Goal: Navigation & Orientation: Find specific page/section

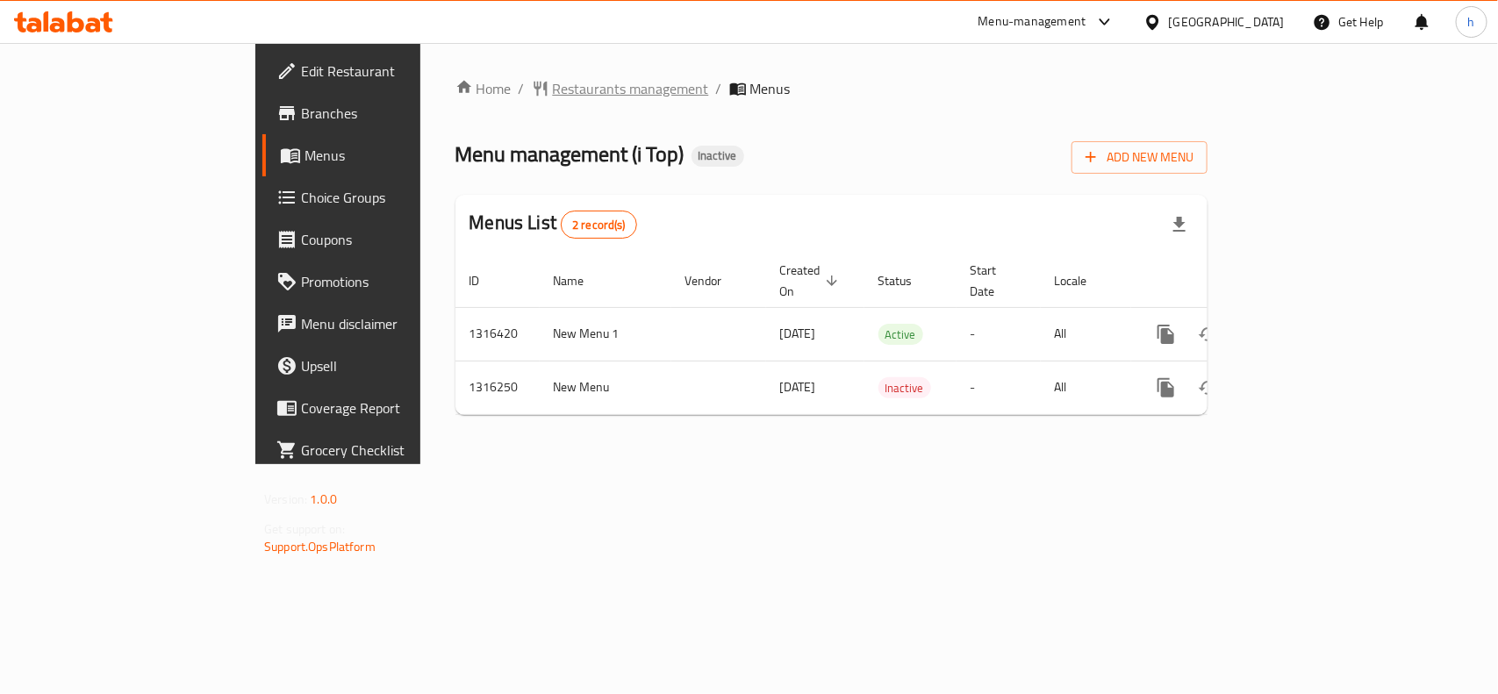
click at [553, 78] on span "Restaurants management" at bounding box center [631, 88] width 156 height 21
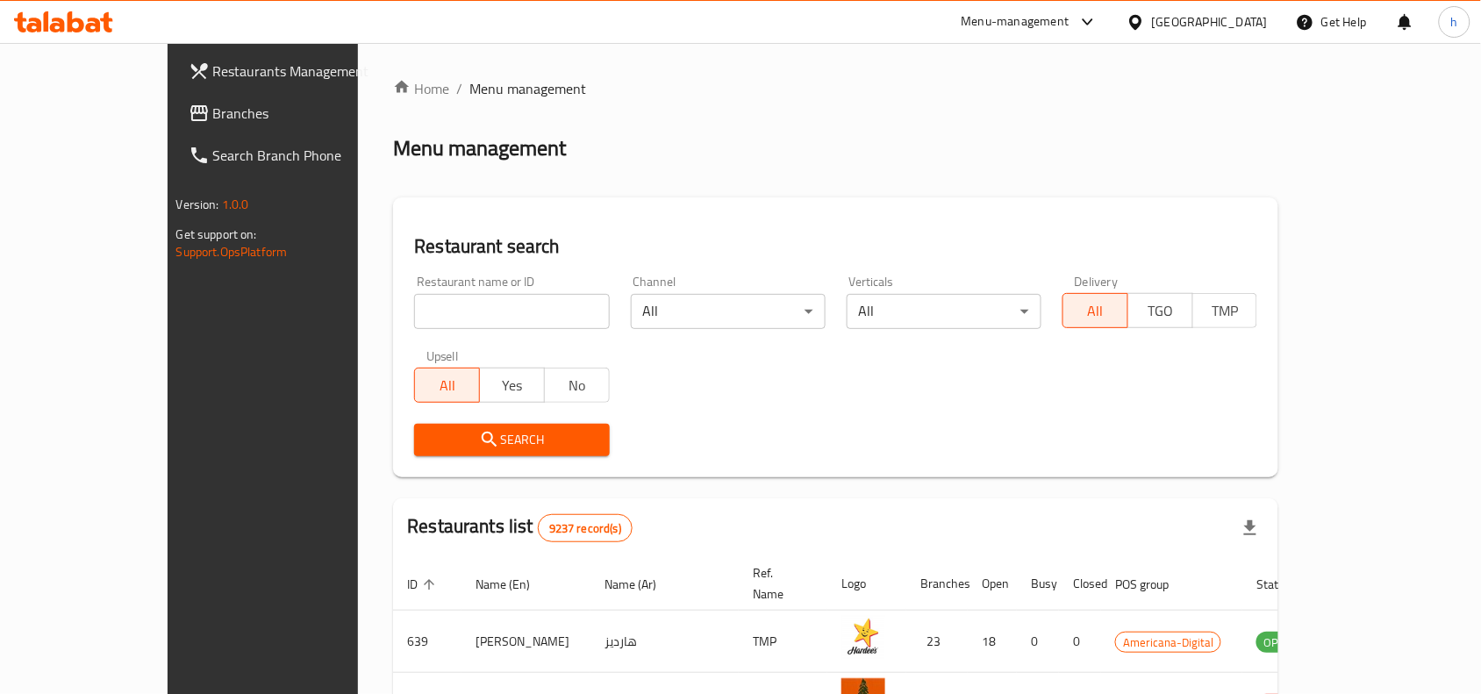
click at [175, 129] on link "Branches" at bounding box center [295, 113] width 240 height 42
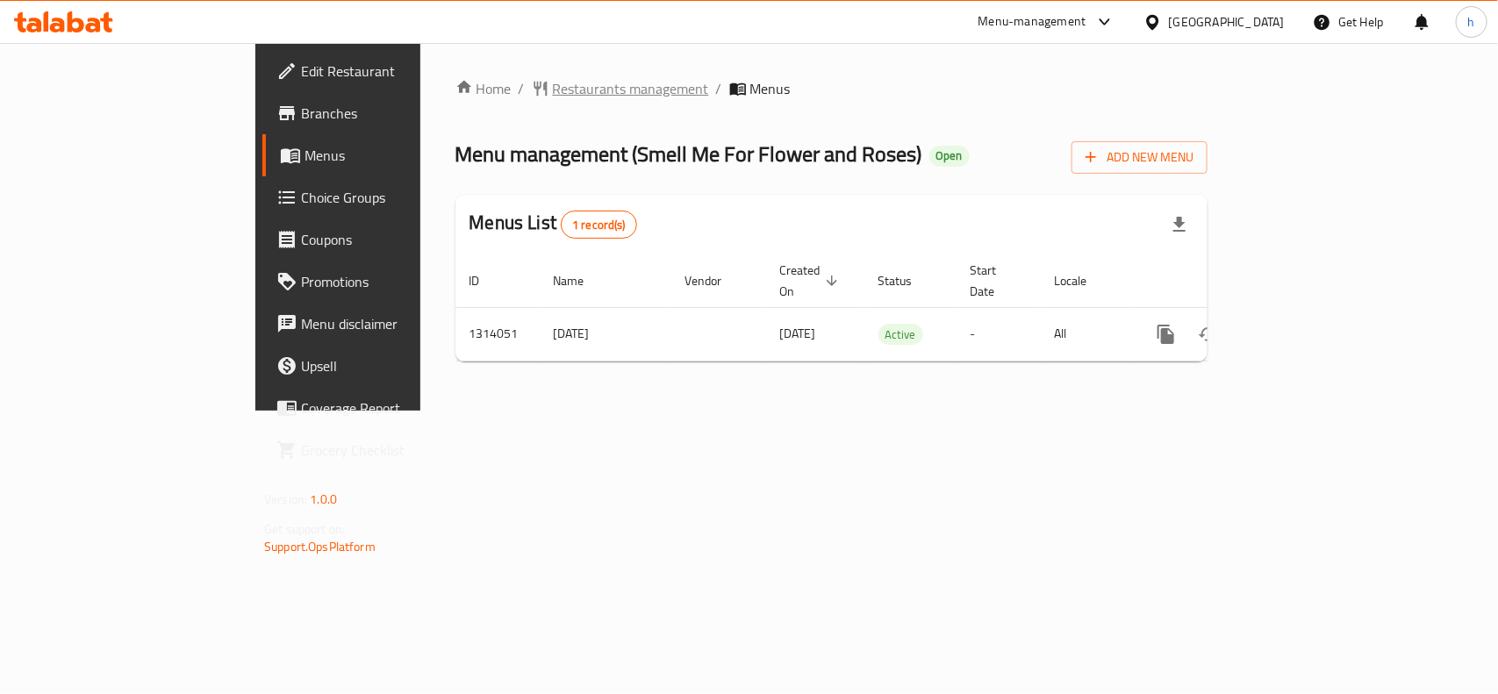
click at [553, 84] on span "Restaurants management" at bounding box center [631, 88] width 156 height 21
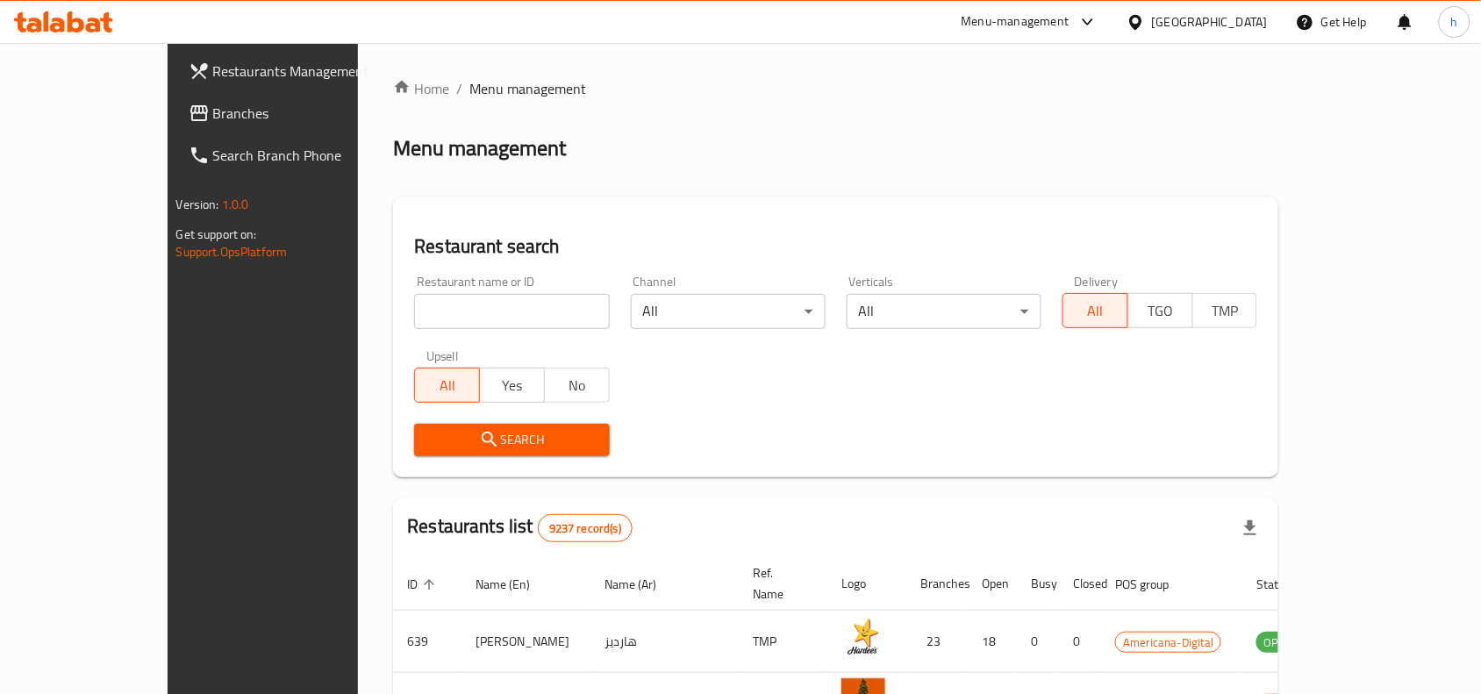
click at [175, 94] on link "Branches" at bounding box center [295, 113] width 240 height 42
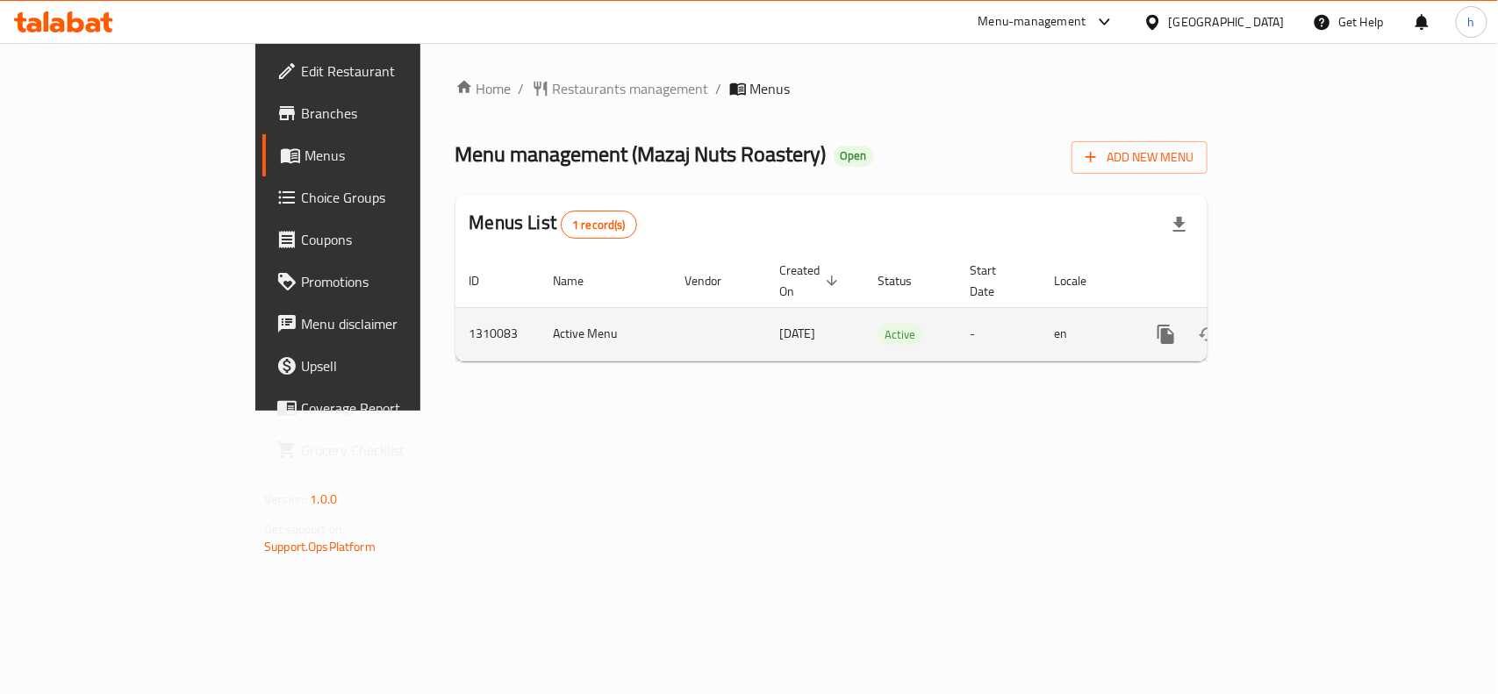
click at [1314, 313] on link "enhanced table" at bounding box center [1293, 334] width 42 height 42
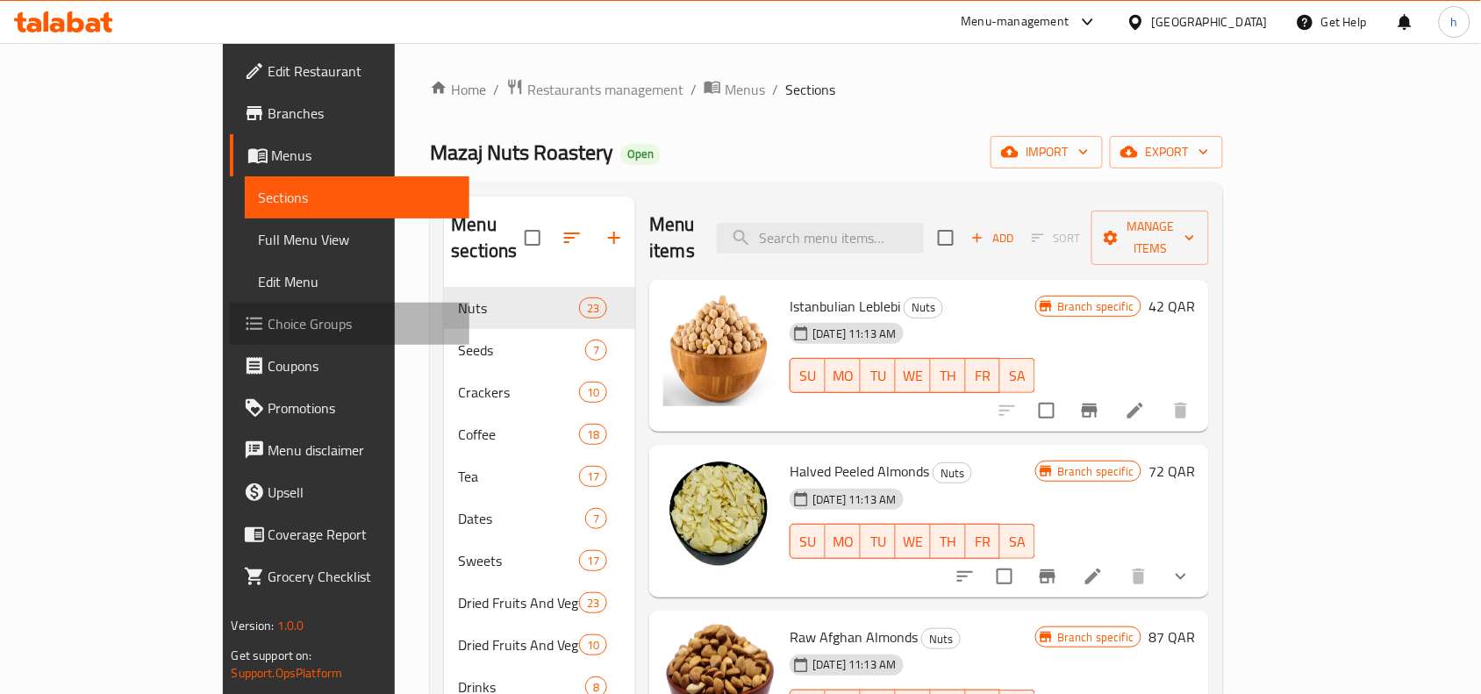
click at [269, 313] on span "Choice Groups" at bounding box center [363, 323] width 188 height 21
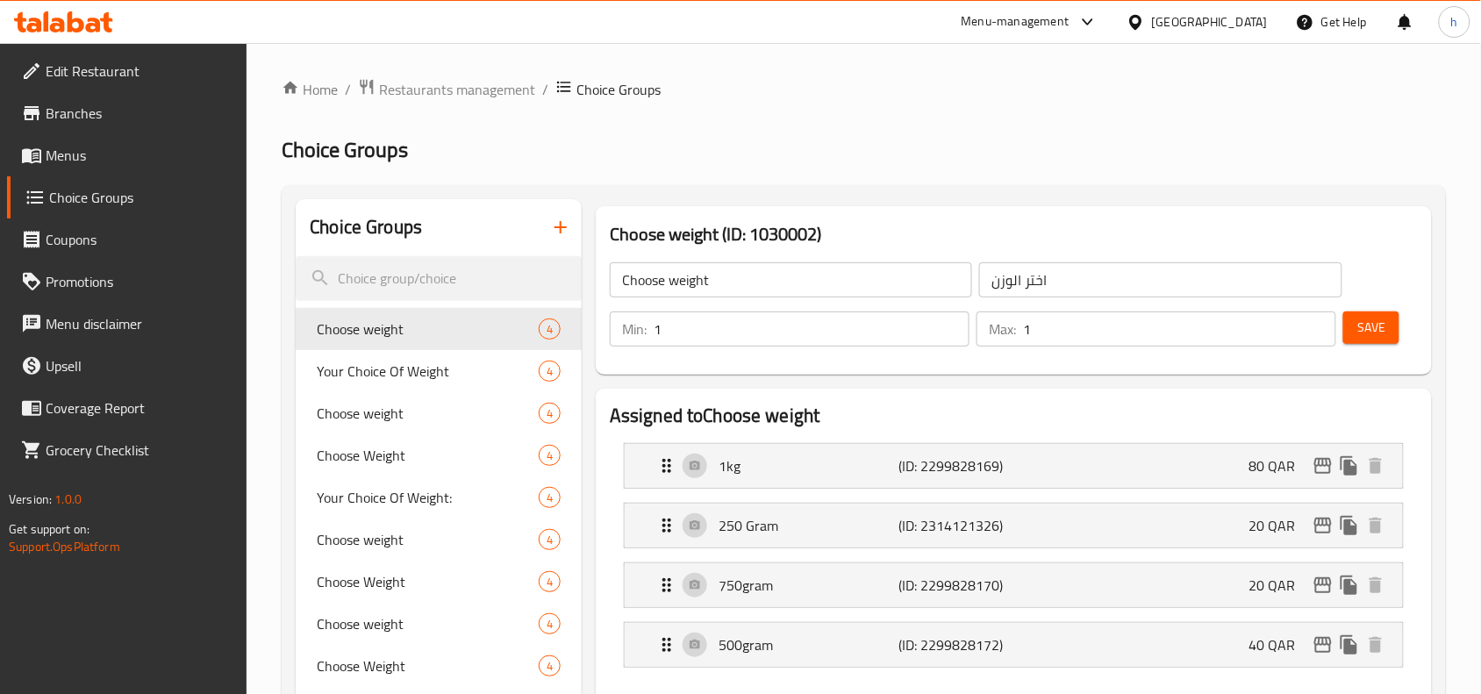
click at [918, 403] on h2 "Assigned to Choose weight" at bounding box center [1014, 416] width 808 height 26
click at [456, 90] on span "Restaurants management" at bounding box center [457, 89] width 156 height 21
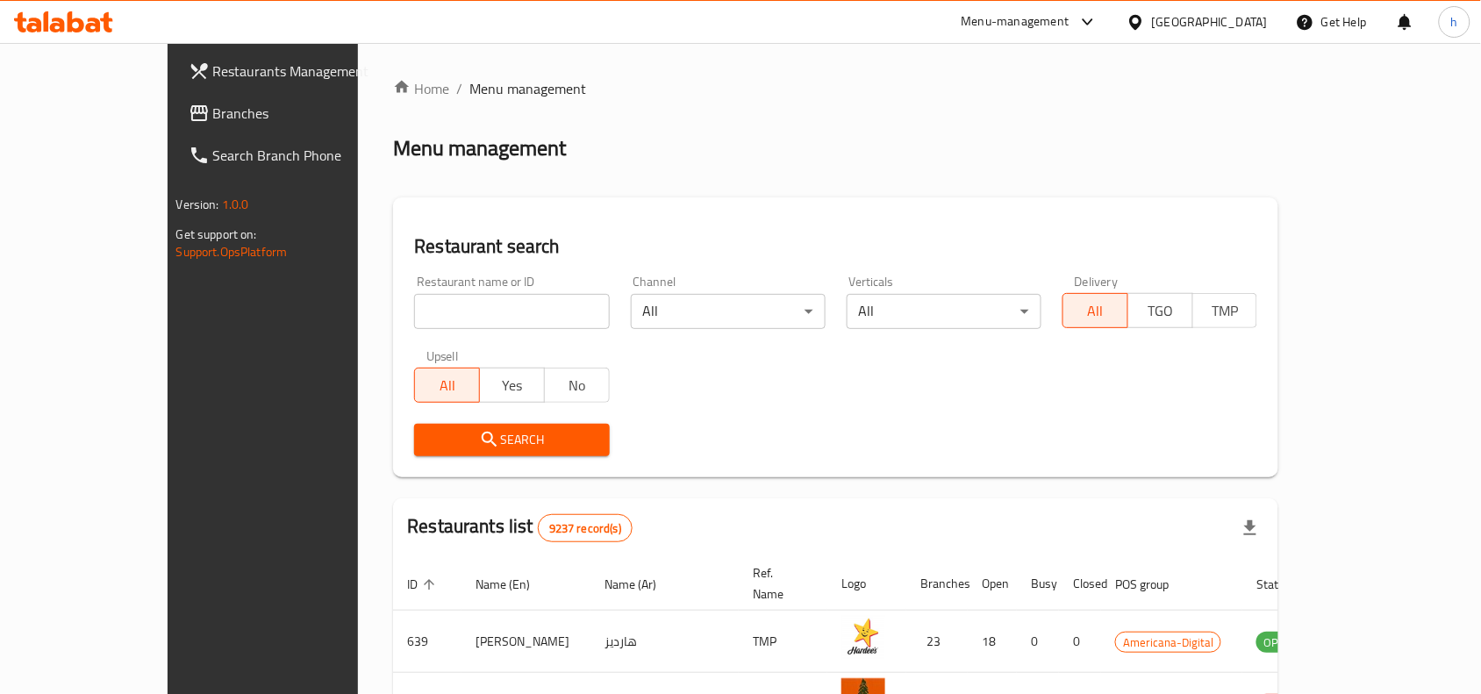
click at [213, 108] on span "Branches" at bounding box center [307, 113] width 188 height 21
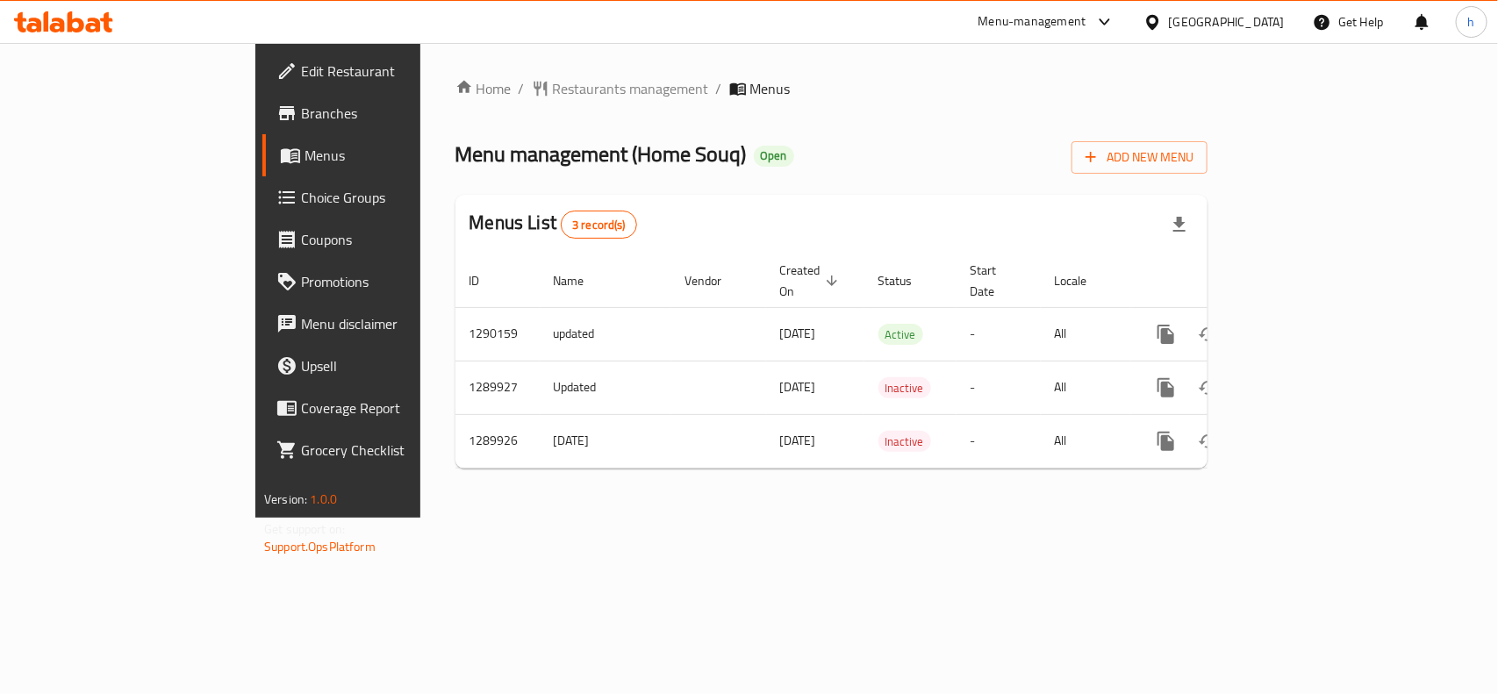
click at [1169, 27] on div at bounding box center [1156, 21] width 25 height 19
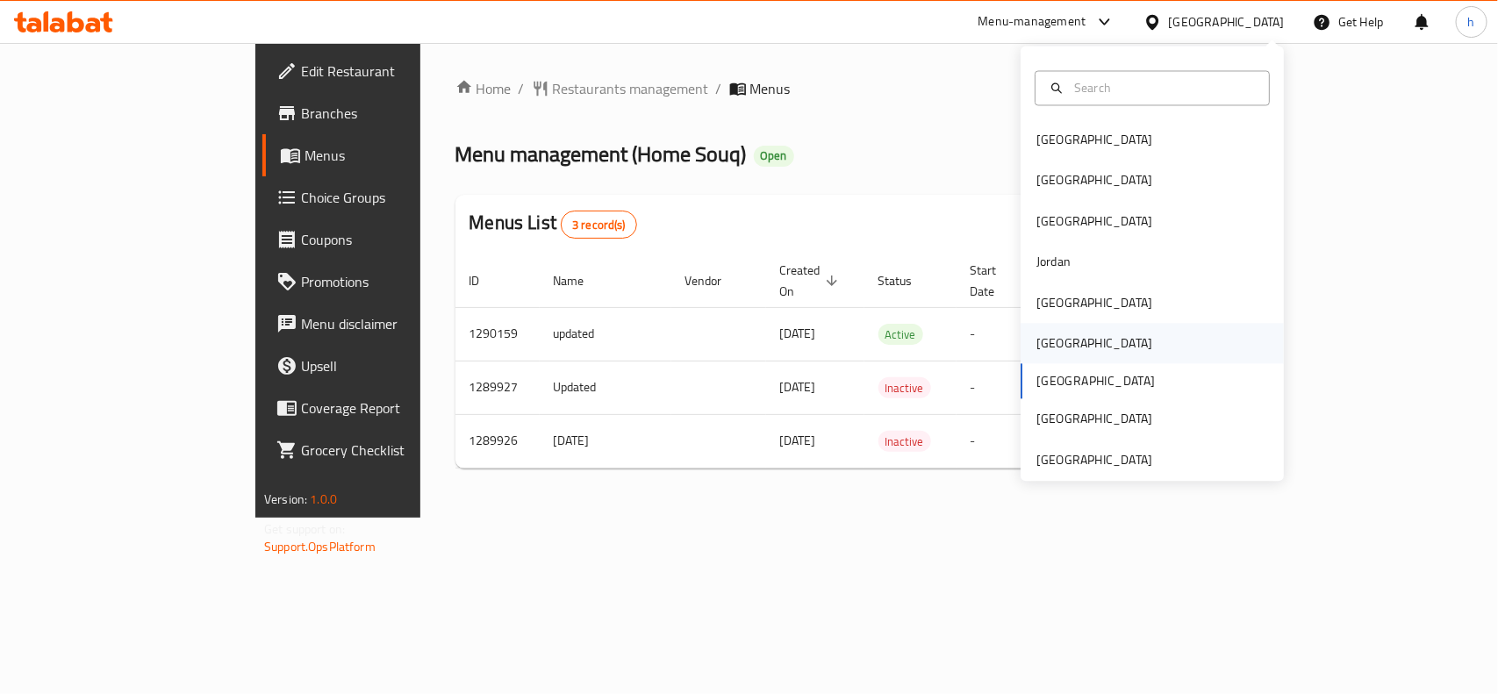
click at [1050, 340] on div "Oman" at bounding box center [1094, 343] width 116 height 19
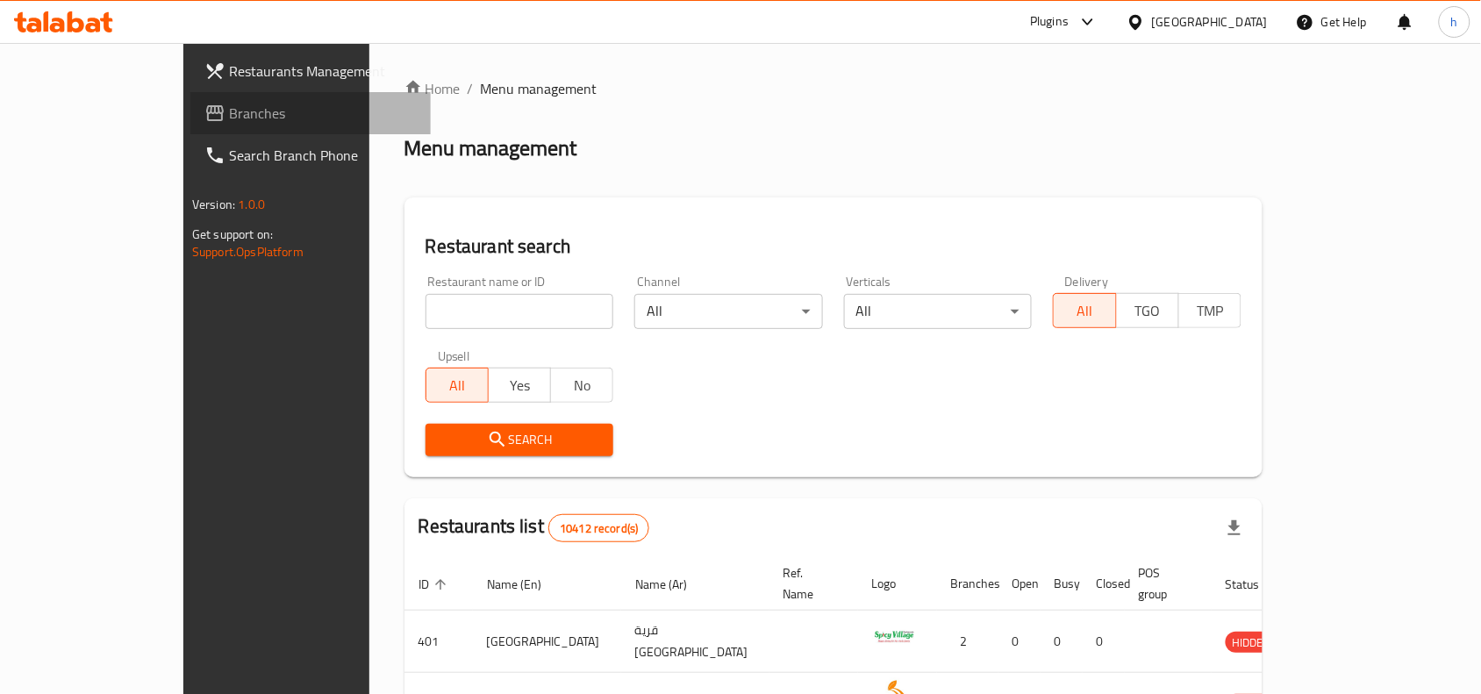
click at [190, 126] on link "Branches" at bounding box center [310, 113] width 240 height 42
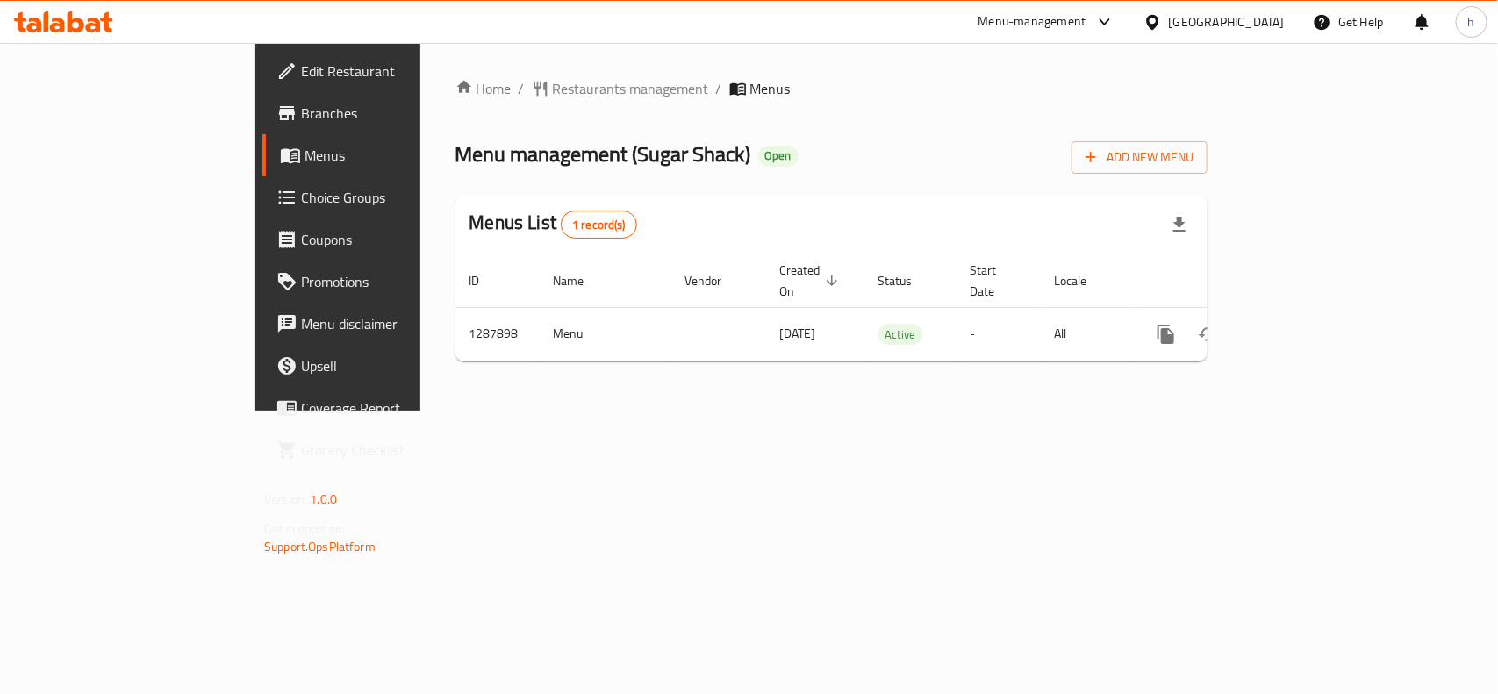
click at [1158, 19] on icon at bounding box center [1152, 21] width 12 height 15
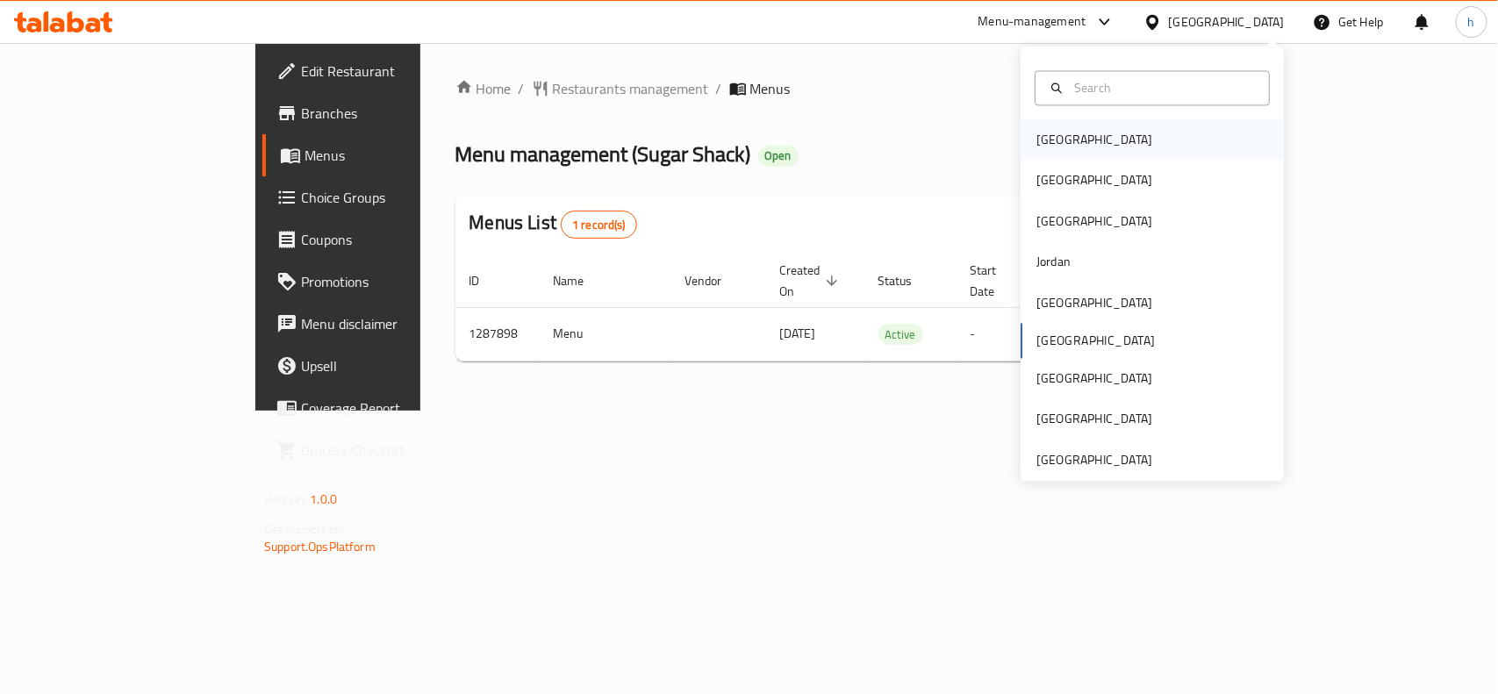
click at [1049, 139] on div "[GEOGRAPHIC_DATA]" at bounding box center [1094, 140] width 116 height 19
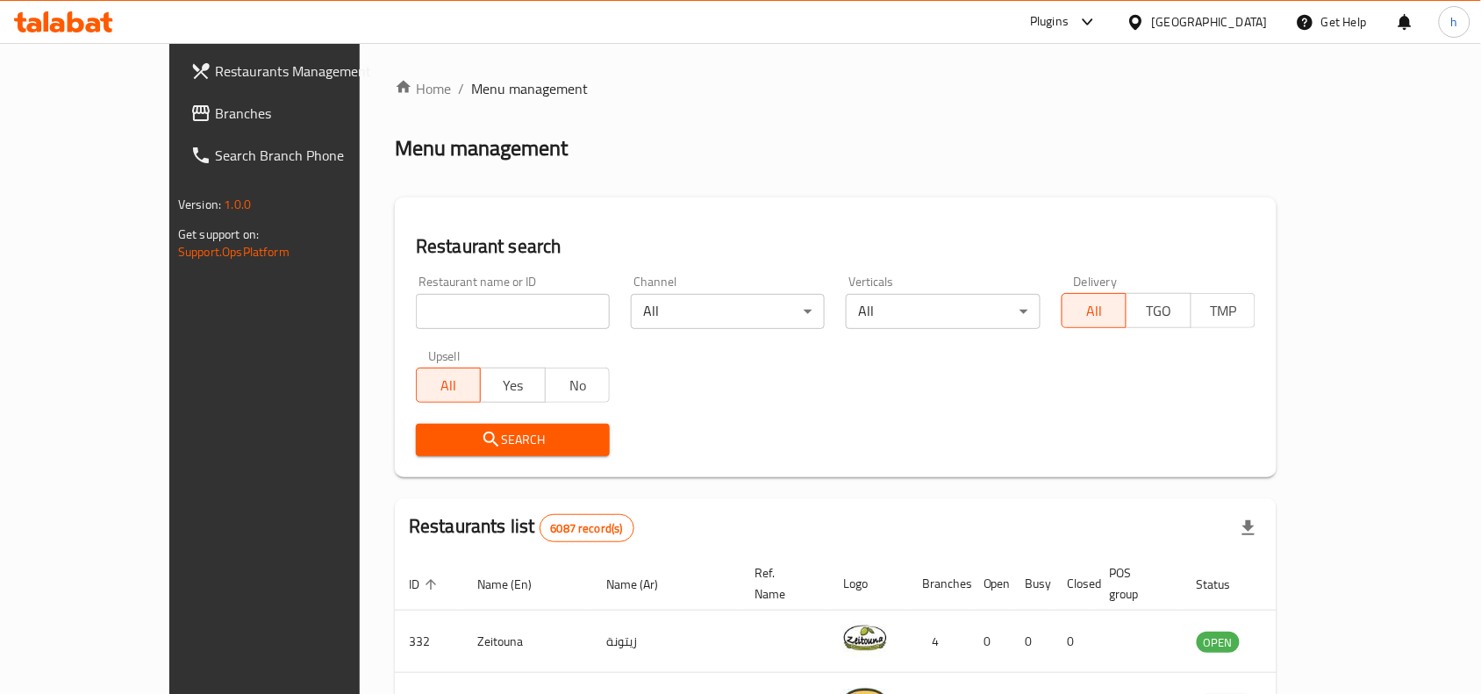
click at [176, 97] on link "Branches" at bounding box center [296, 113] width 240 height 42
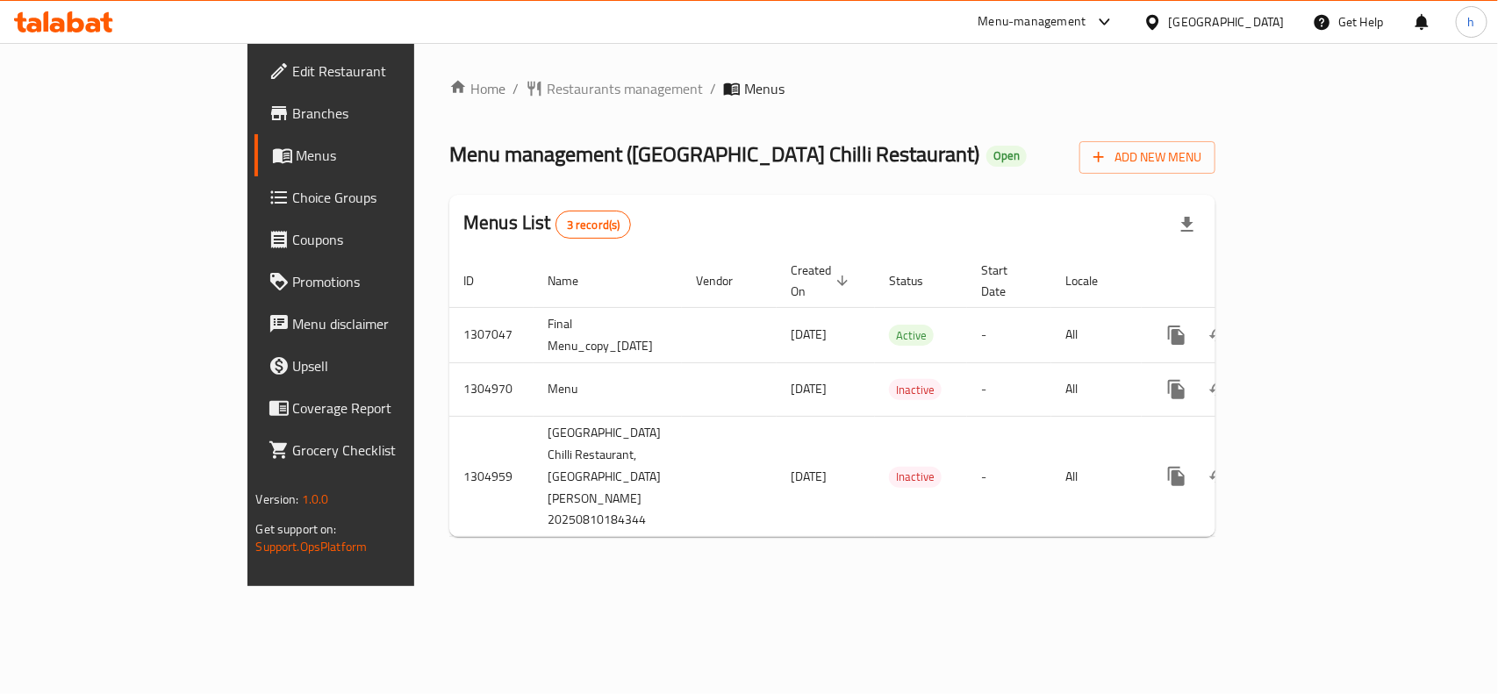
click at [1252, 25] on div "[GEOGRAPHIC_DATA]" at bounding box center [1227, 21] width 116 height 19
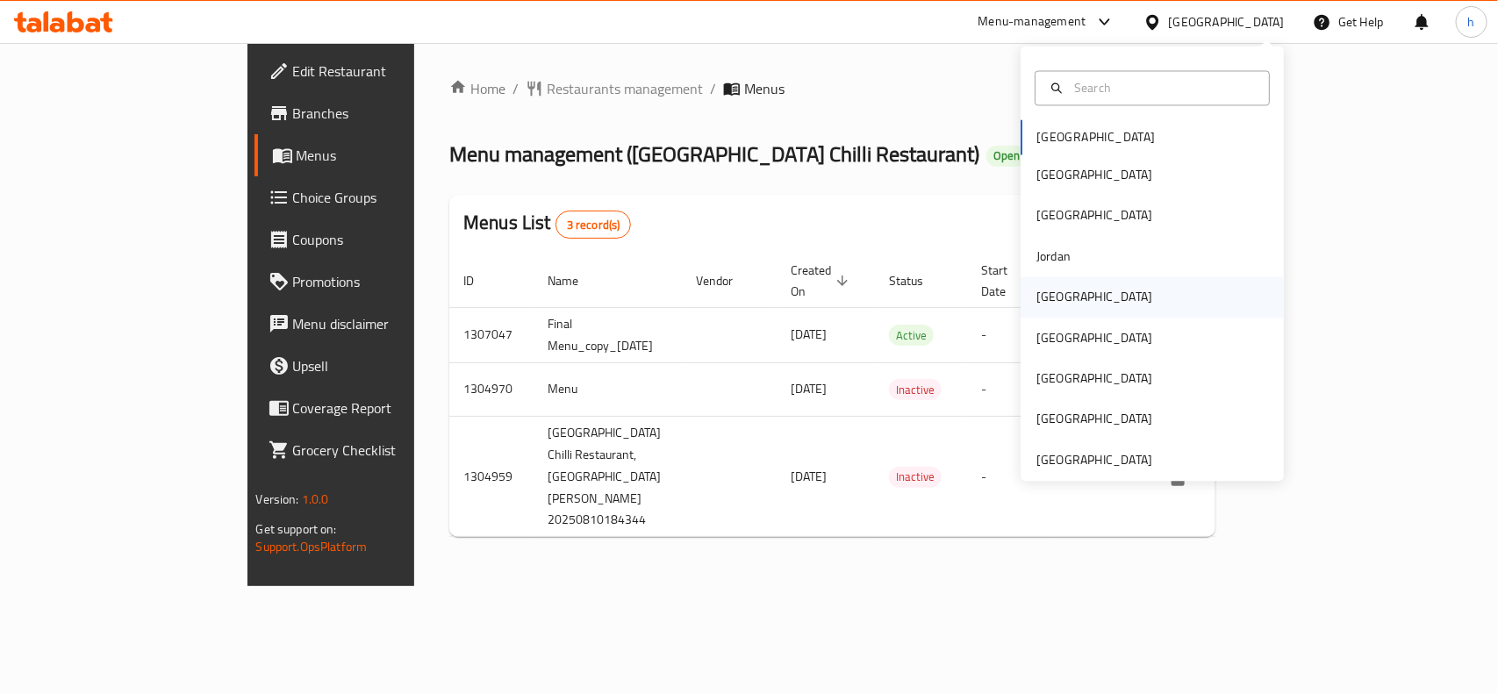
click at [1053, 295] on div "[GEOGRAPHIC_DATA]" at bounding box center [1094, 297] width 116 height 19
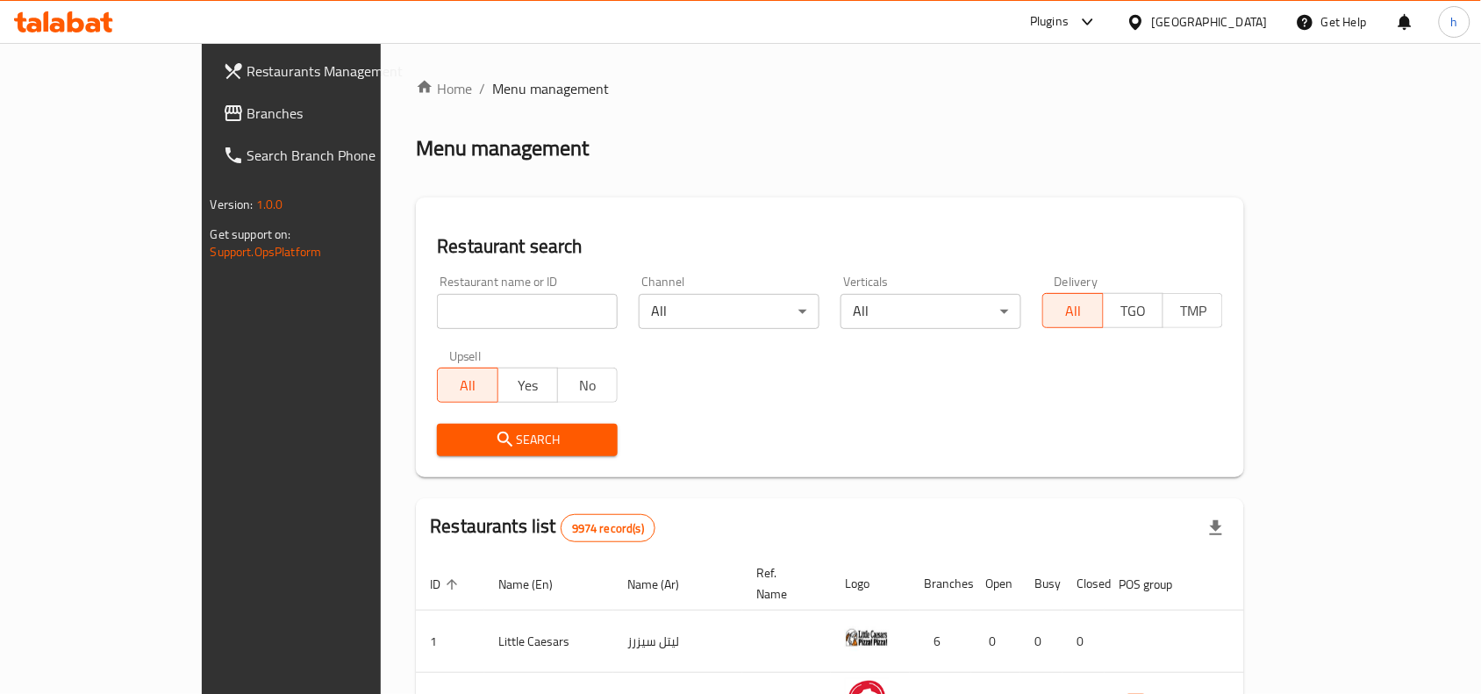
click at [247, 118] on span "Branches" at bounding box center [341, 113] width 188 height 21
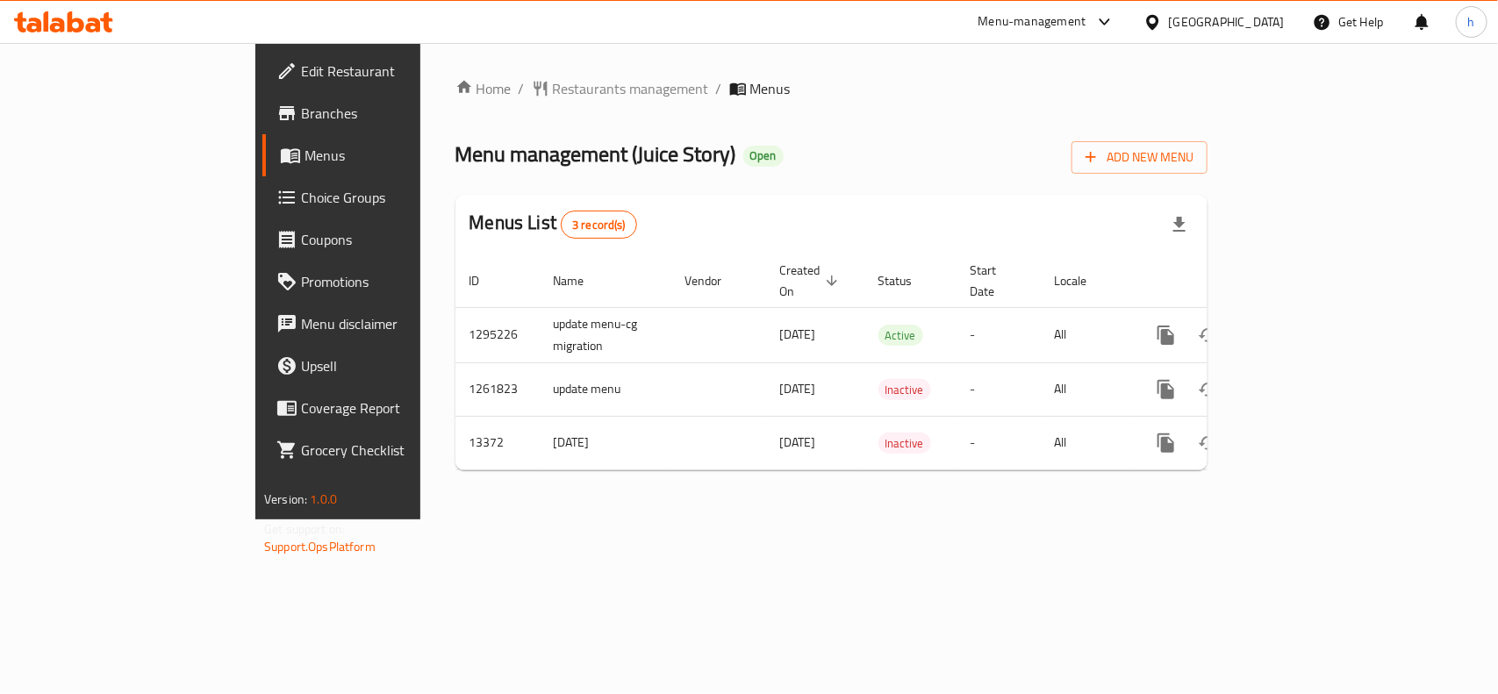
click at [1271, 18] on div "[GEOGRAPHIC_DATA]" at bounding box center [1227, 21] width 116 height 19
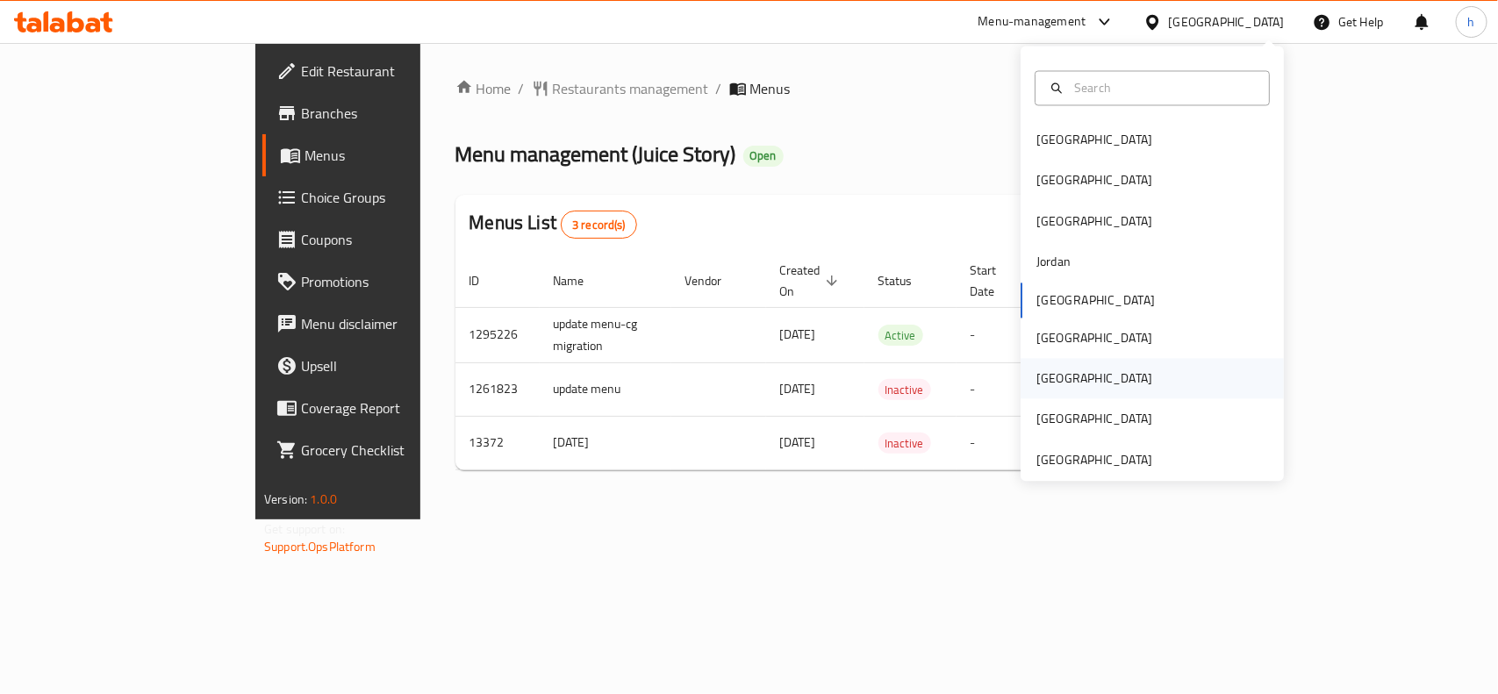
click at [1049, 379] on div "[GEOGRAPHIC_DATA]" at bounding box center [1094, 378] width 116 height 19
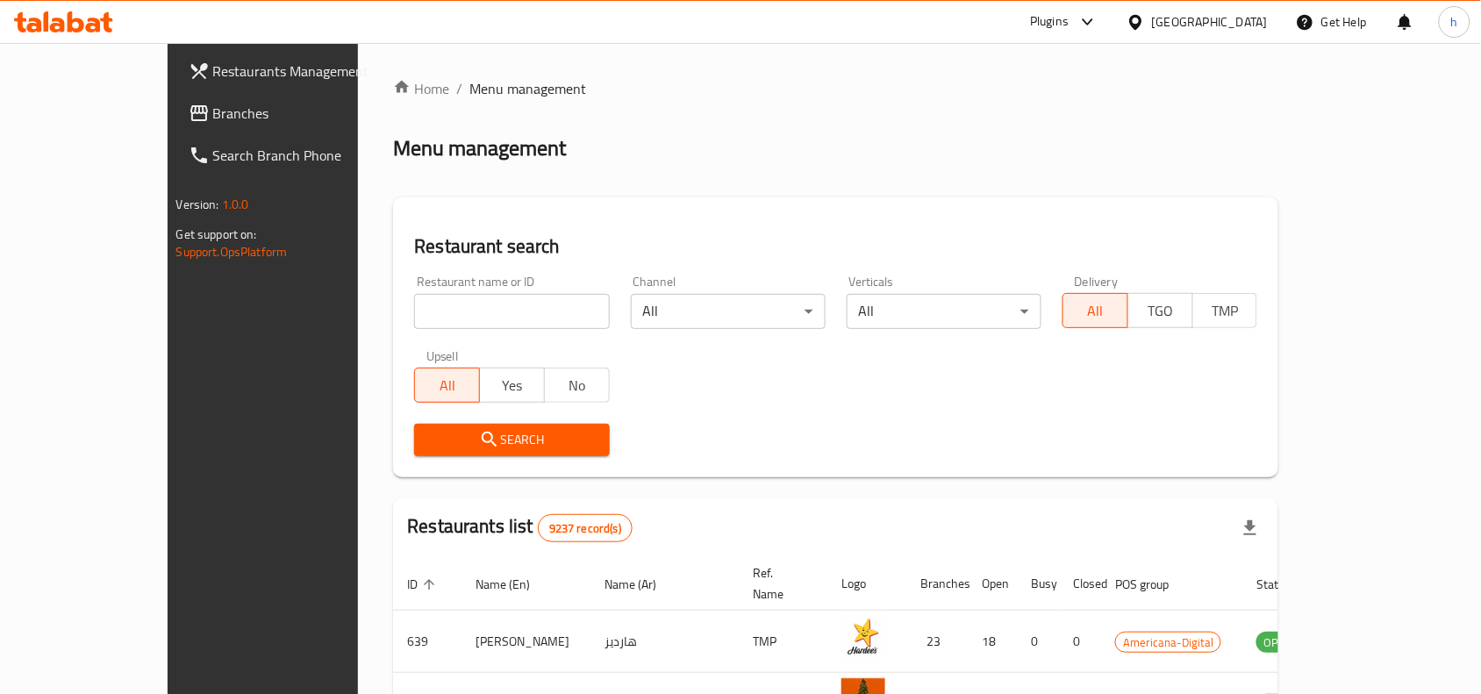
click at [213, 111] on span "Branches" at bounding box center [307, 113] width 188 height 21
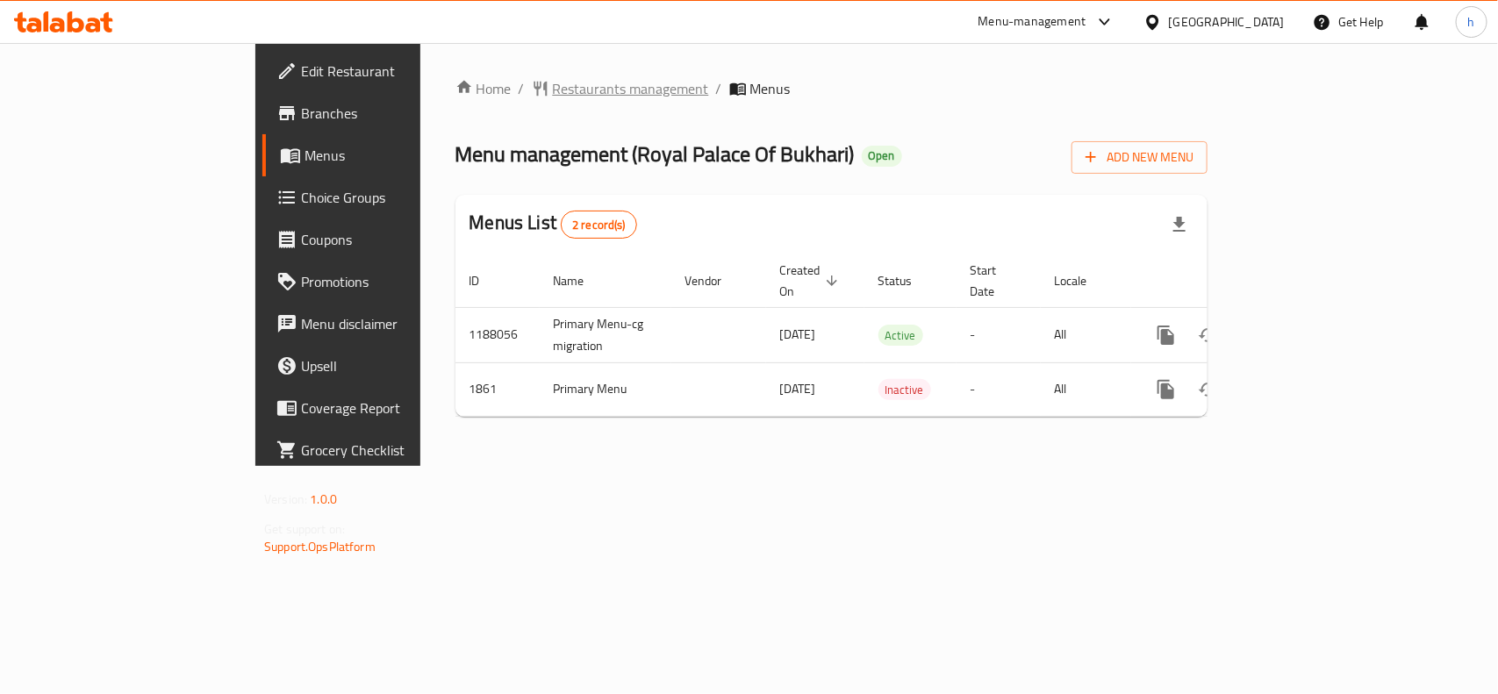
click at [553, 86] on span "Restaurants management" at bounding box center [631, 88] width 156 height 21
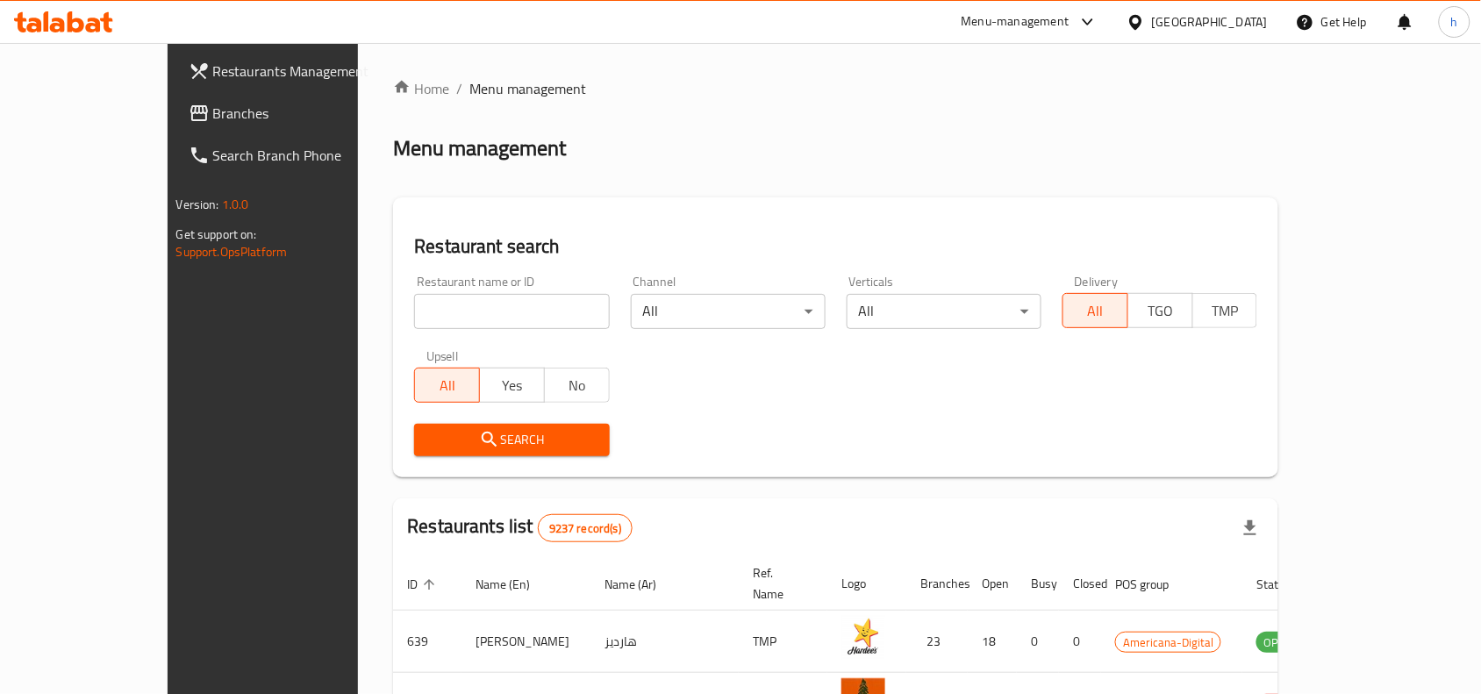
click at [213, 112] on span "Branches" at bounding box center [307, 113] width 188 height 21
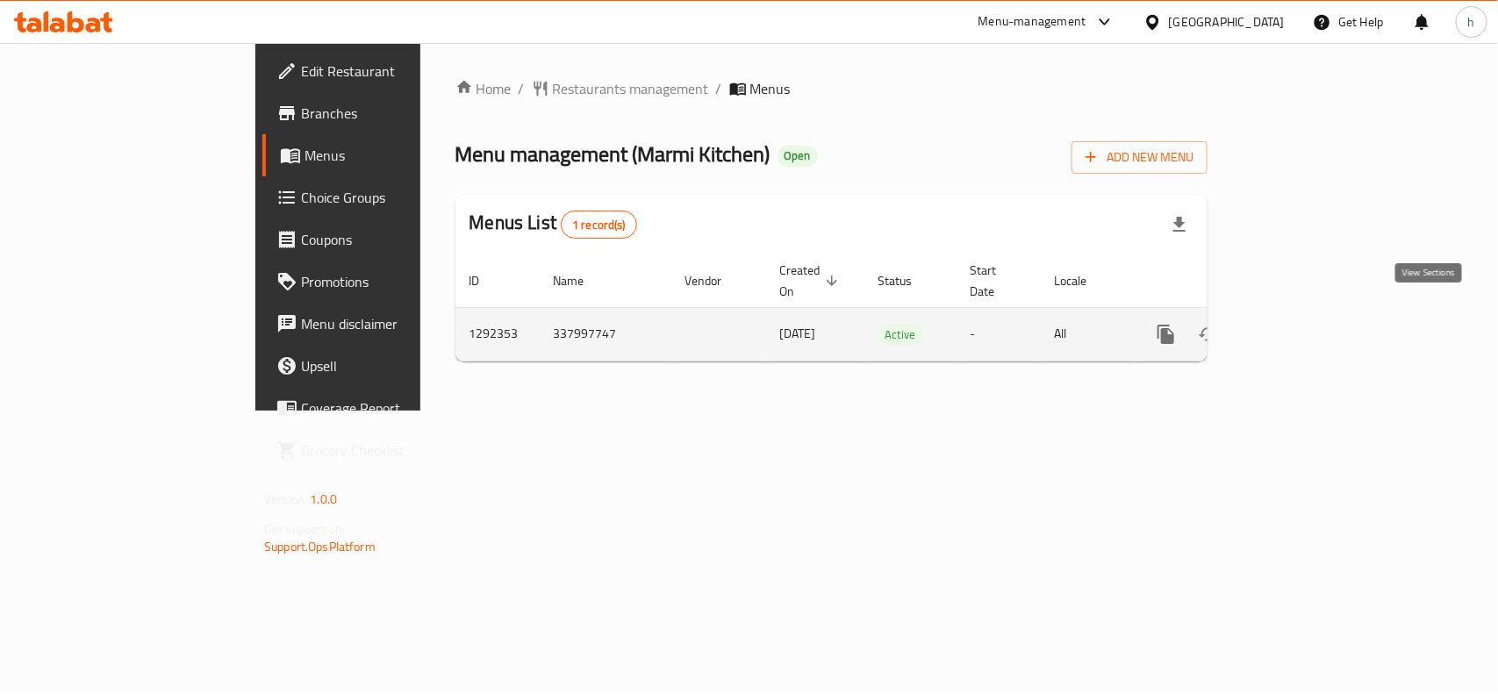
click at [1301, 326] on icon "enhanced table" at bounding box center [1293, 334] width 16 height 16
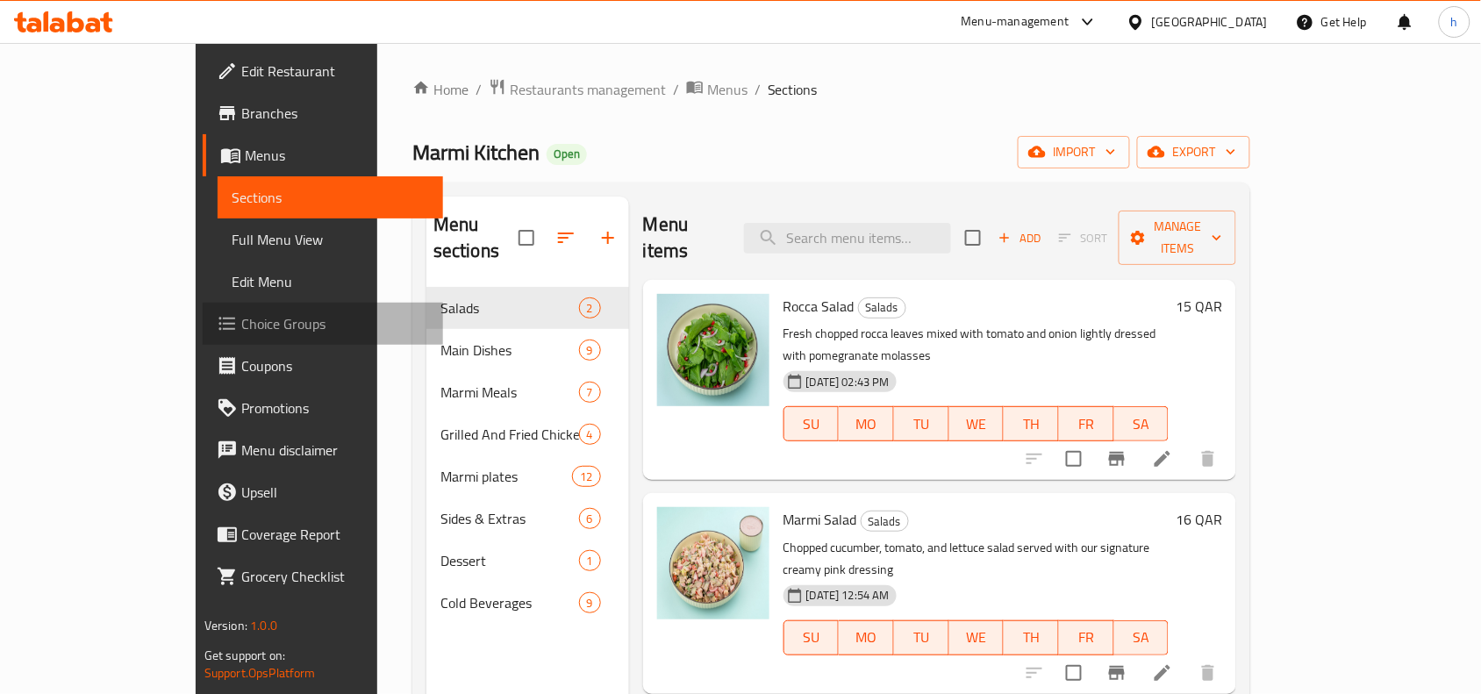
click at [241, 326] on span "Choice Groups" at bounding box center [335, 323] width 188 height 21
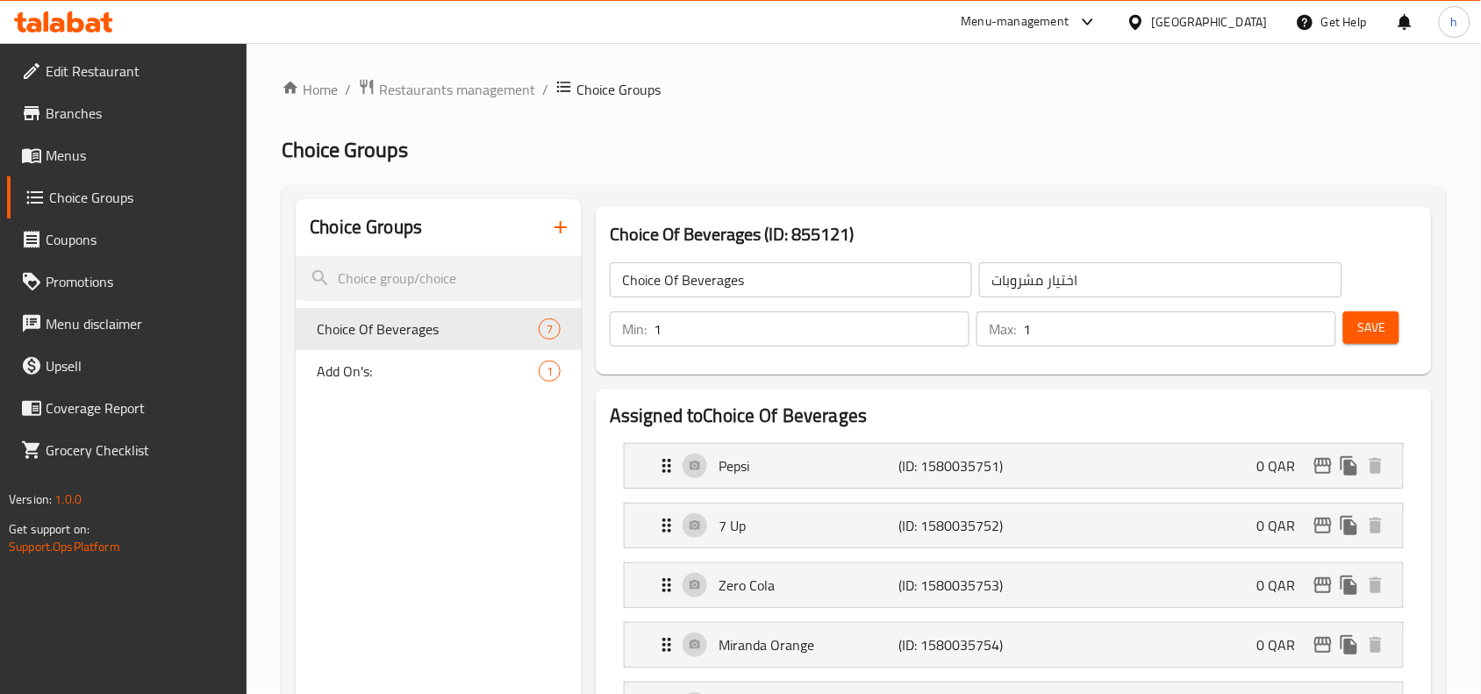
click at [1145, 27] on icon at bounding box center [1136, 22] width 18 height 18
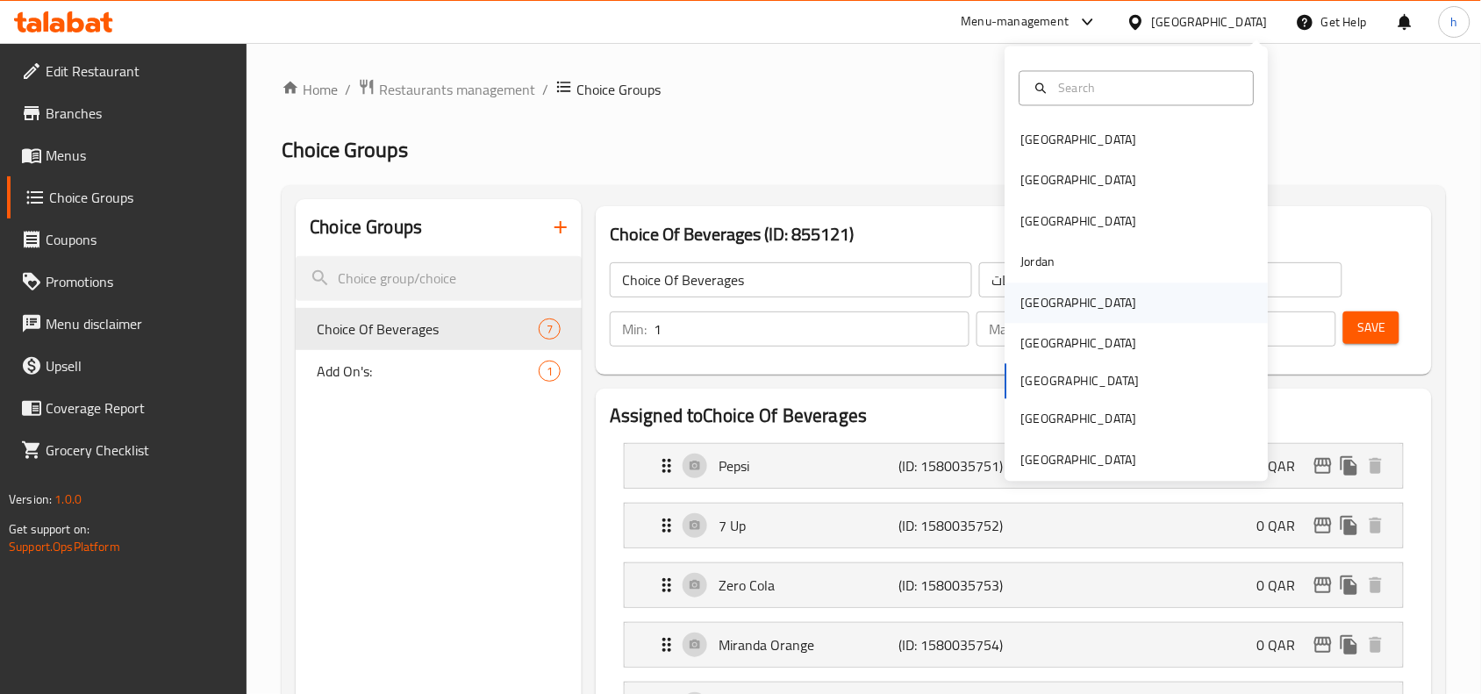
click at [1029, 300] on div "[GEOGRAPHIC_DATA]" at bounding box center [1080, 302] width 116 height 19
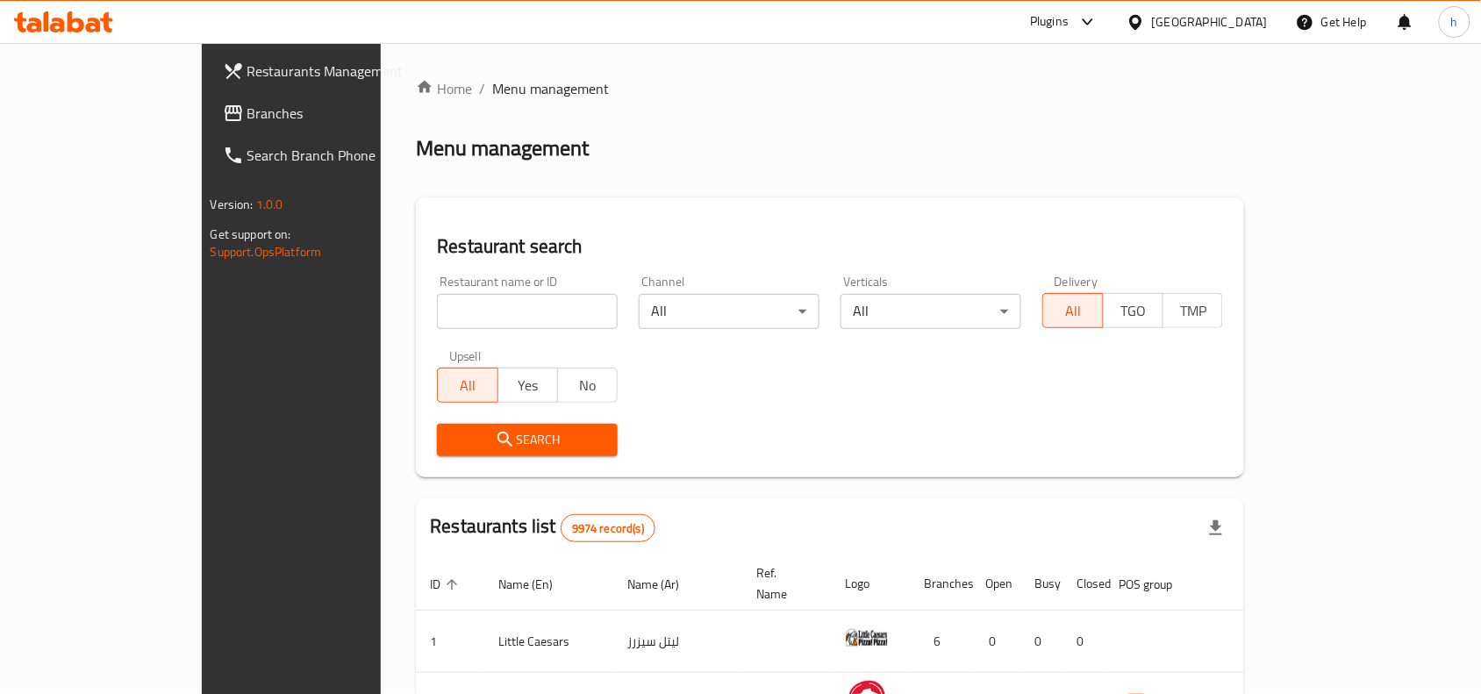
click at [247, 115] on span "Branches" at bounding box center [341, 113] width 188 height 21
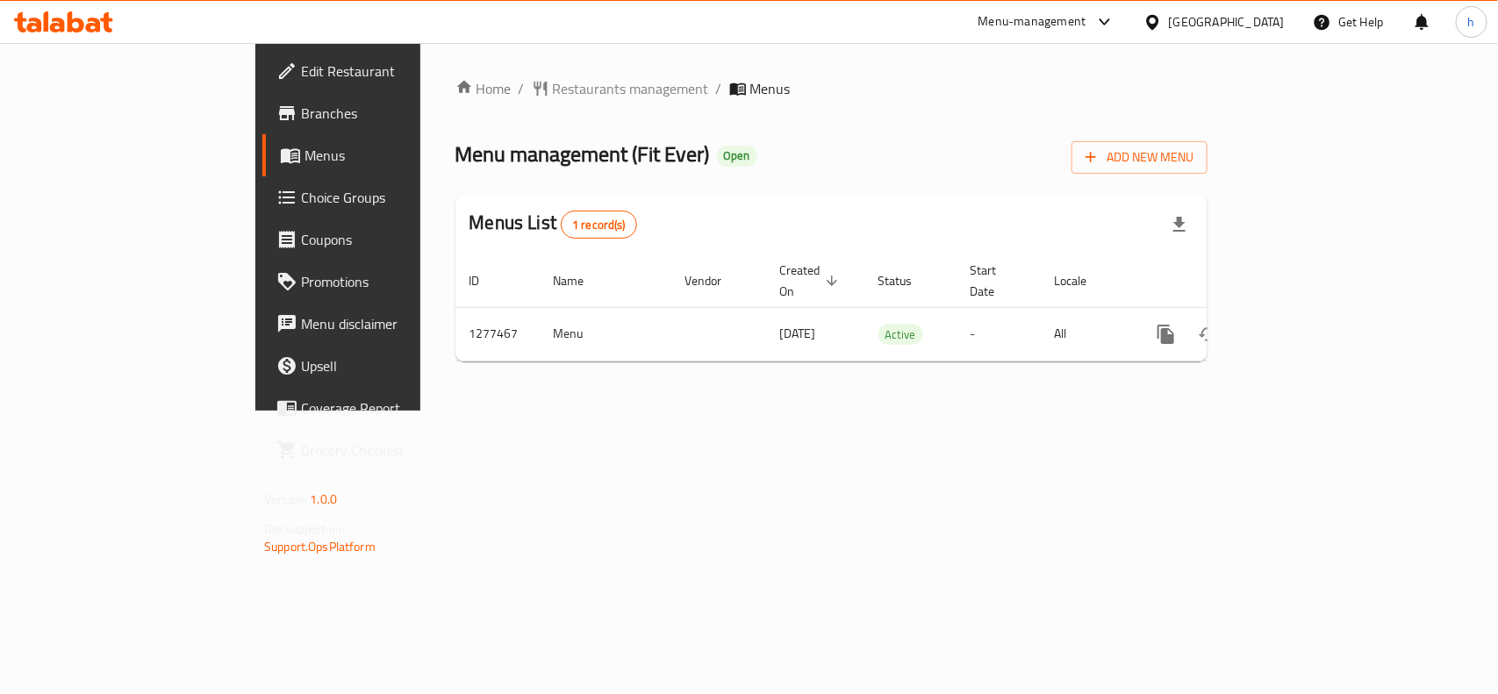
click at [1273, 24] on div "[GEOGRAPHIC_DATA]" at bounding box center [1227, 21] width 116 height 19
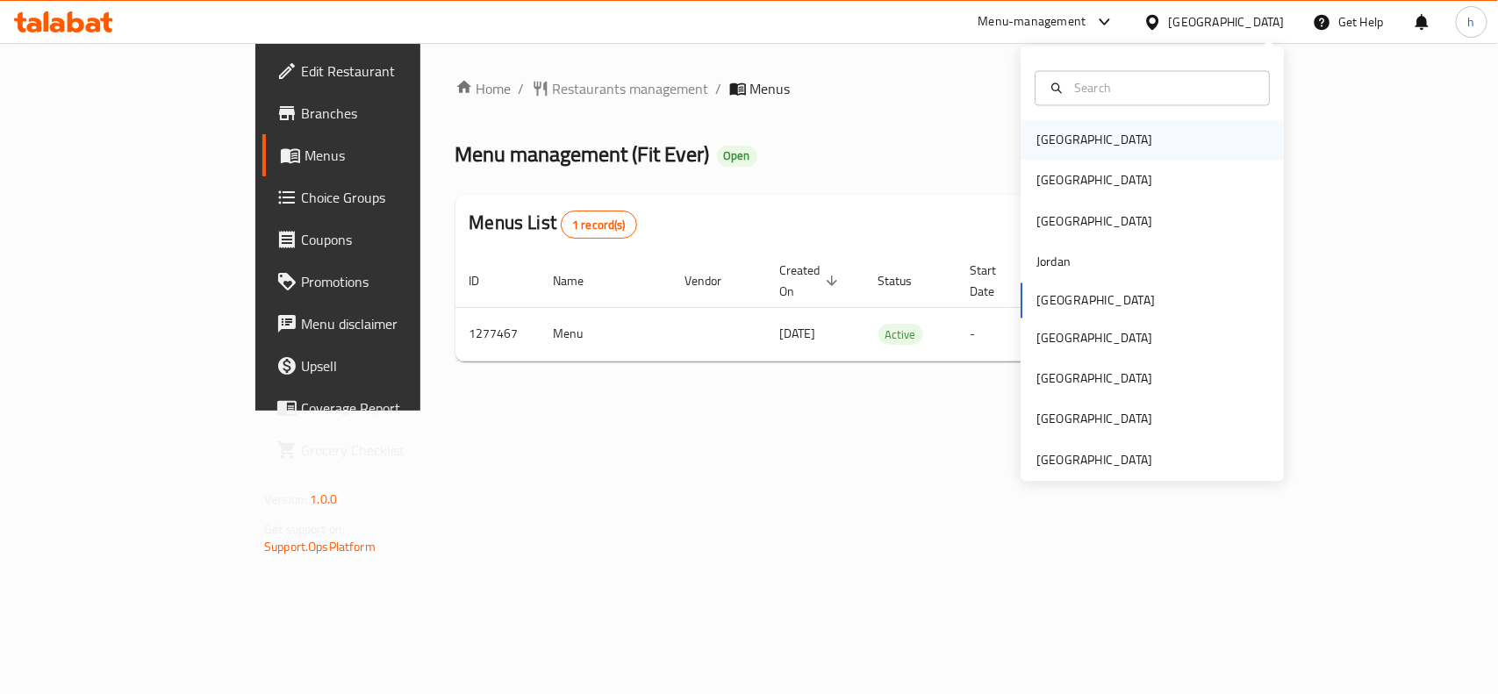
click at [1071, 141] on div "[GEOGRAPHIC_DATA]" at bounding box center [1094, 140] width 144 height 40
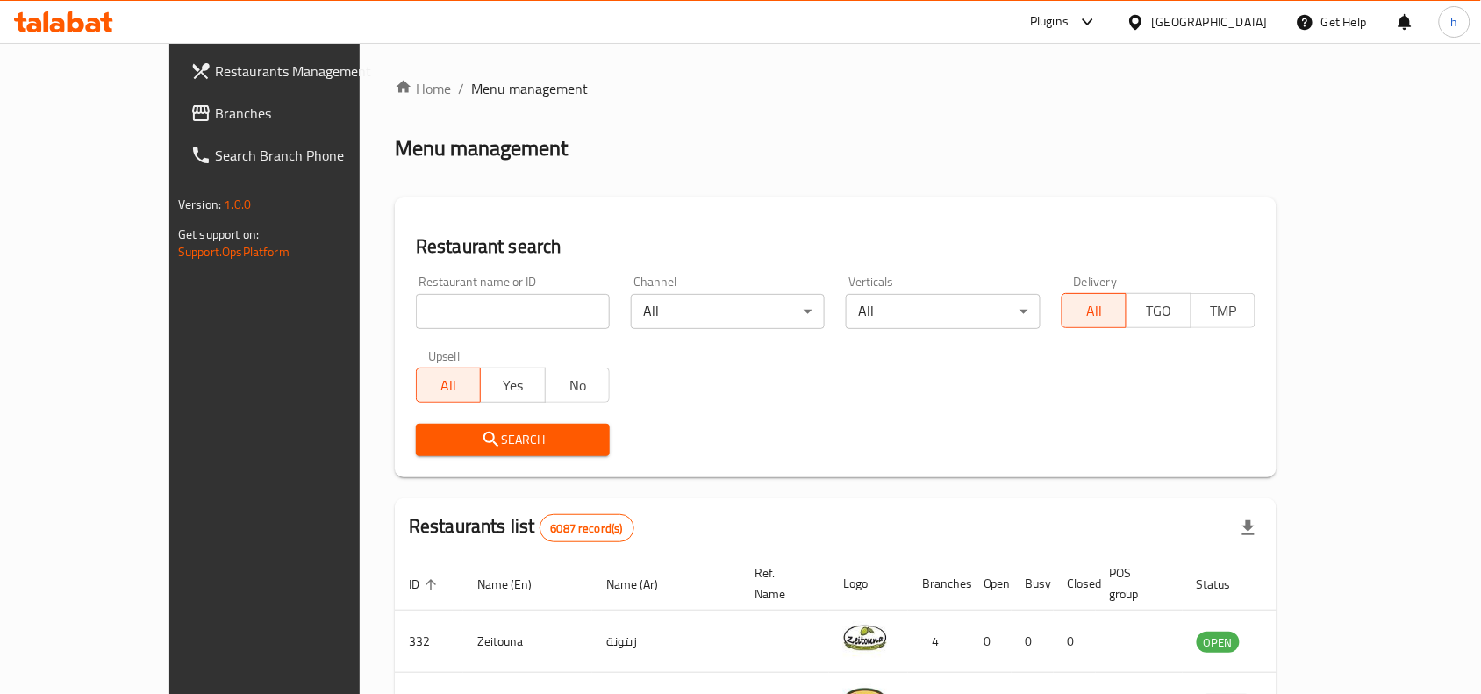
click at [215, 108] on span "Branches" at bounding box center [309, 113] width 188 height 21
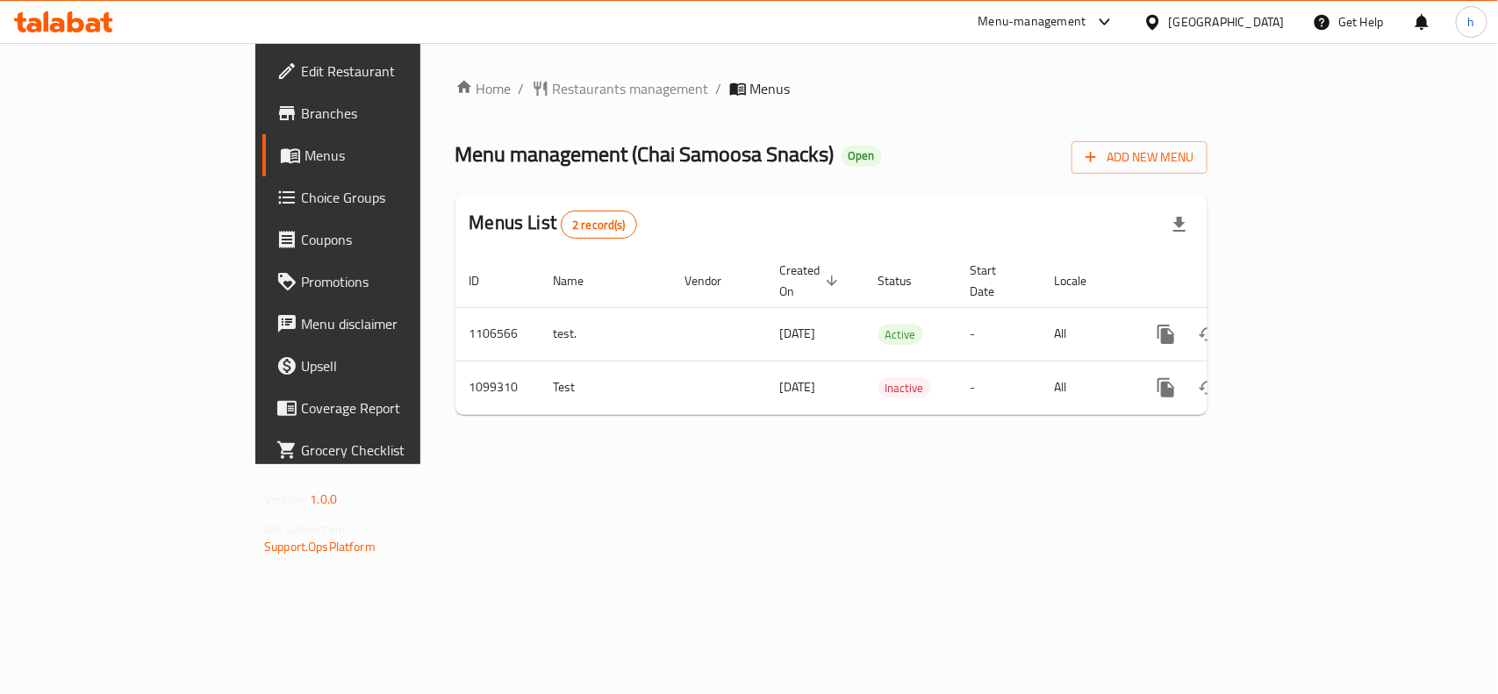
click at [1253, 27] on div "Bahrain" at bounding box center [1227, 21] width 116 height 19
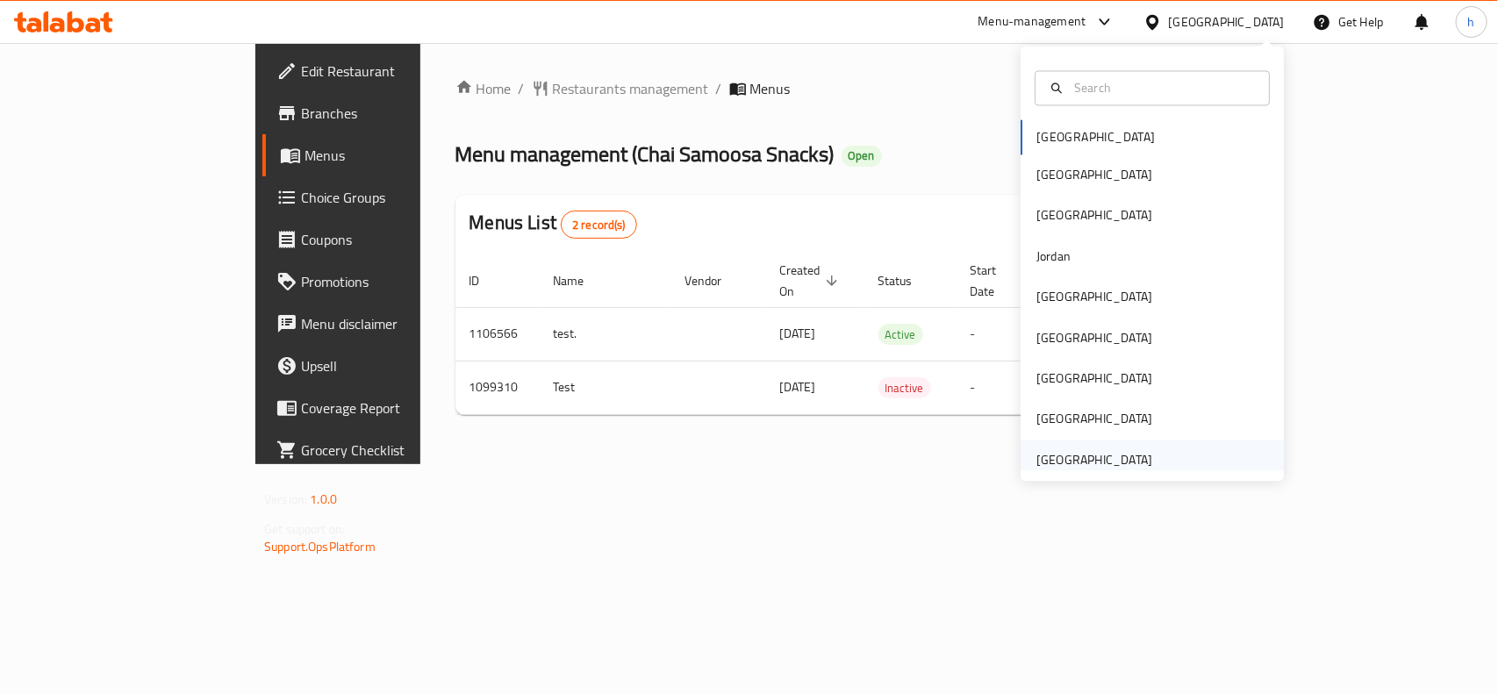
click at [1094, 452] on div "[GEOGRAPHIC_DATA]" at bounding box center [1094, 459] width 116 height 19
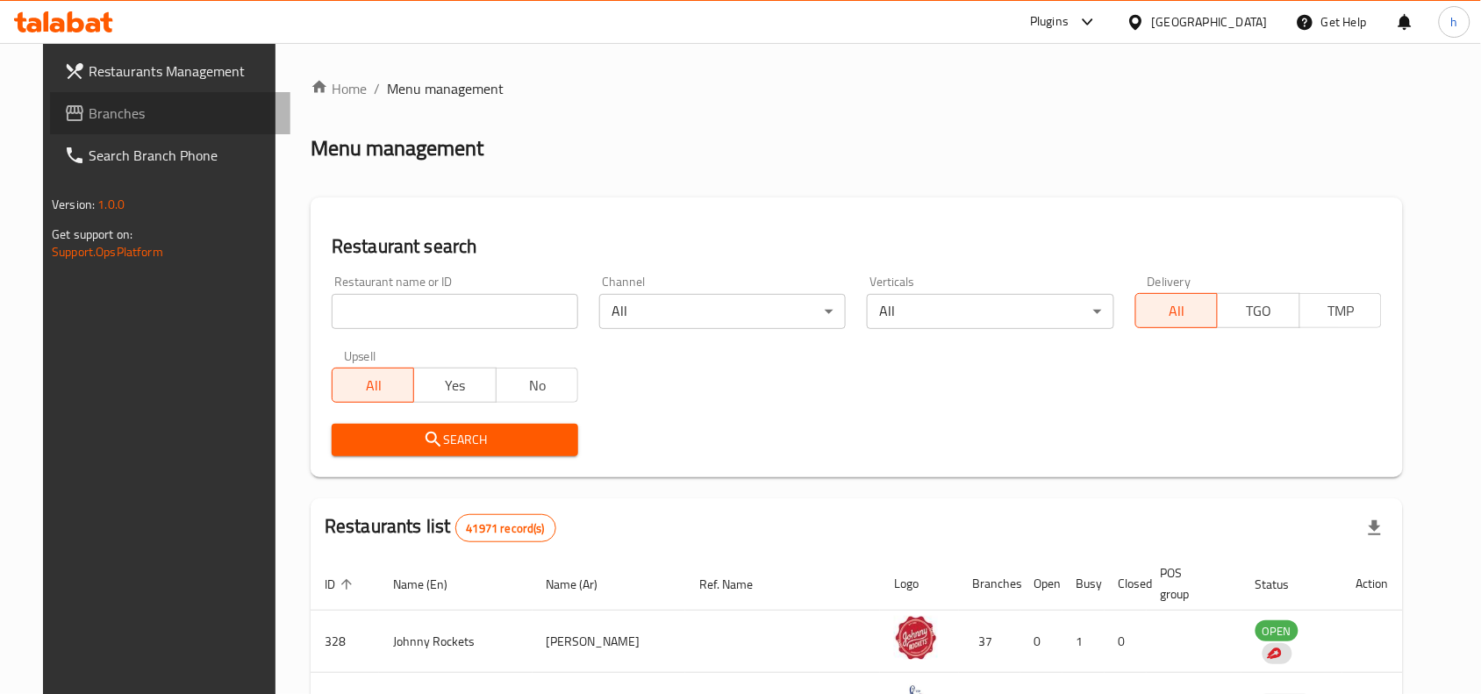
click at [133, 103] on span "Branches" at bounding box center [183, 113] width 188 height 21
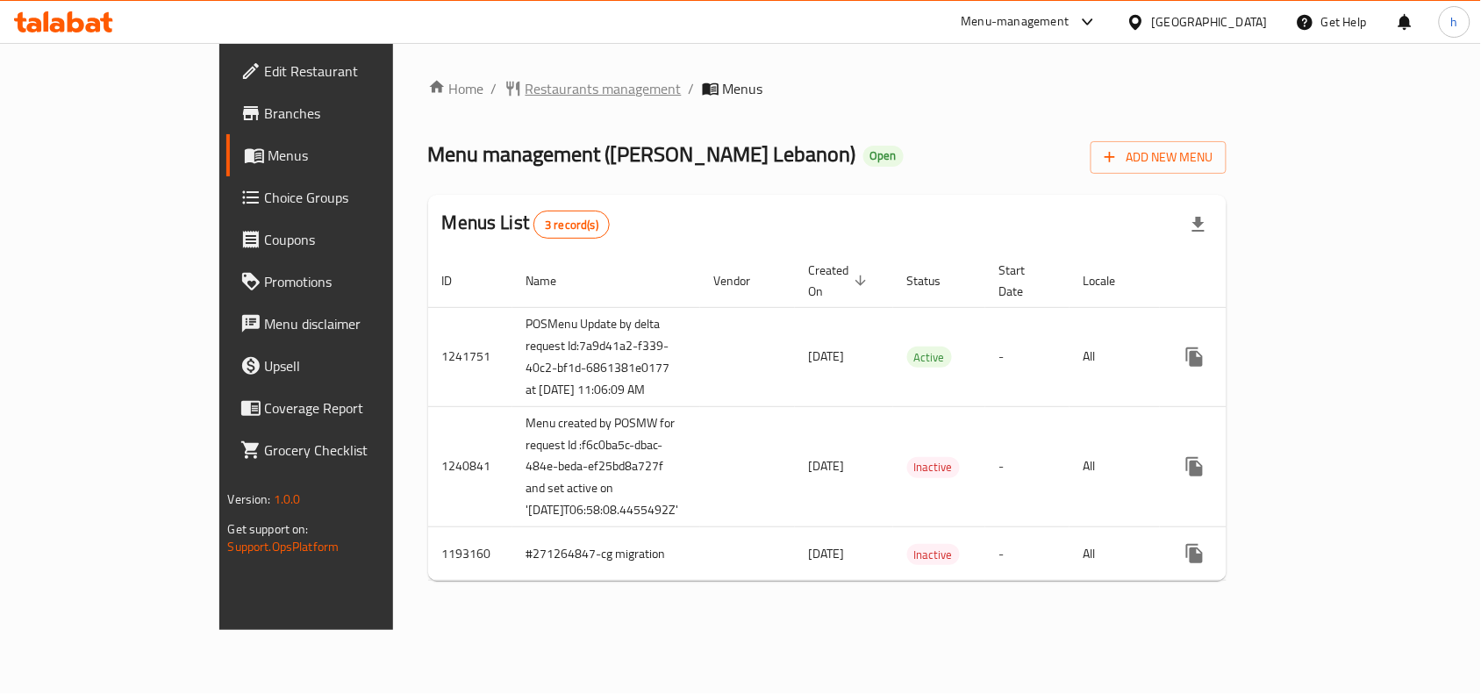
click at [526, 78] on span "Restaurants management" at bounding box center [604, 88] width 156 height 21
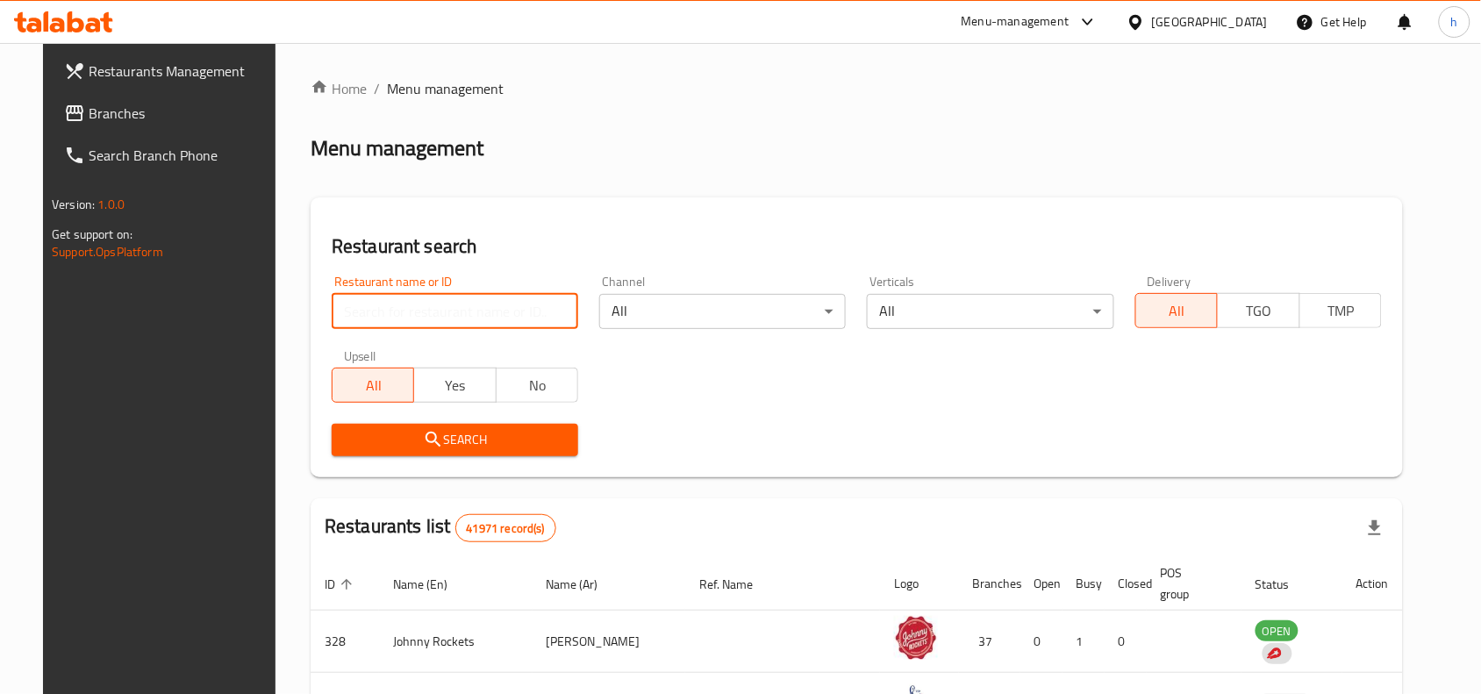
paste input "3658"
type input "3658"
click button "Search" at bounding box center [455, 440] width 247 height 32
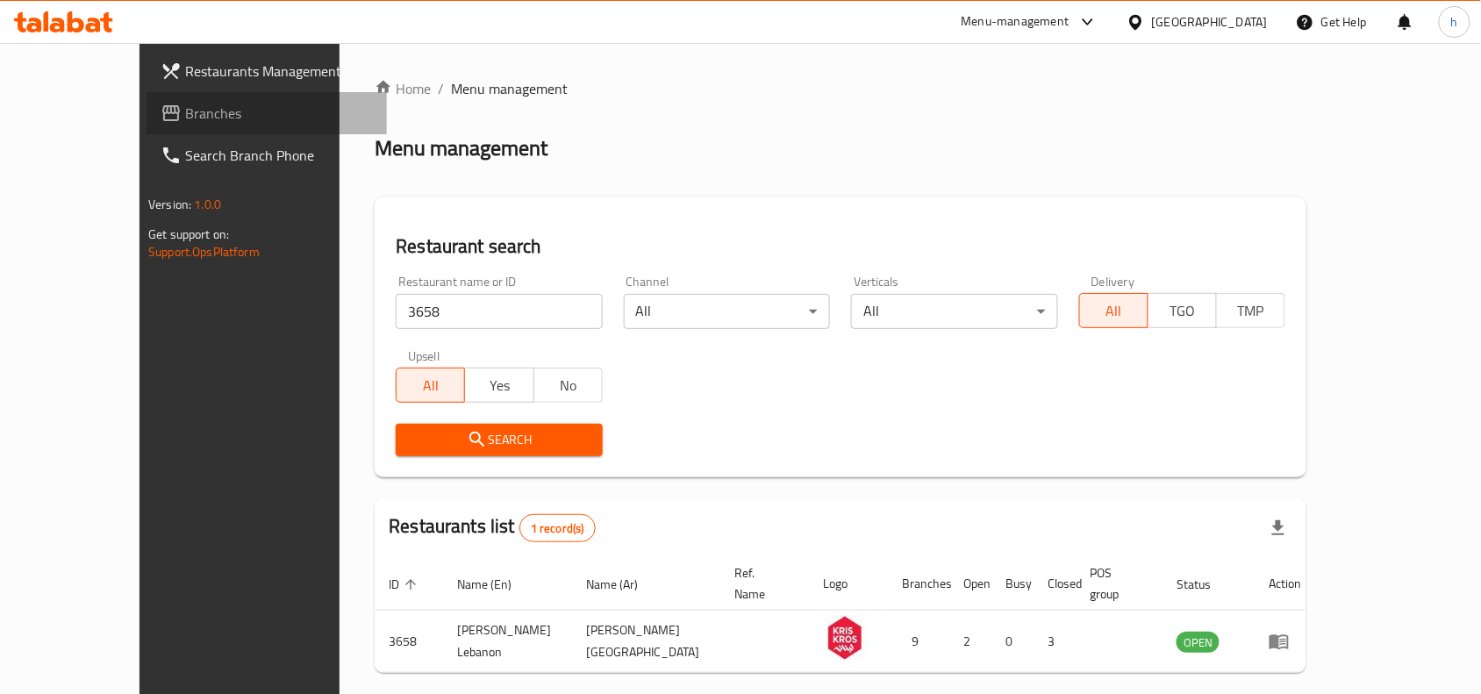
click at [185, 107] on span "Branches" at bounding box center [279, 113] width 188 height 21
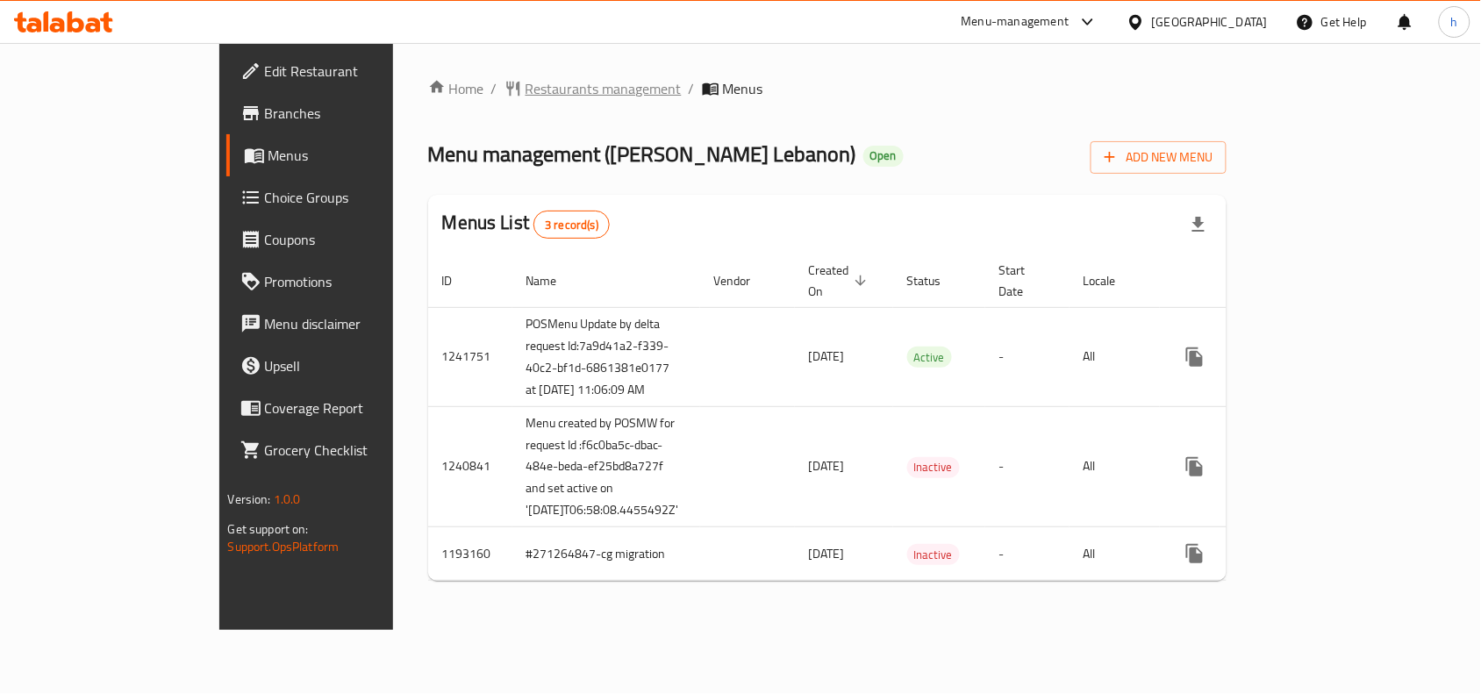
click at [526, 82] on span "Restaurants management" at bounding box center [604, 88] width 156 height 21
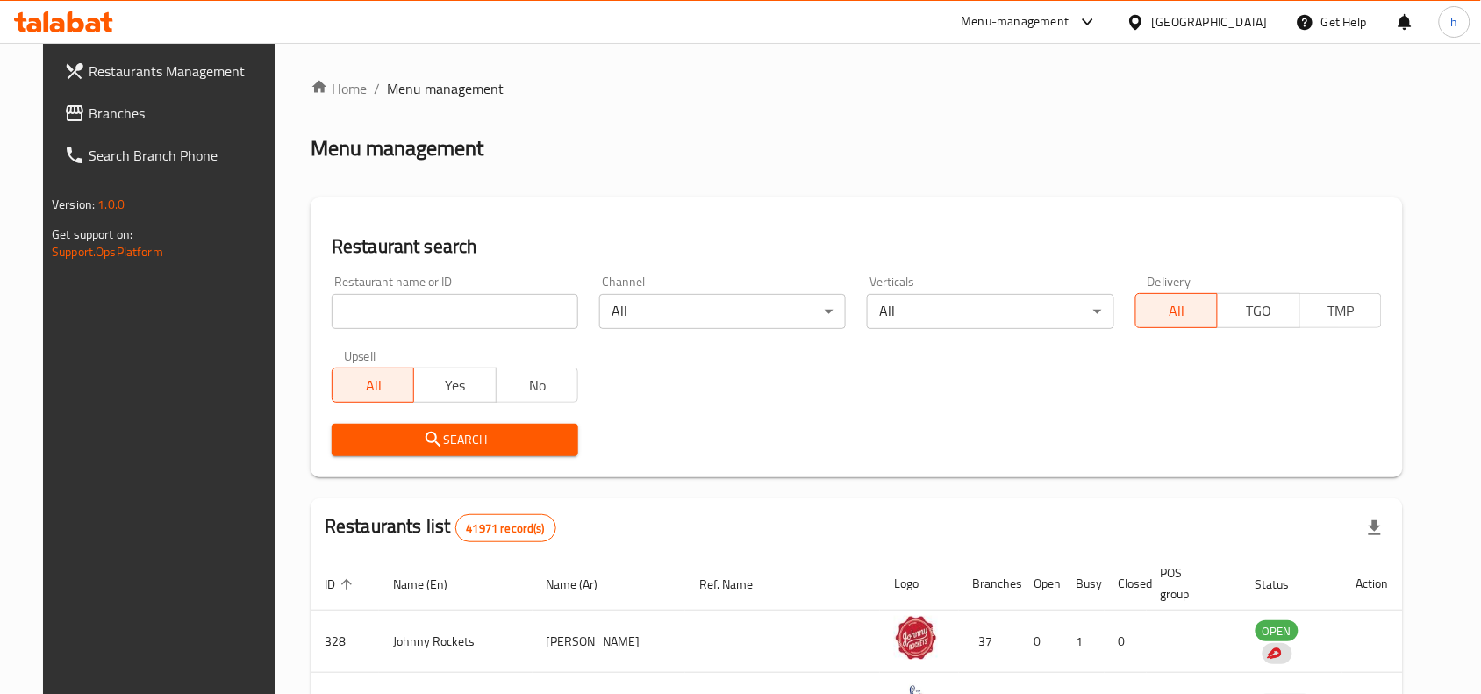
click at [379, 318] on input "search" at bounding box center [455, 311] width 247 height 35
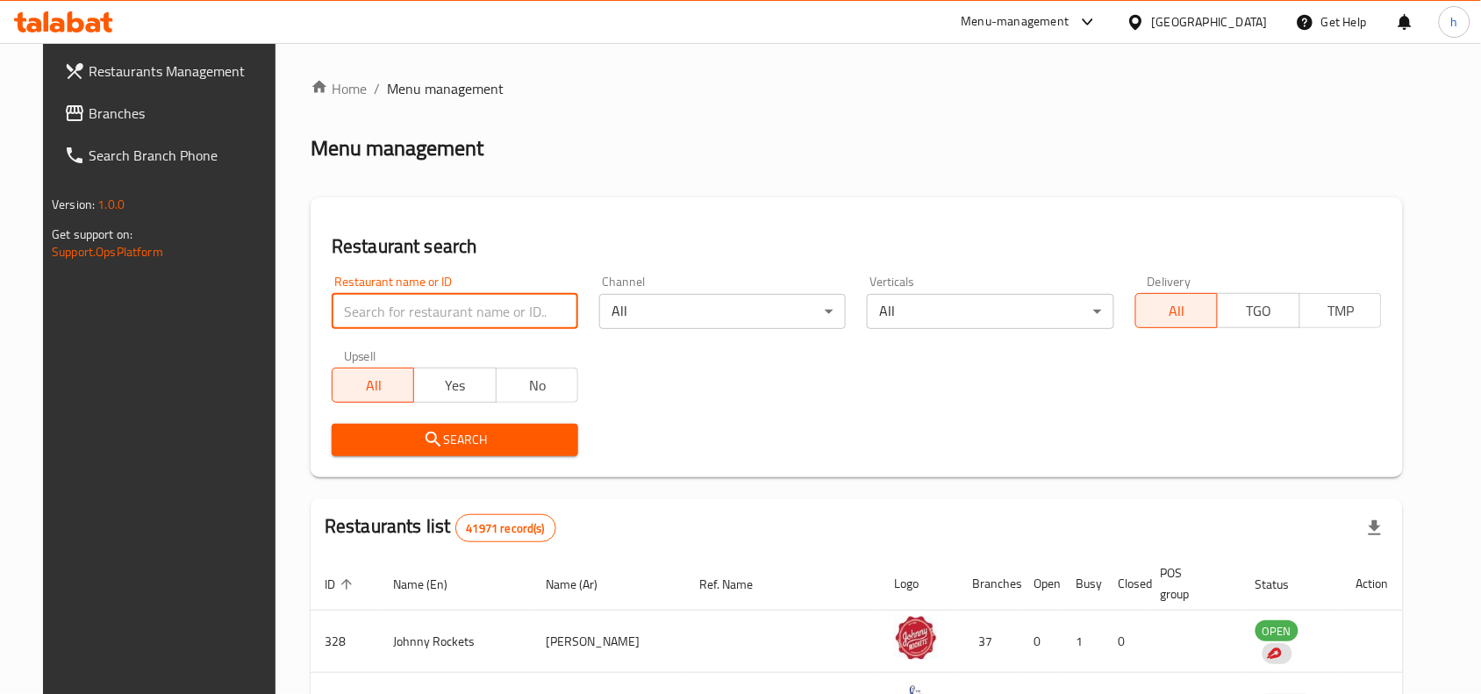
paste input "3658"
type input "3658"
click button "Search" at bounding box center [455, 440] width 247 height 32
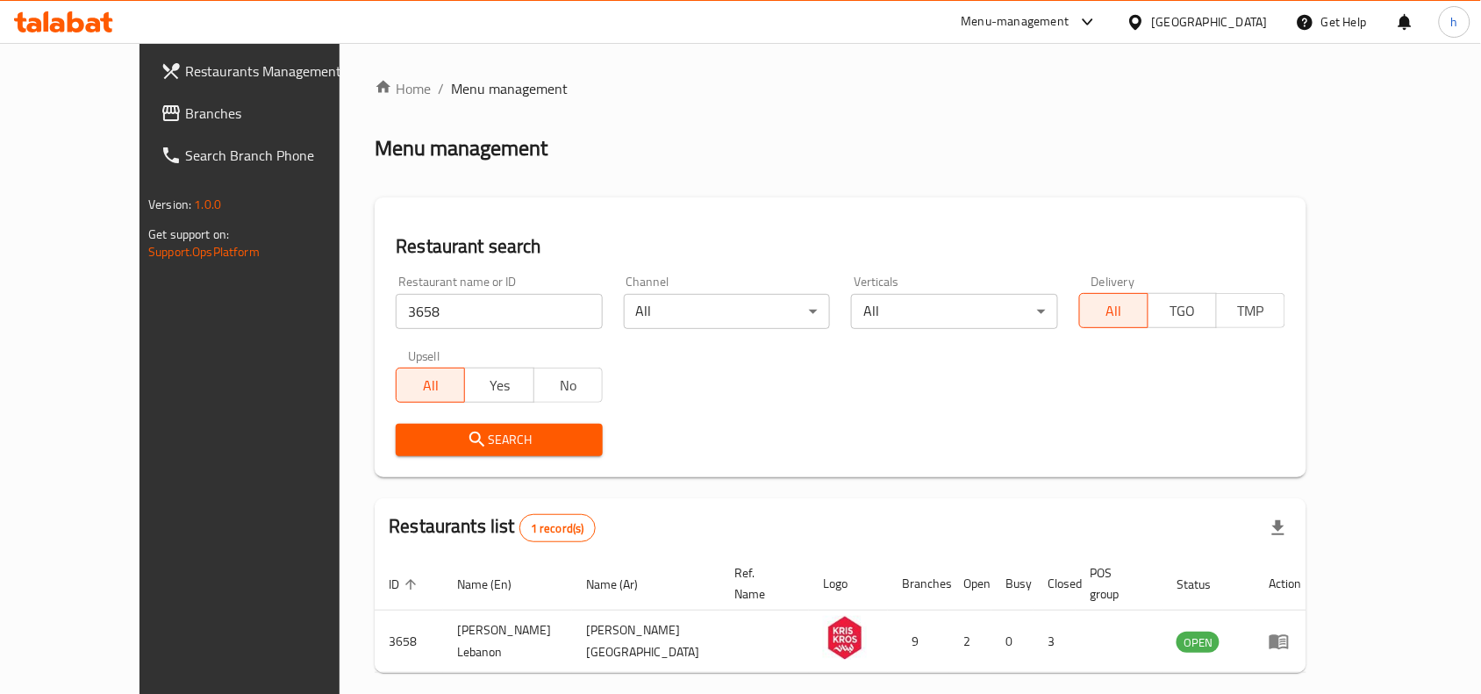
click at [786, 377] on div "Restaurant name or ID 3658 Restaurant name or ID Channel All ​ Verticals All ​ …" at bounding box center [840, 366] width 911 height 202
click at [1216, 24] on div "United Arab Emirates" at bounding box center [1210, 21] width 116 height 19
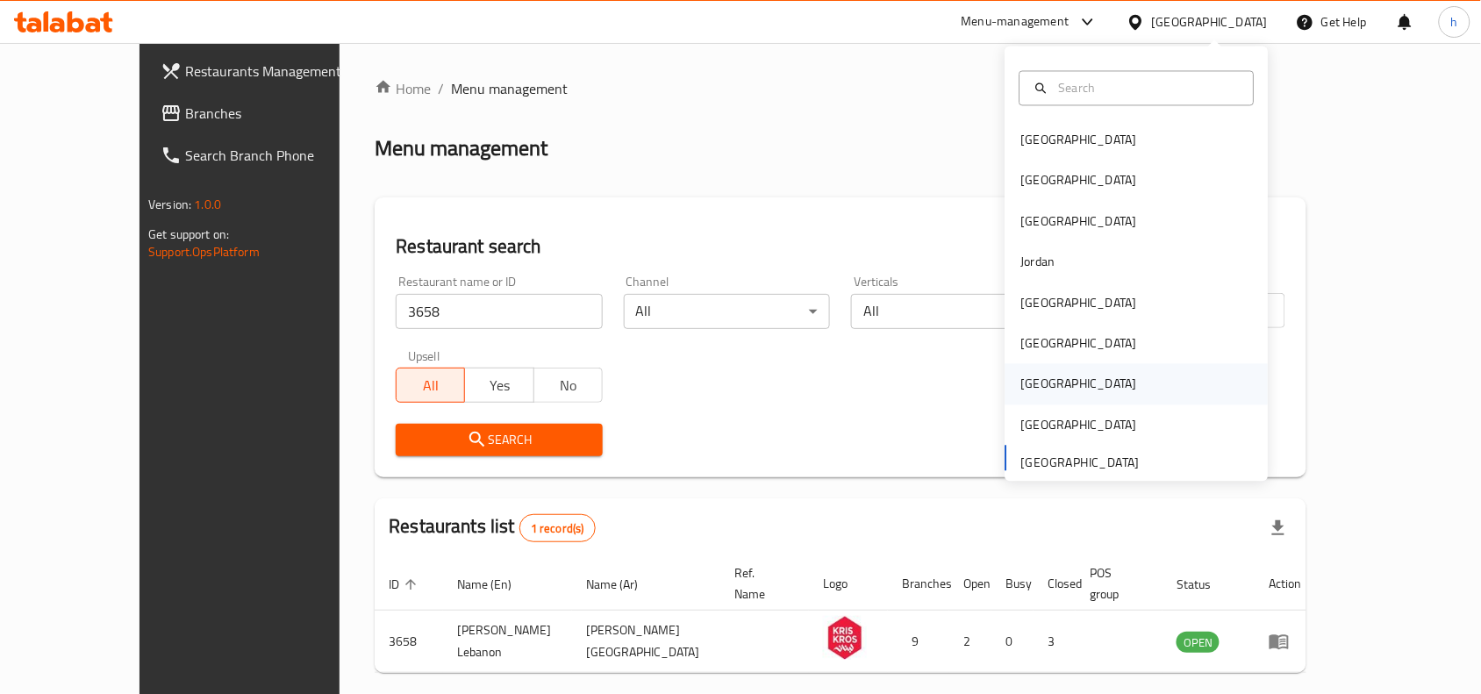
click at [1031, 383] on div "Qatar" at bounding box center [1080, 384] width 116 height 19
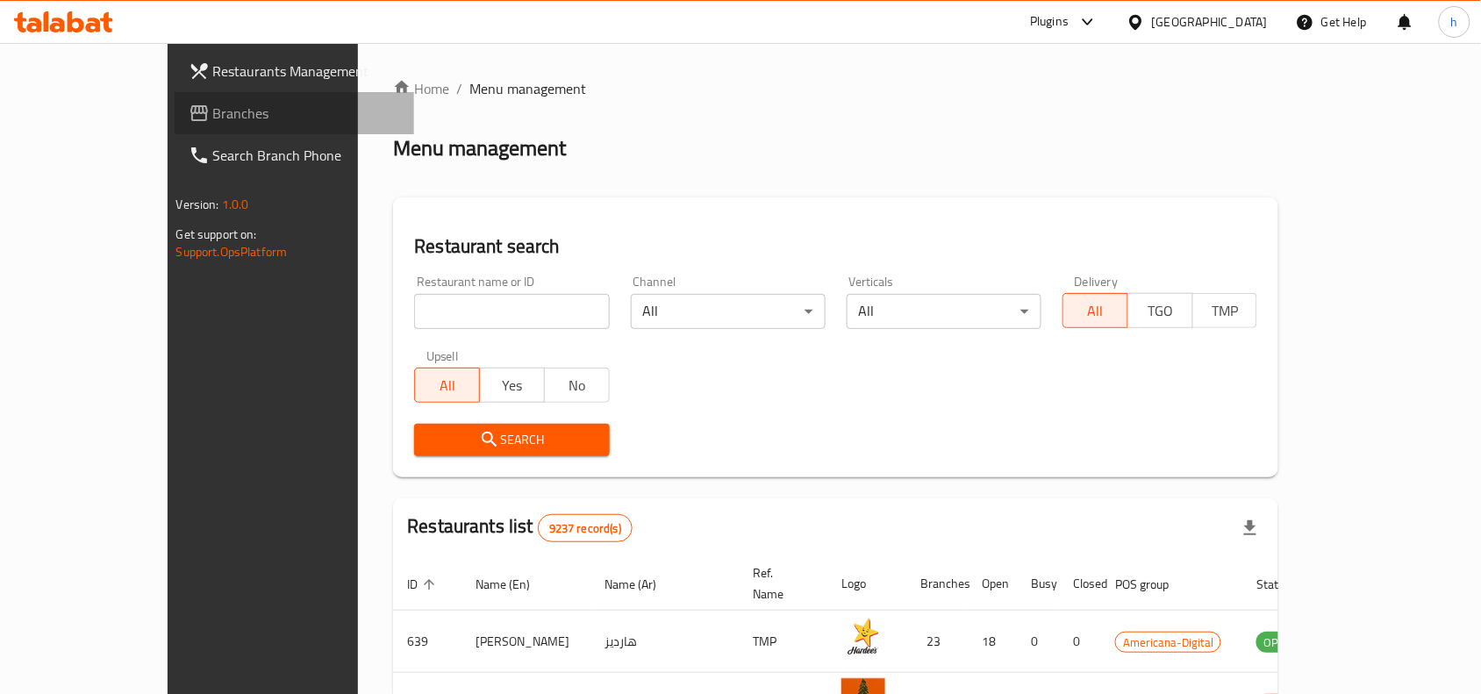
click at [213, 107] on span "Branches" at bounding box center [307, 113] width 188 height 21
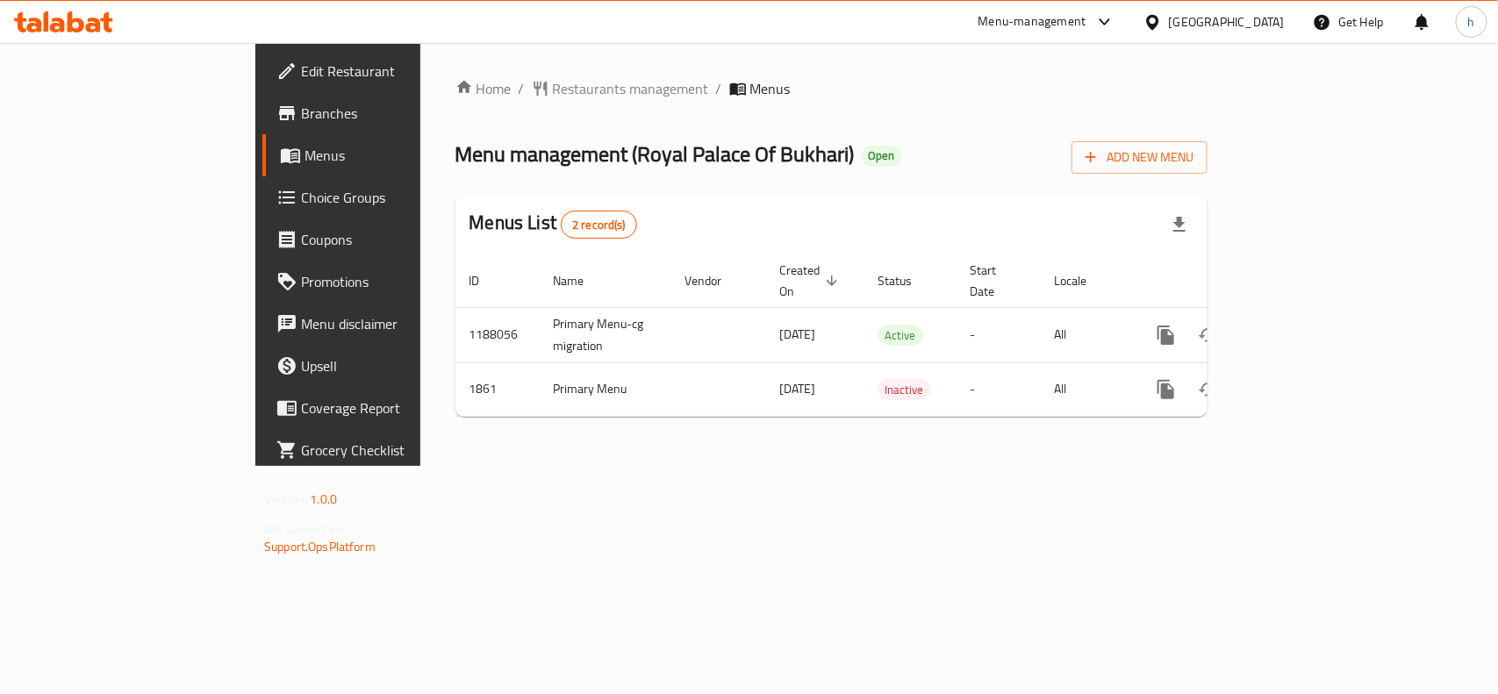
click at [1280, 22] on div "Qatar" at bounding box center [1227, 21] width 116 height 19
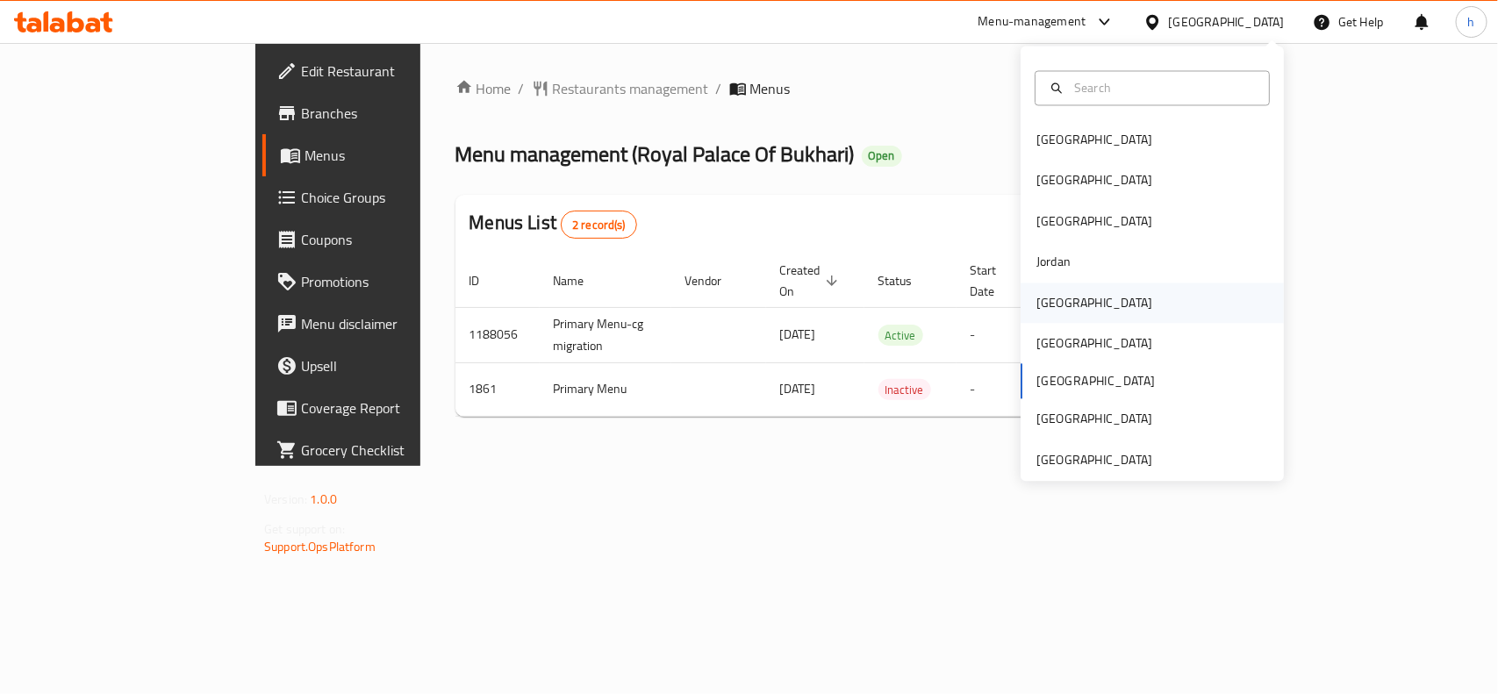
click at [1053, 309] on div "[GEOGRAPHIC_DATA]" at bounding box center [1094, 302] width 116 height 19
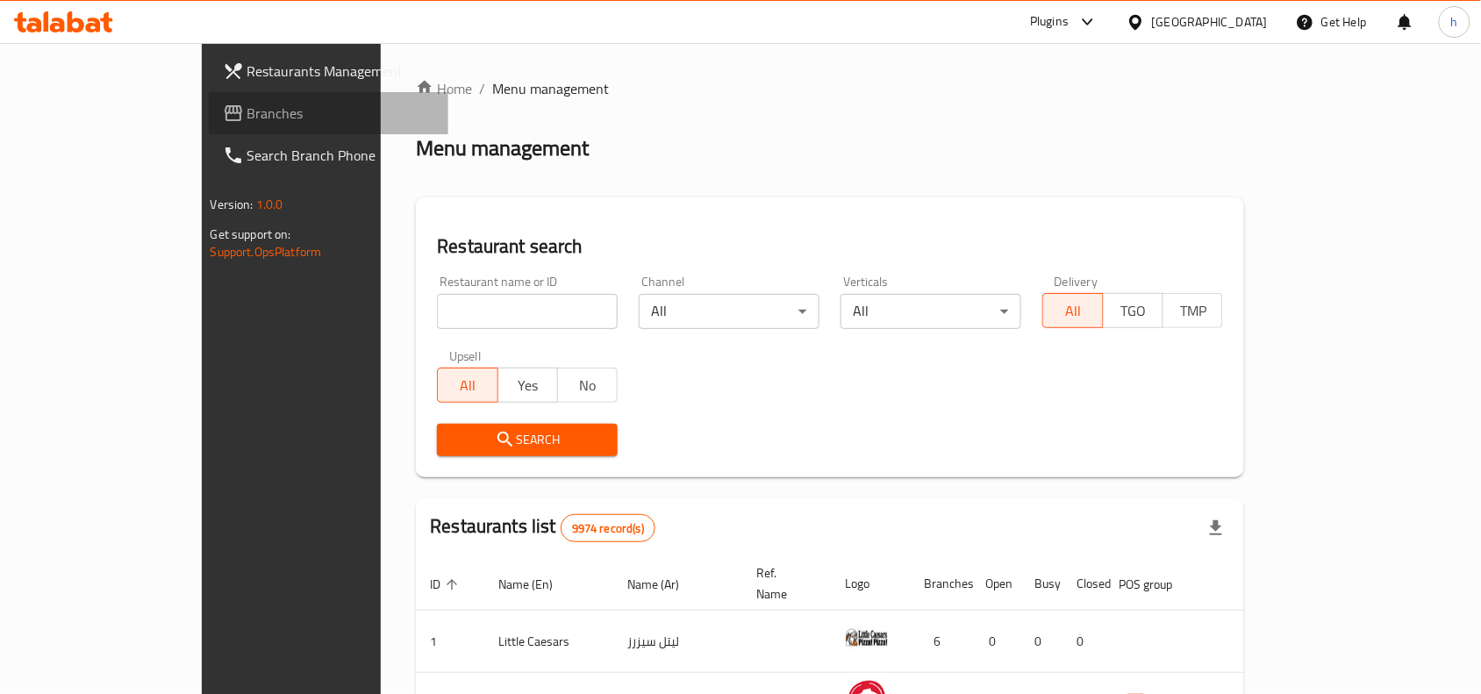
click at [247, 106] on span "Branches" at bounding box center [341, 113] width 188 height 21
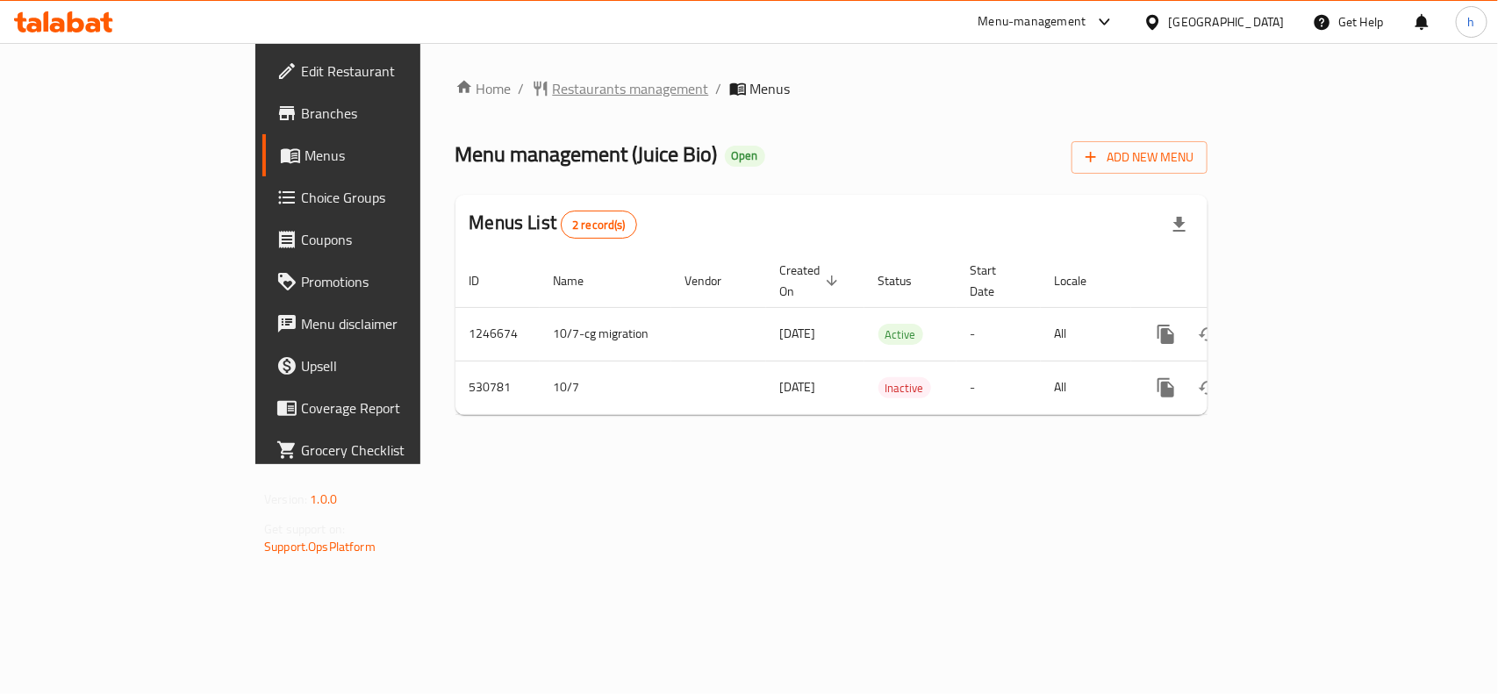
click at [553, 88] on span "Restaurants management" at bounding box center [631, 88] width 156 height 21
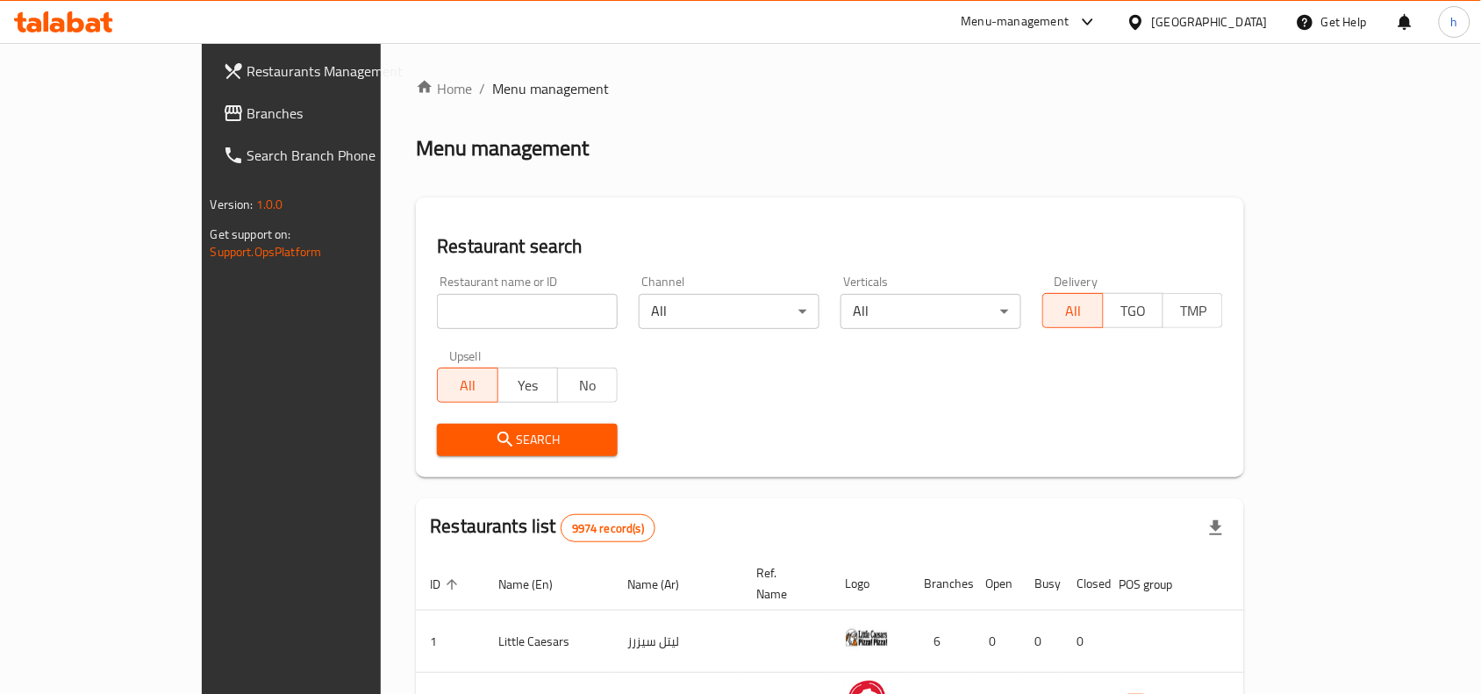
click at [247, 111] on span "Branches" at bounding box center [341, 113] width 188 height 21
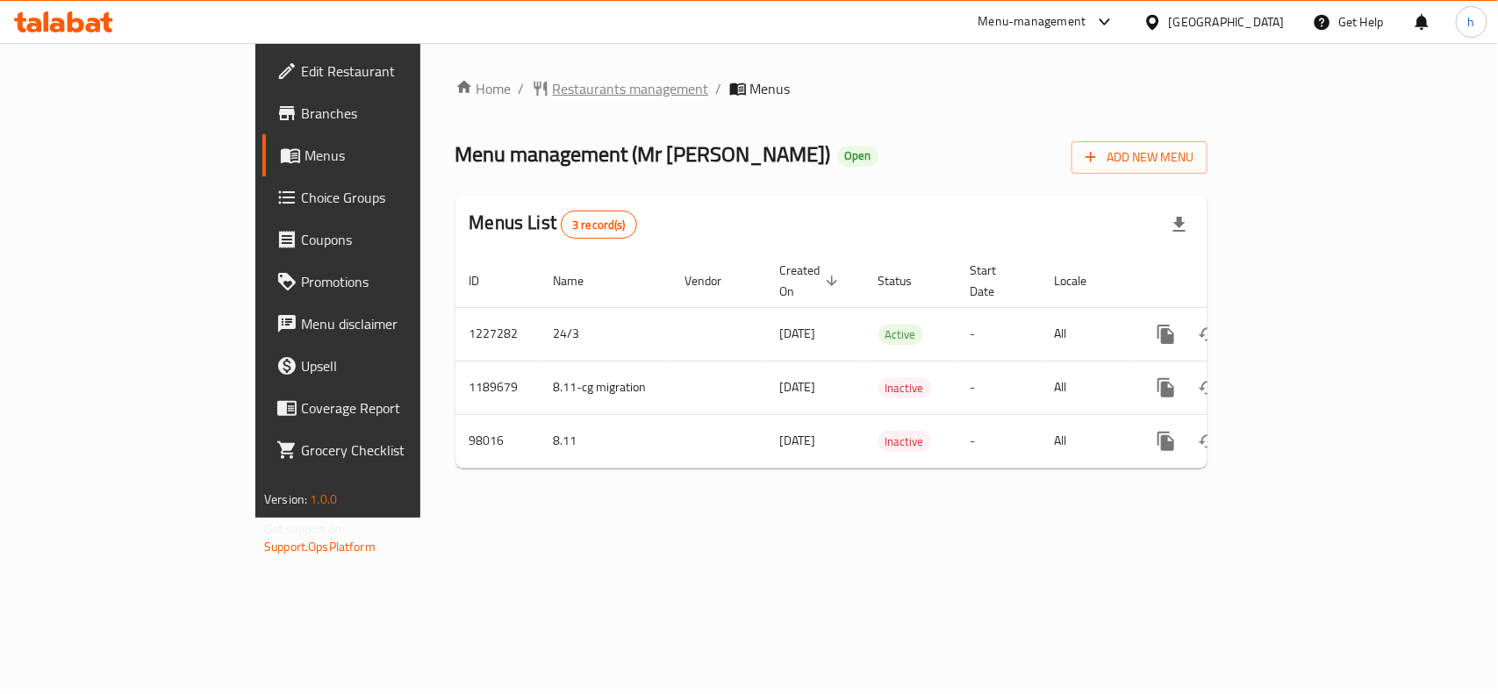
click at [553, 83] on span "Restaurants management" at bounding box center [631, 88] width 156 height 21
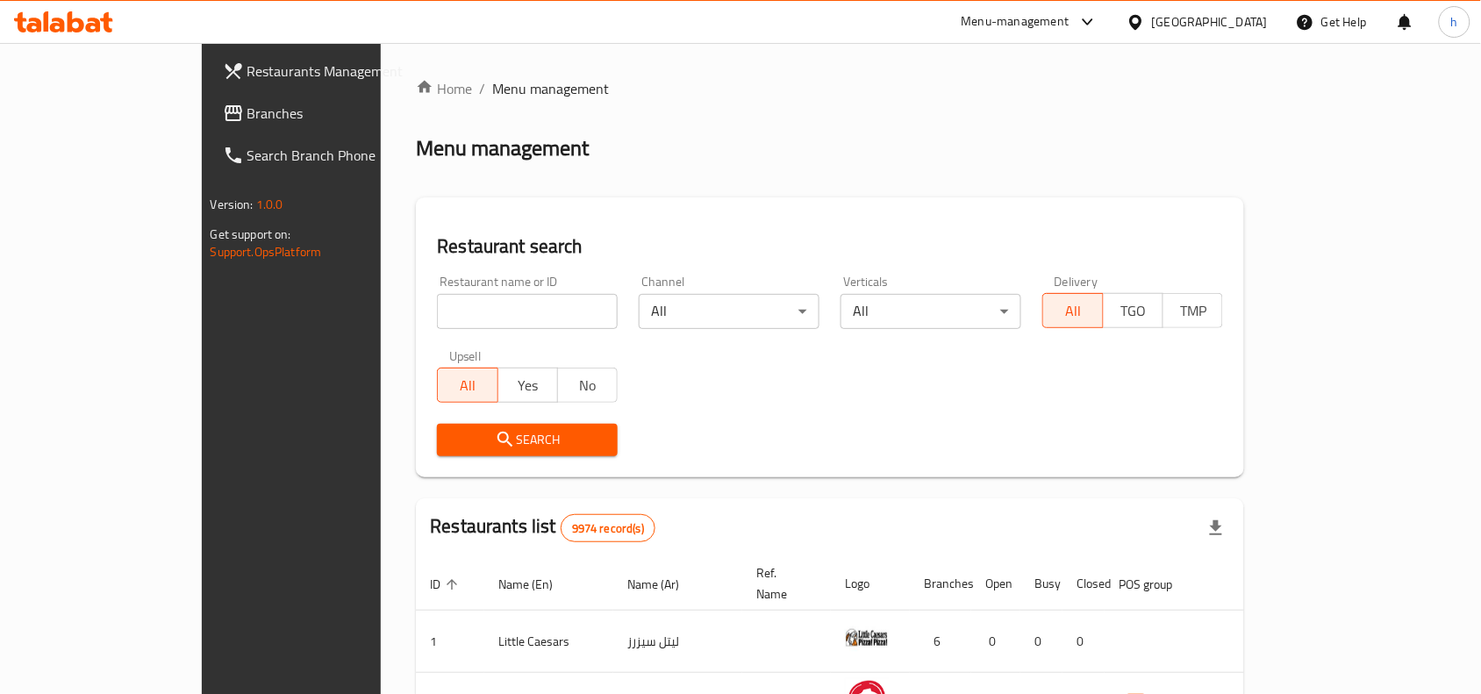
click at [247, 114] on span "Branches" at bounding box center [341, 113] width 188 height 21
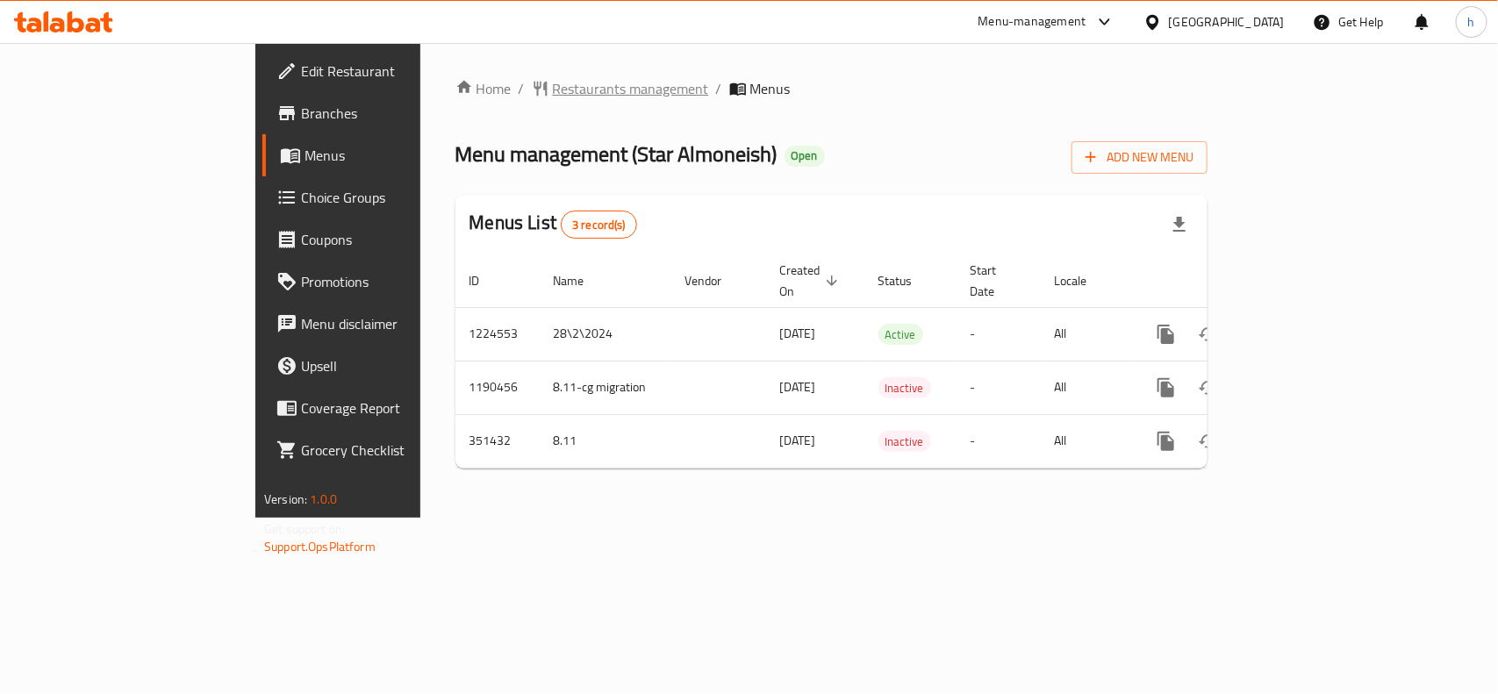
click at [553, 86] on span "Restaurants management" at bounding box center [631, 88] width 156 height 21
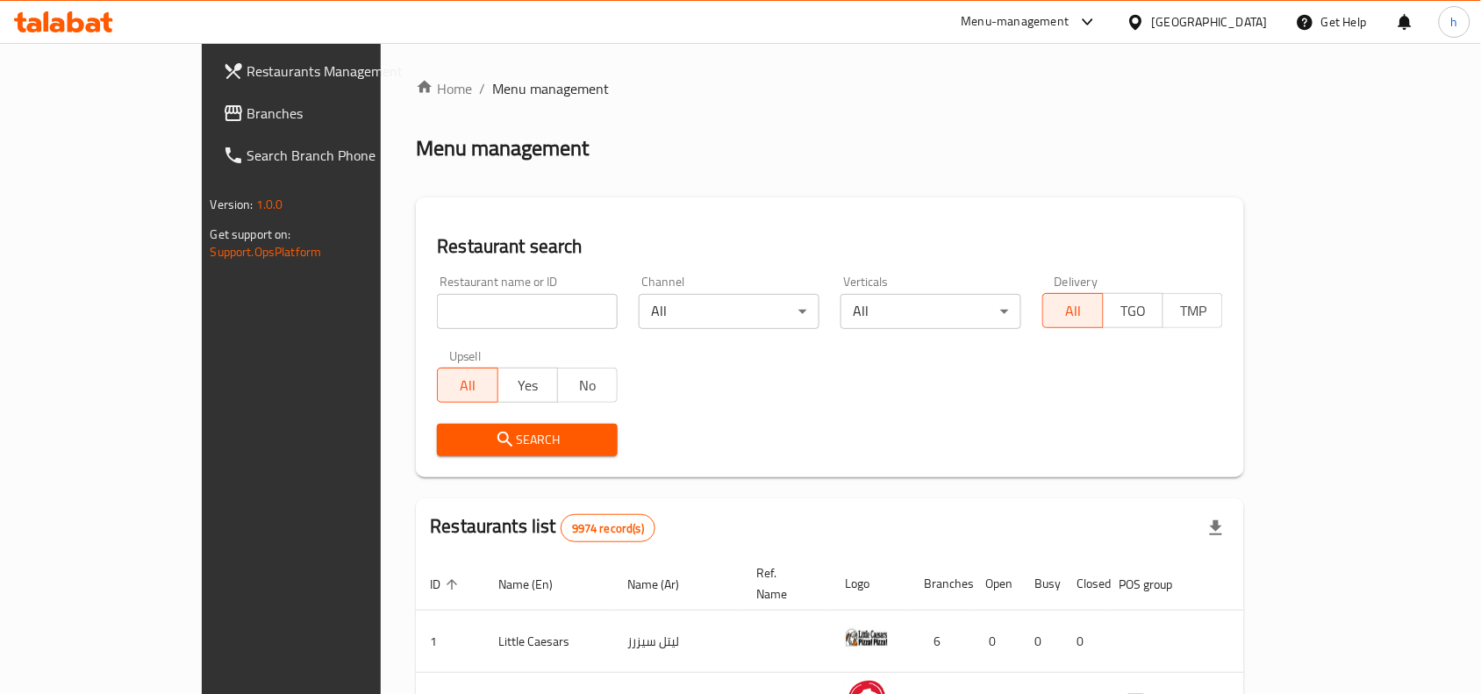
click at [1145, 18] on icon at bounding box center [1136, 22] width 18 height 18
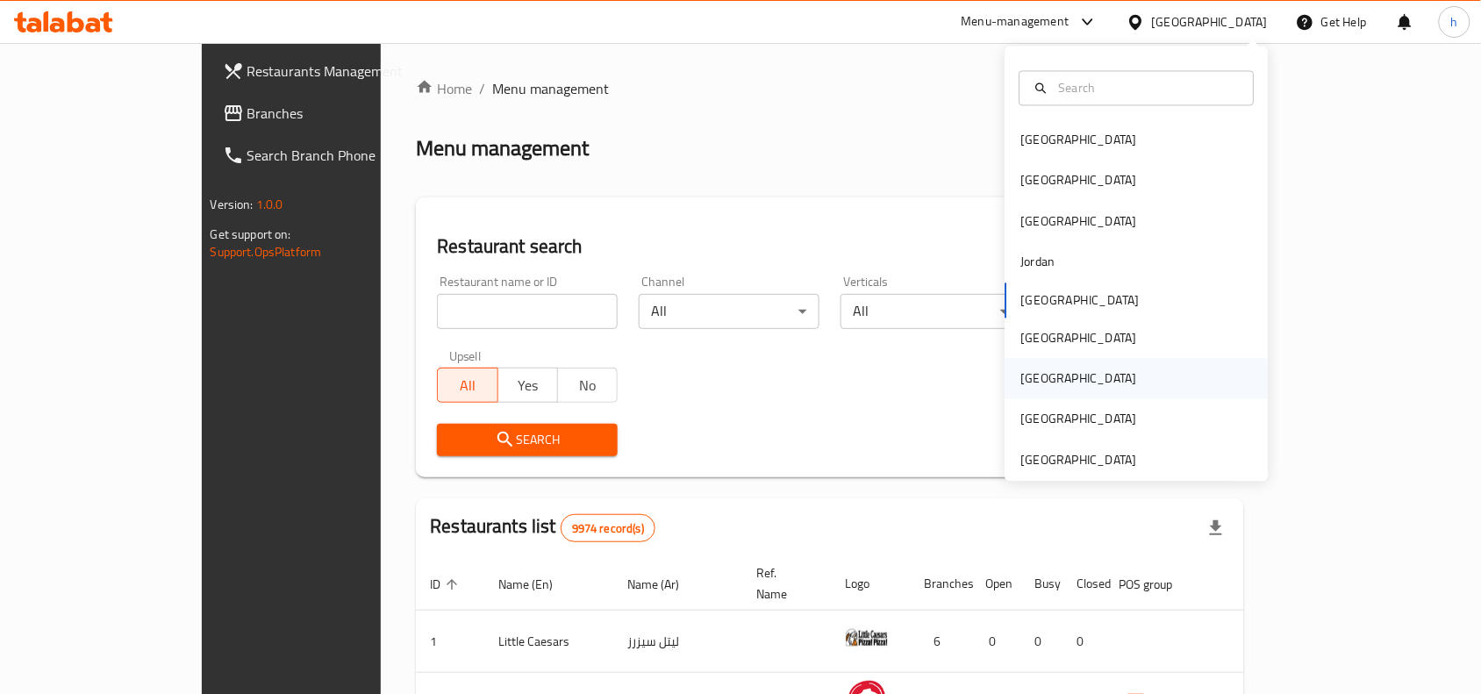
click at [1036, 379] on div "[GEOGRAPHIC_DATA]" at bounding box center [1080, 379] width 144 height 40
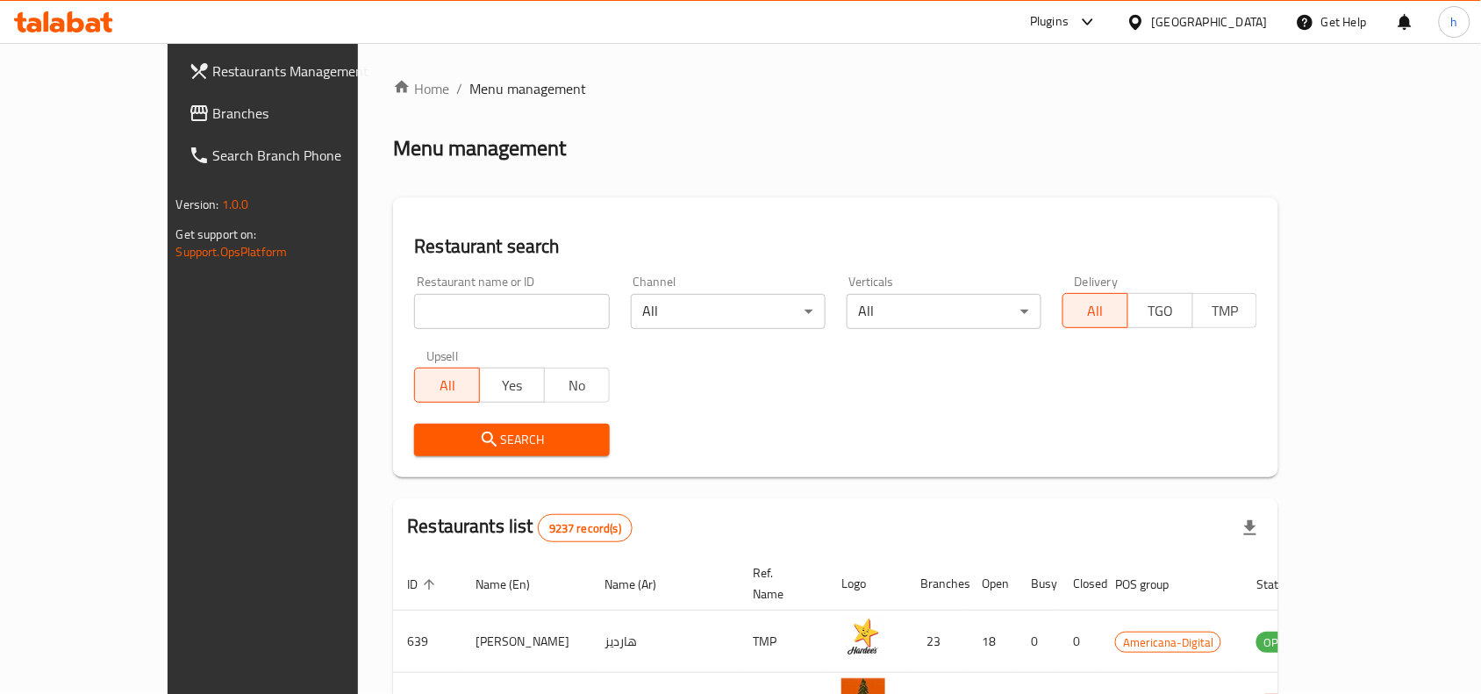
click at [213, 114] on span "Branches" at bounding box center [307, 113] width 188 height 21
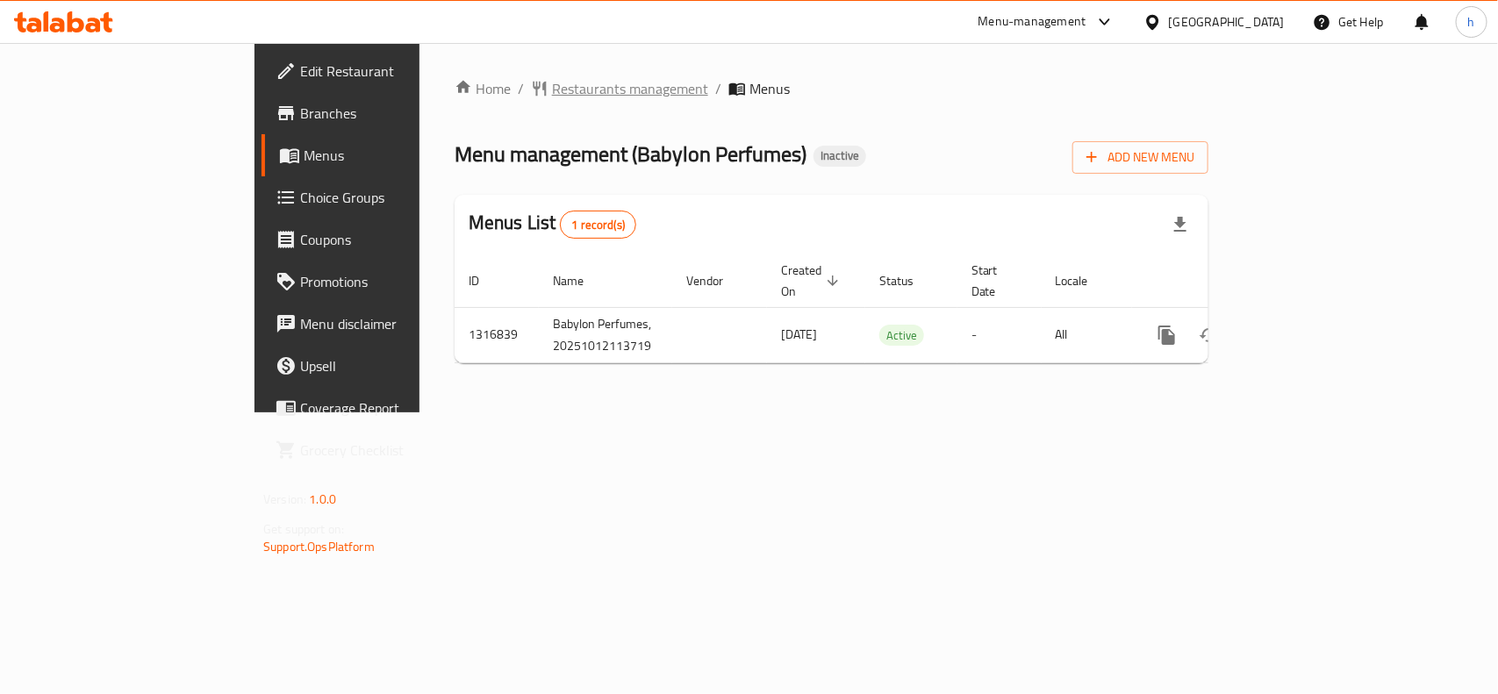
click at [552, 80] on span "Restaurants management" at bounding box center [630, 88] width 156 height 21
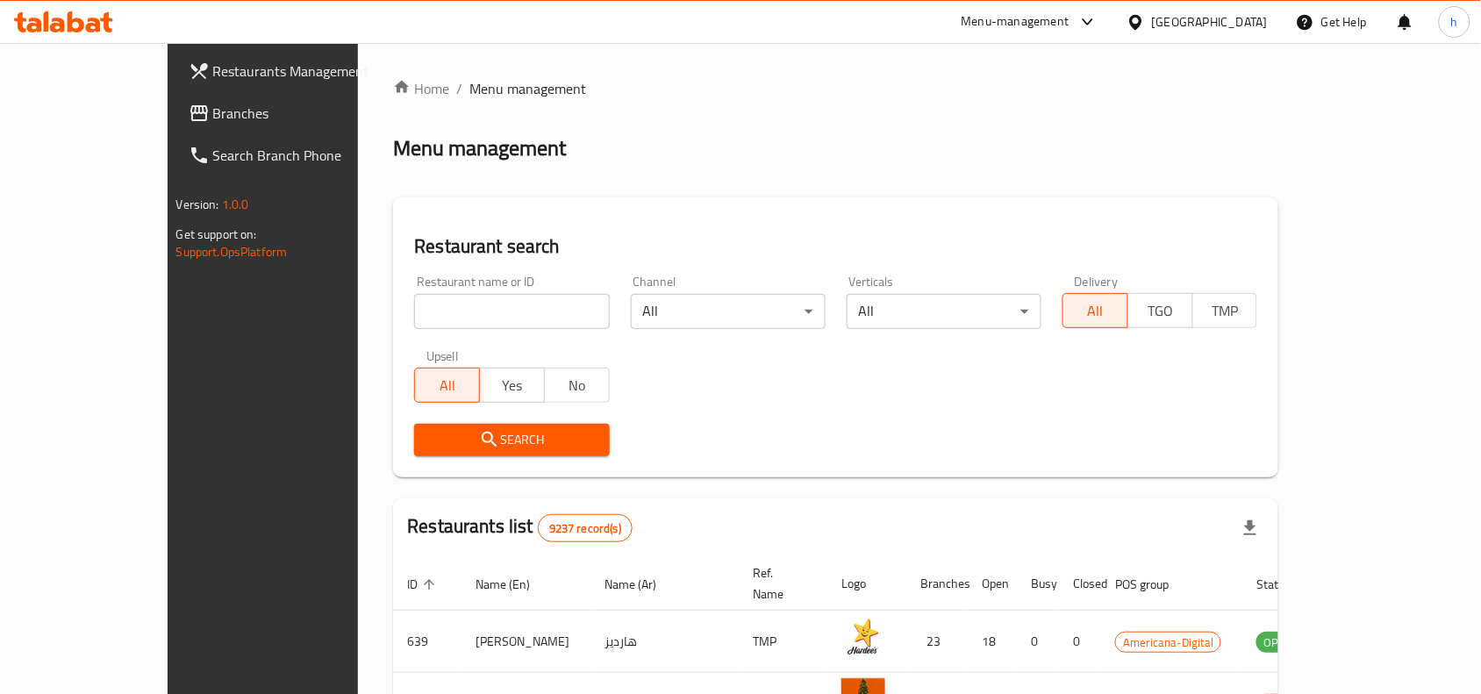
click at [213, 106] on span "Branches" at bounding box center [307, 113] width 188 height 21
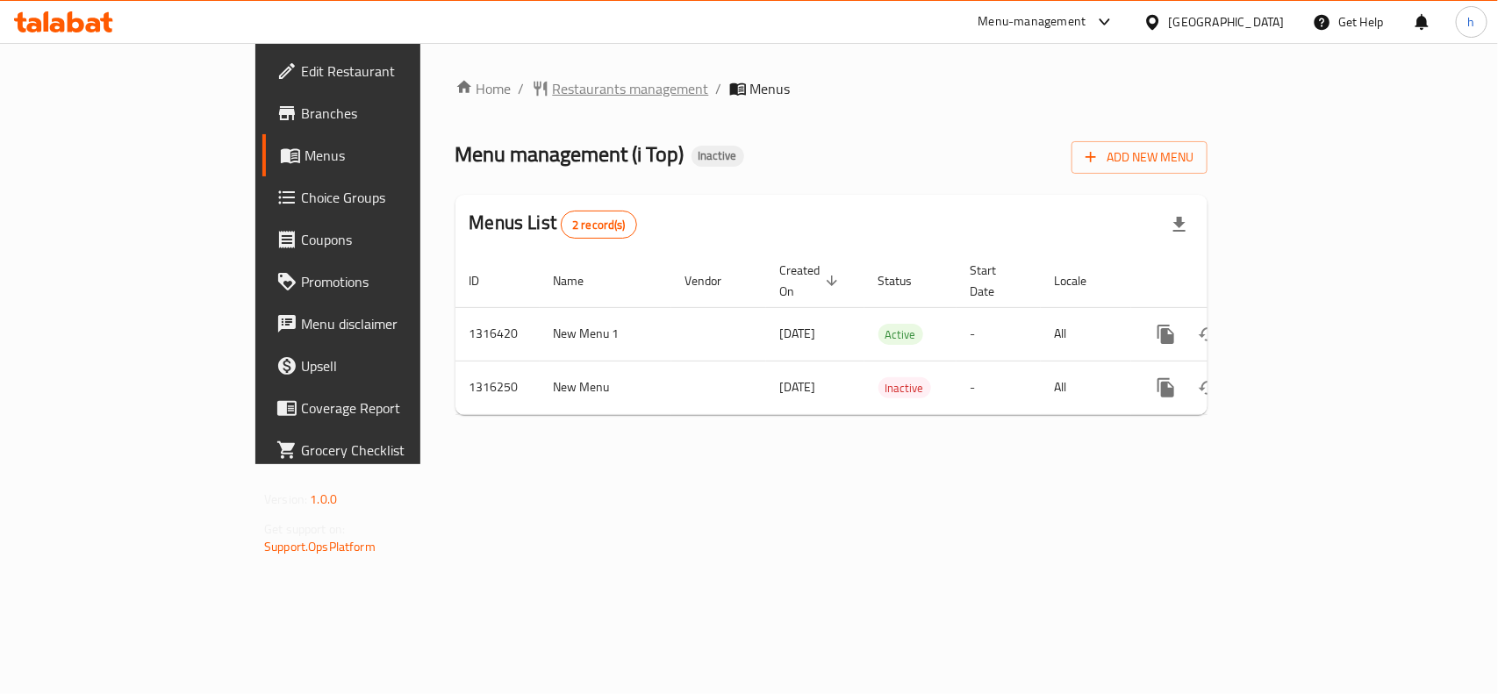
click at [553, 84] on span "Restaurants management" at bounding box center [631, 88] width 156 height 21
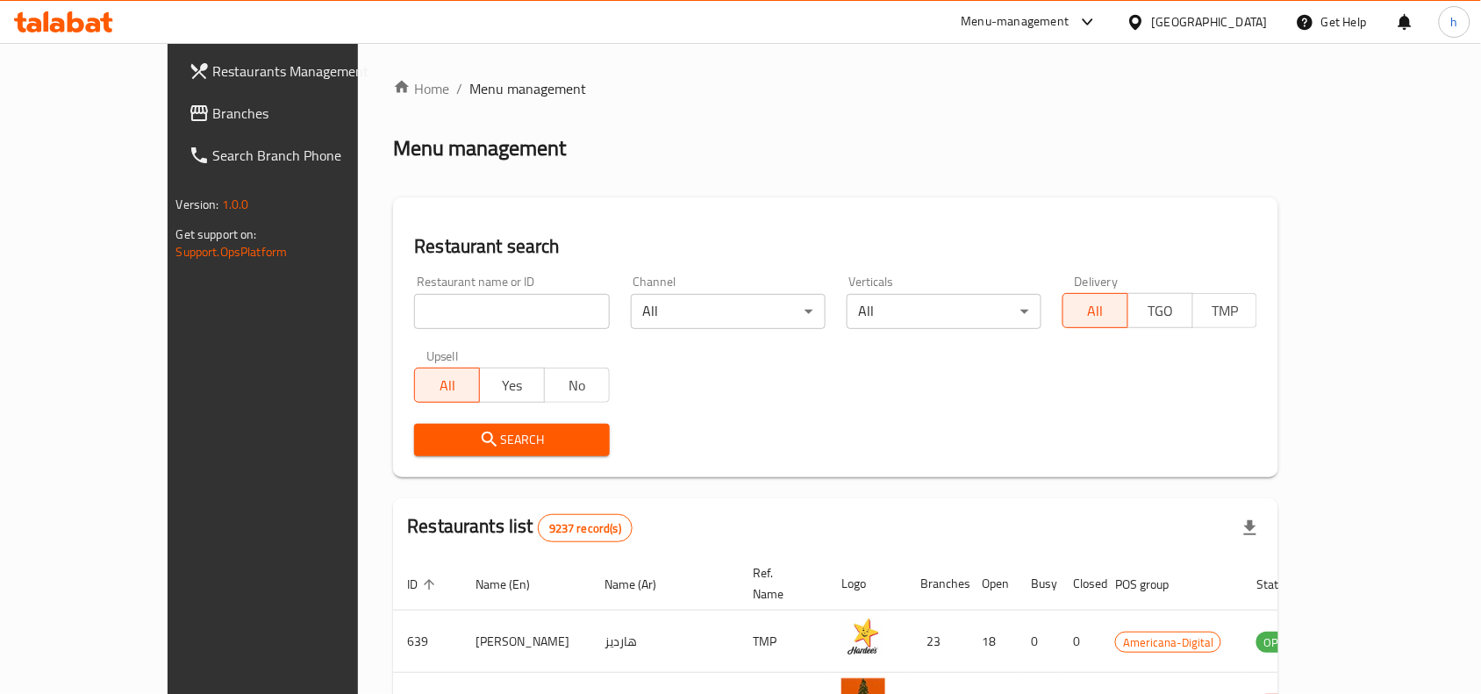
click at [213, 107] on span "Branches" at bounding box center [307, 113] width 188 height 21
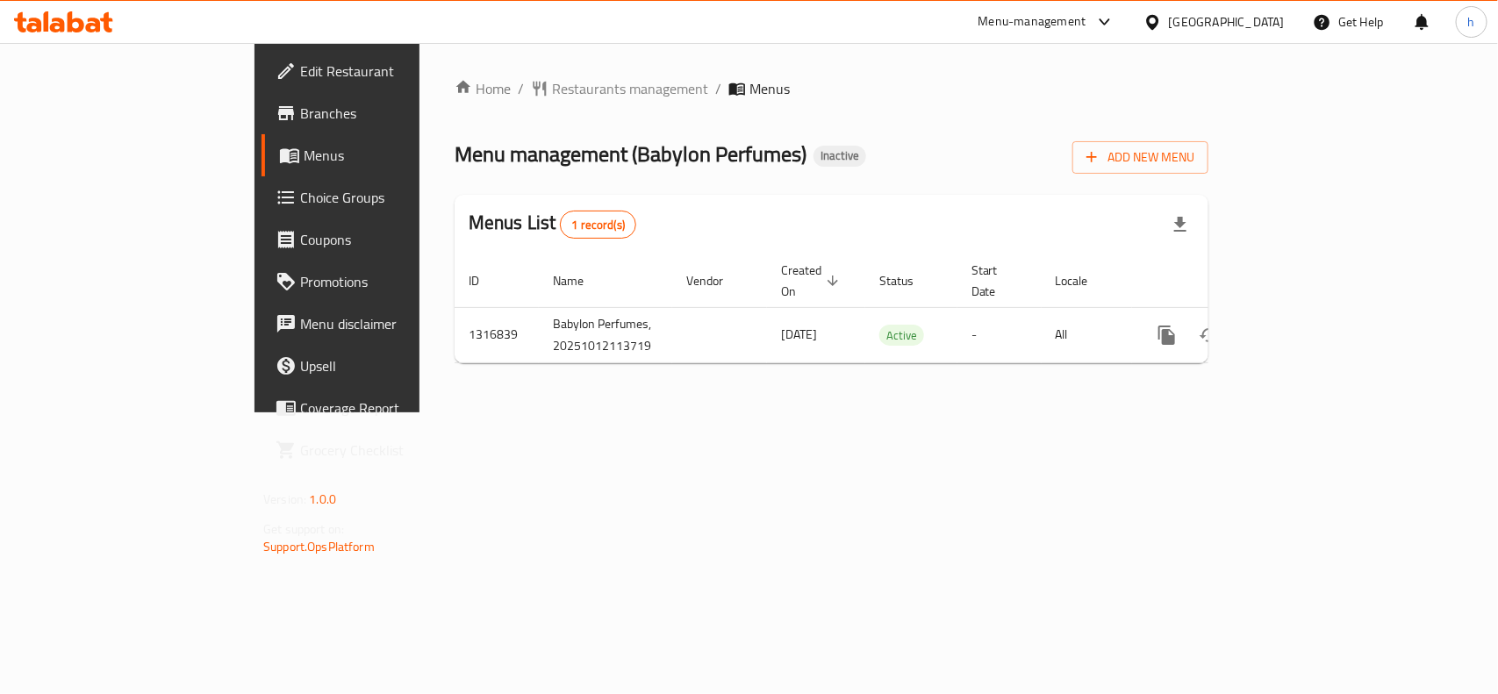
click at [1162, 28] on icon at bounding box center [1153, 22] width 18 height 18
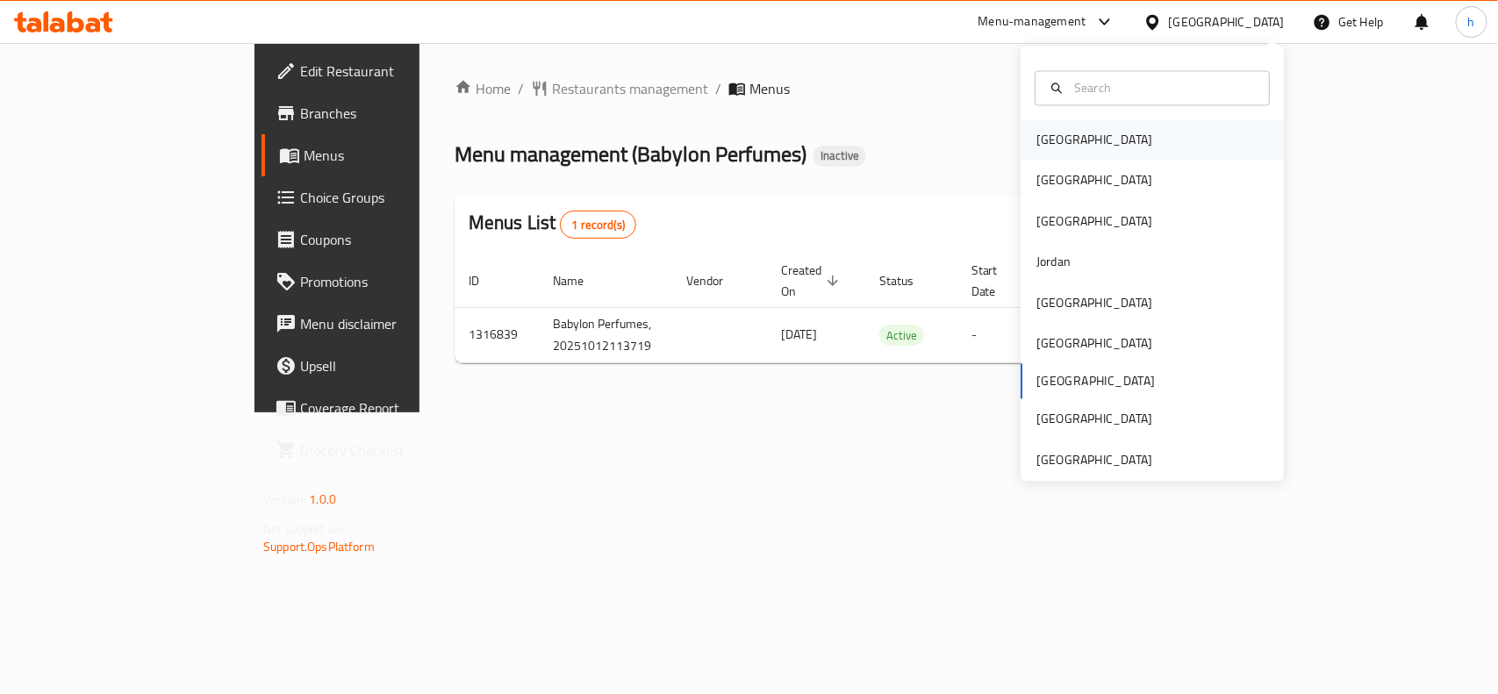
click at [1071, 149] on div "[GEOGRAPHIC_DATA]" at bounding box center [1094, 140] width 144 height 40
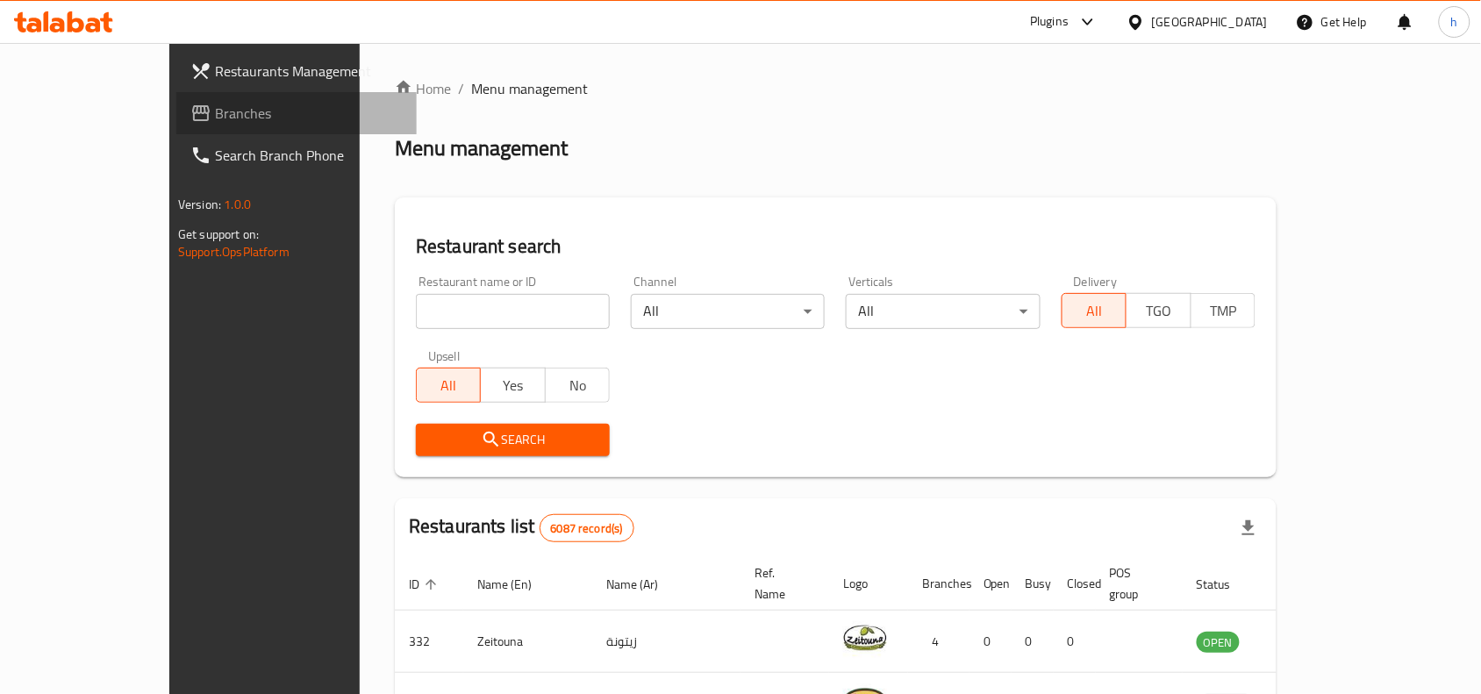
click at [215, 110] on span "Branches" at bounding box center [309, 113] width 188 height 21
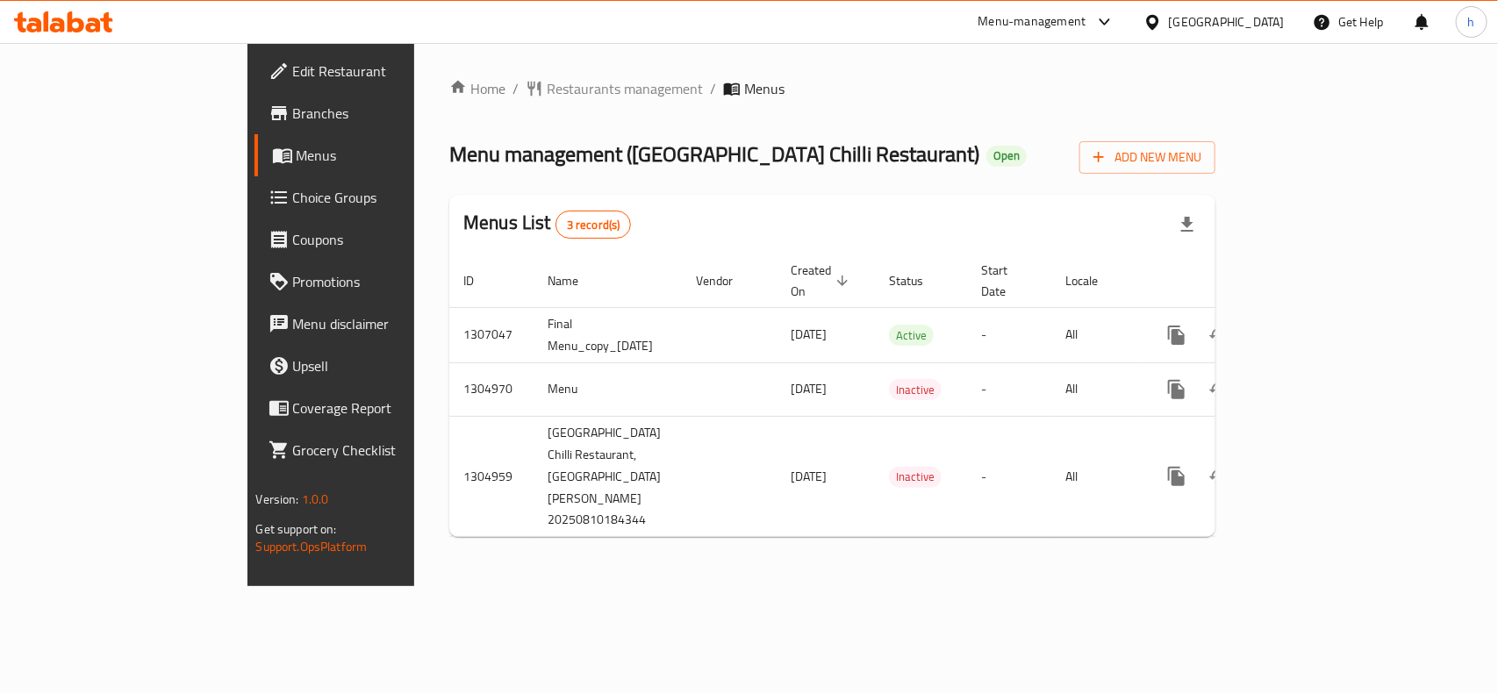
click at [1268, 24] on div "Bahrain" at bounding box center [1227, 21] width 116 height 19
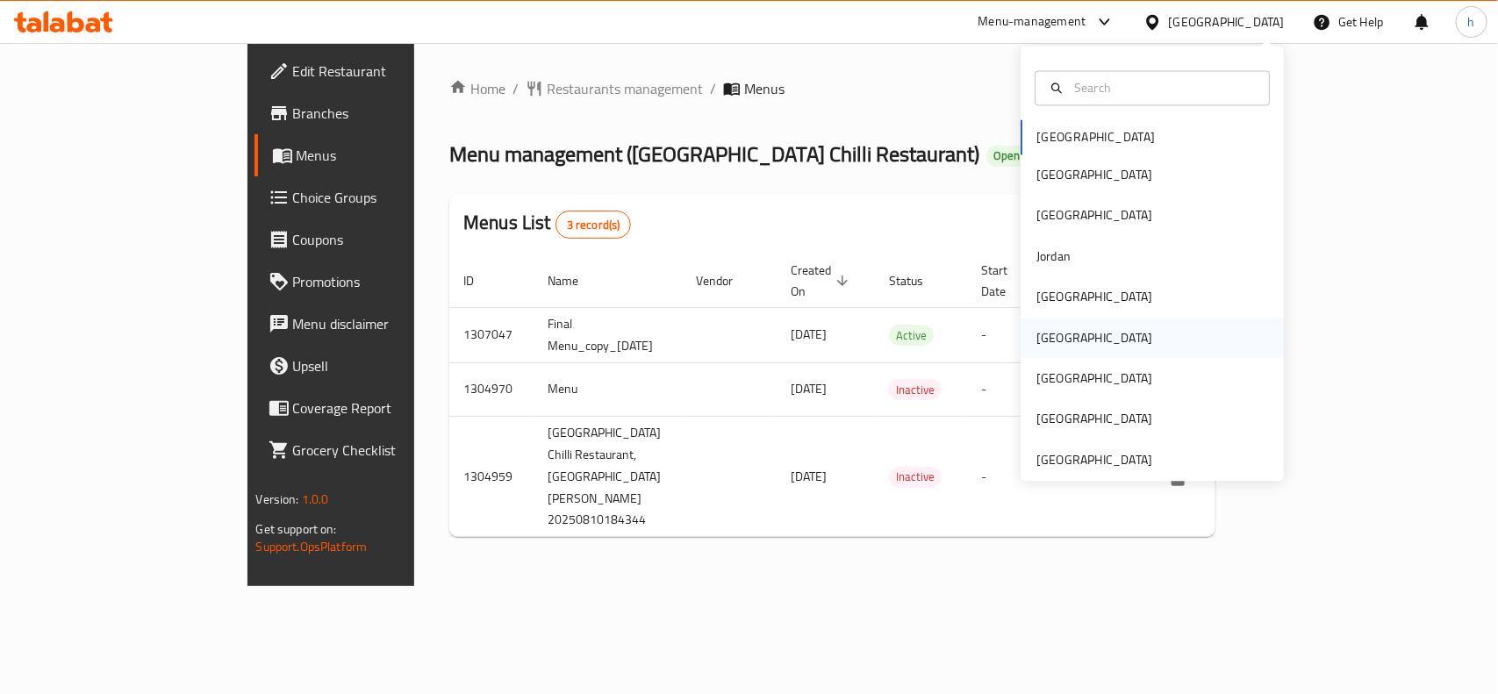
click at [1058, 340] on div "Oman" at bounding box center [1094, 338] width 144 height 40
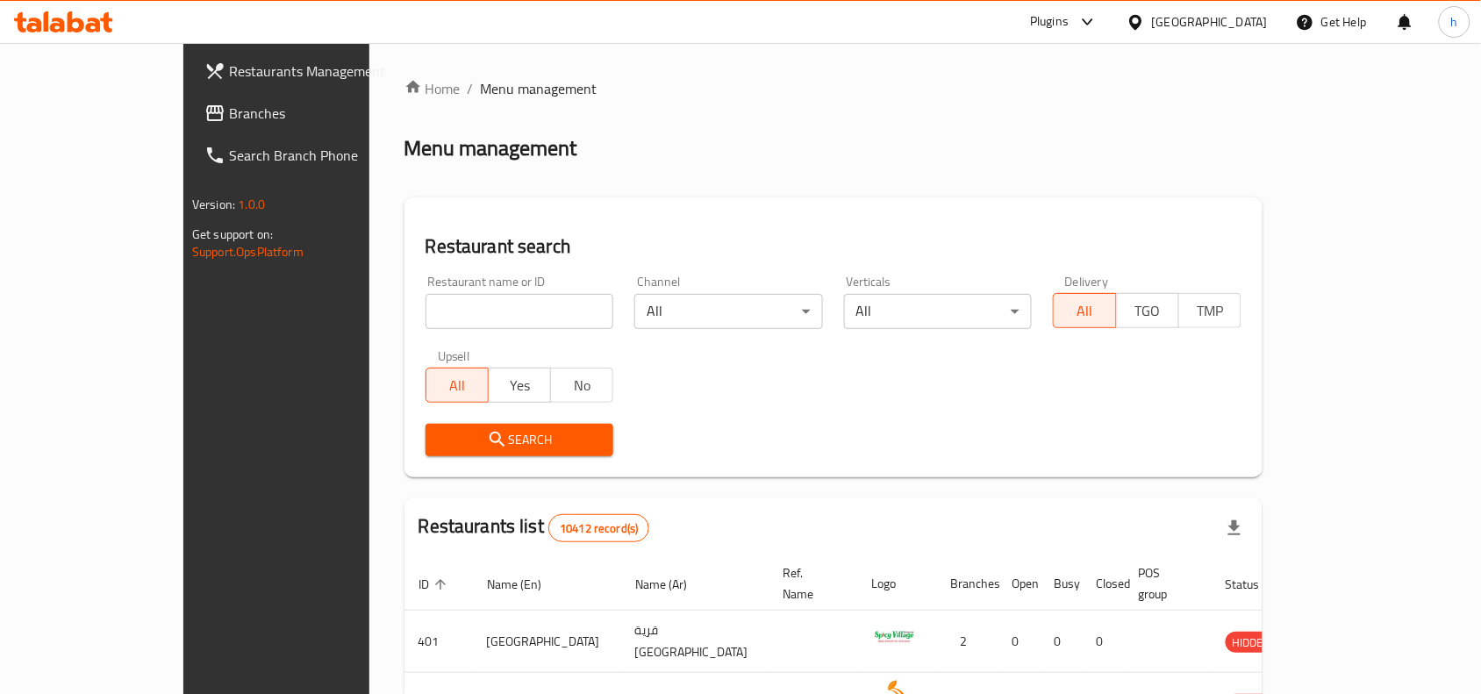
click at [229, 111] on span "Branches" at bounding box center [323, 113] width 188 height 21
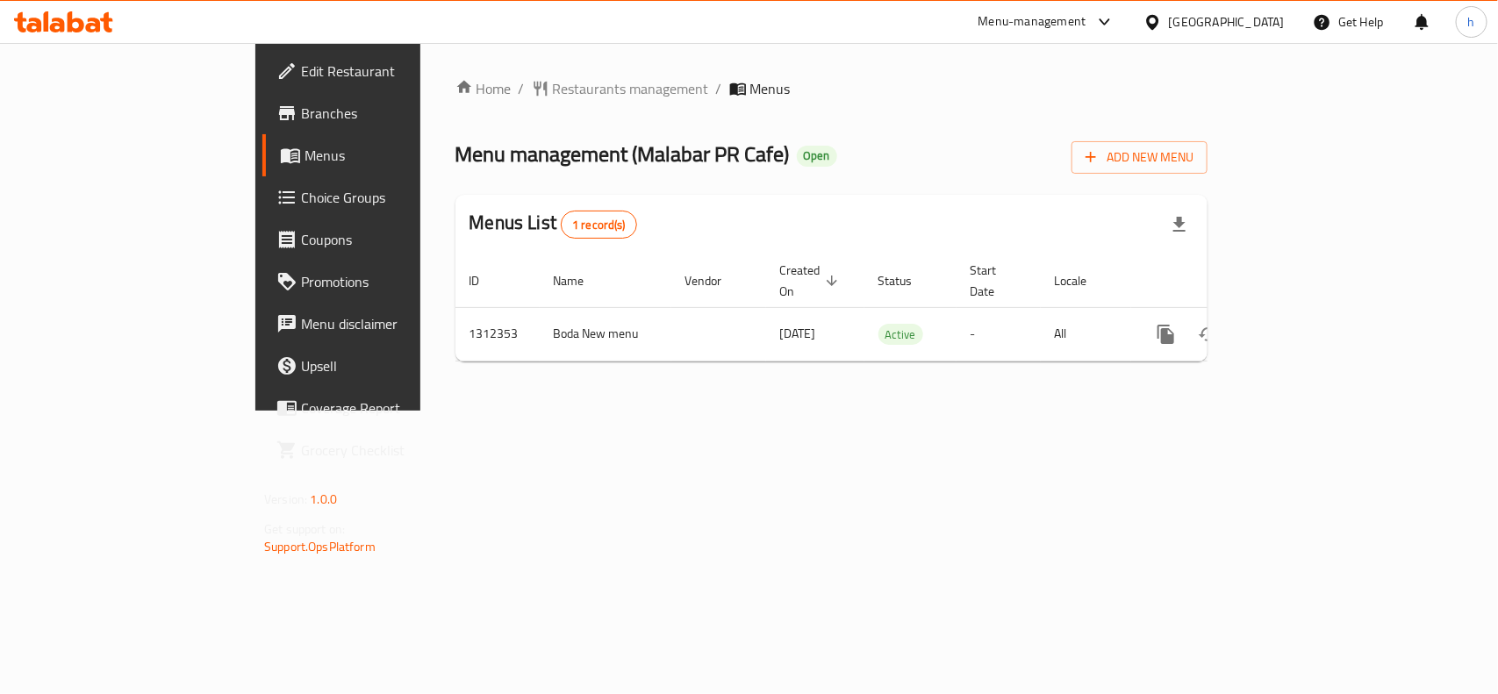
click at [1255, 24] on div "Oman" at bounding box center [1227, 21] width 116 height 19
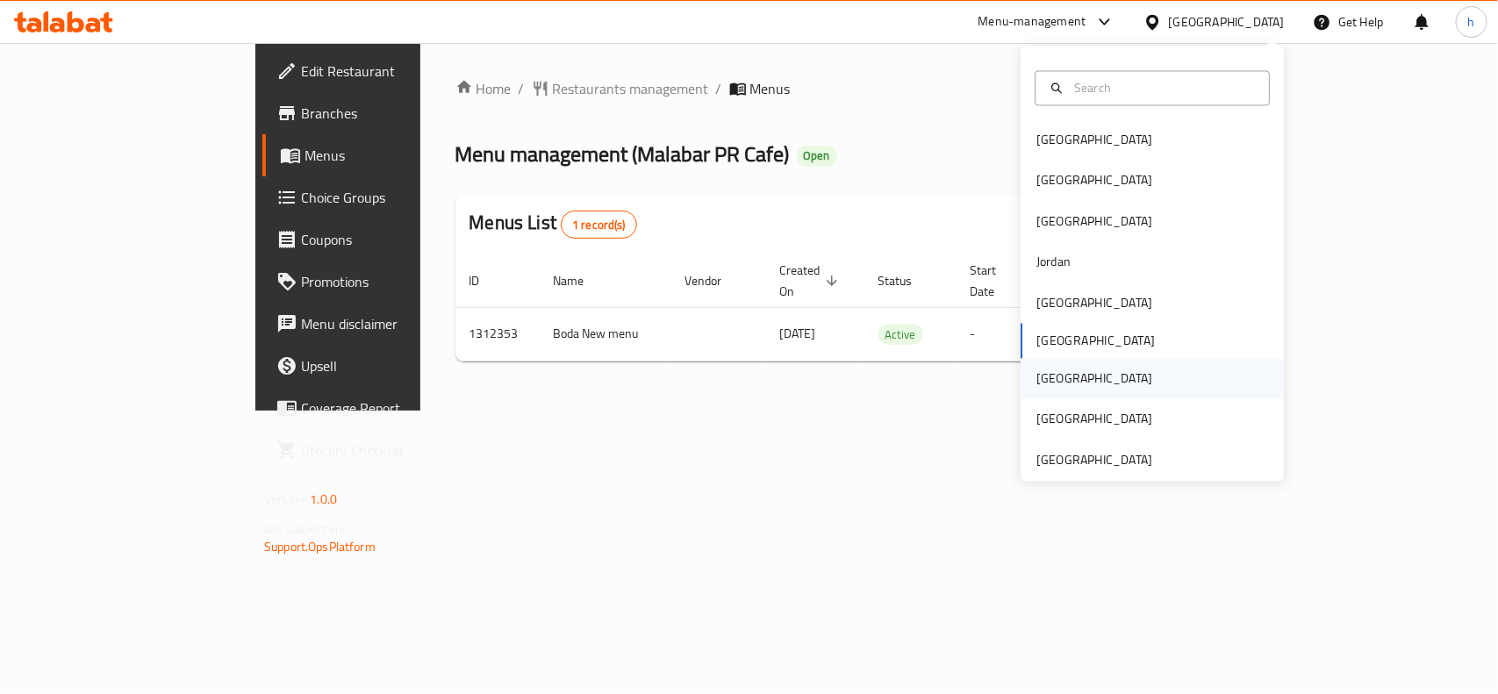
click at [1042, 386] on div "[GEOGRAPHIC_DATA]" at bounding box center [1094, 378] width 116 height 19
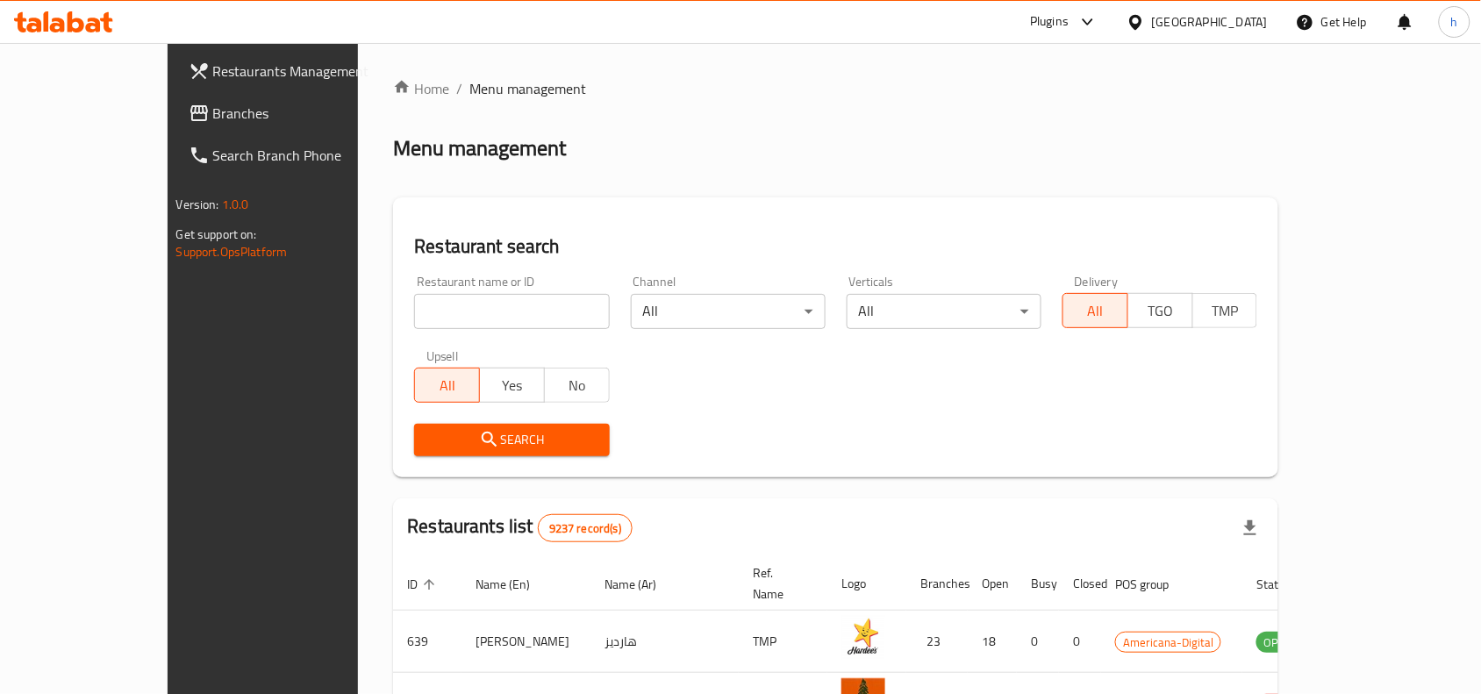
click at [213, 107] on span "Branches" at bounding box center [307, 113] width 188 height 21
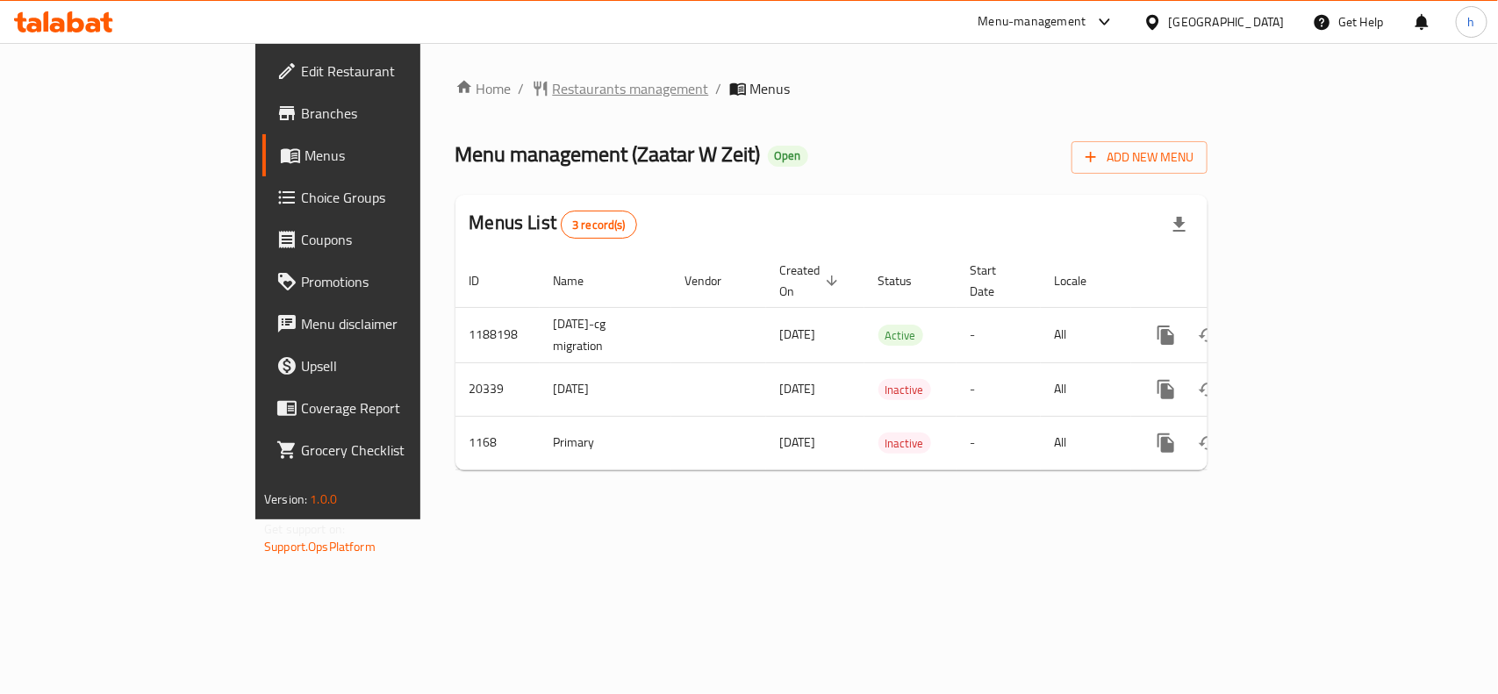
click at [553, 90] on span "Restaurants management" at bounding box center [631, 88] width 156 height 21
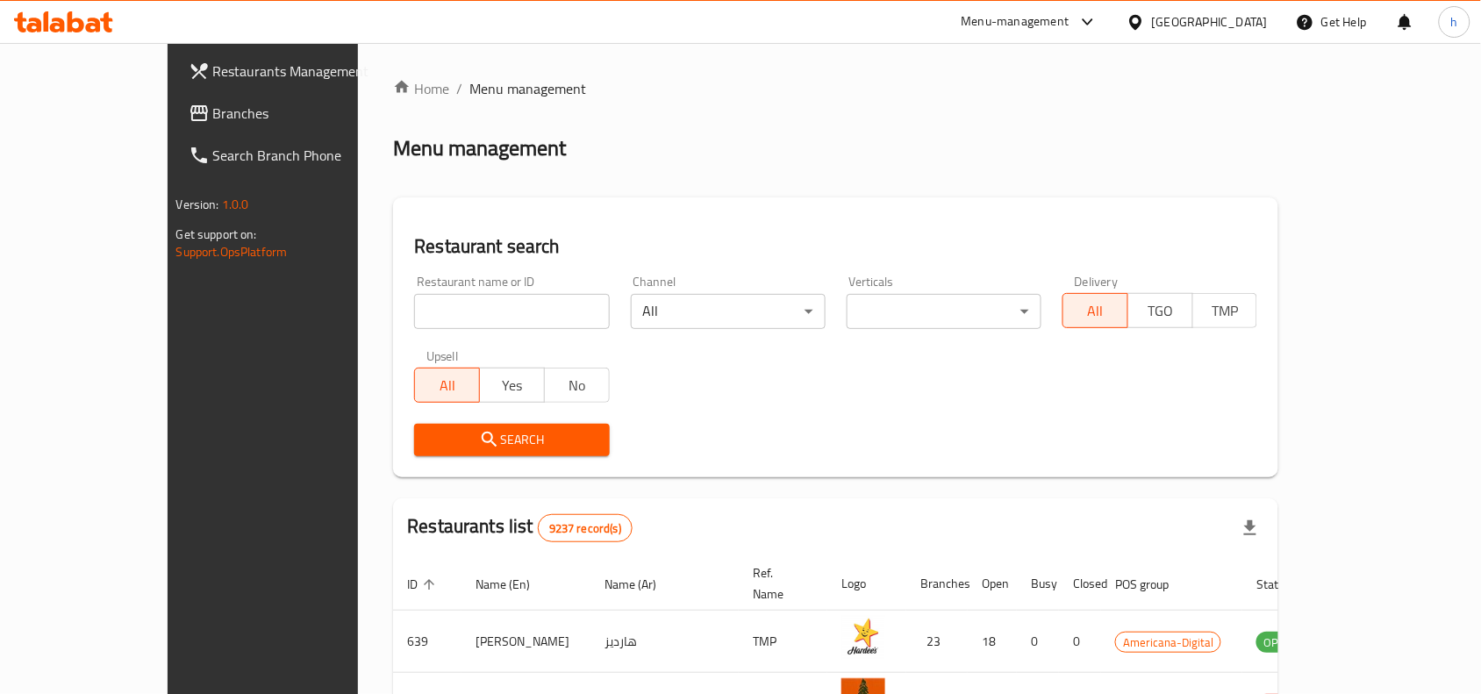
click at [213, 112] on span "Branches" at bounding box center [307, 113] width 188 height 21
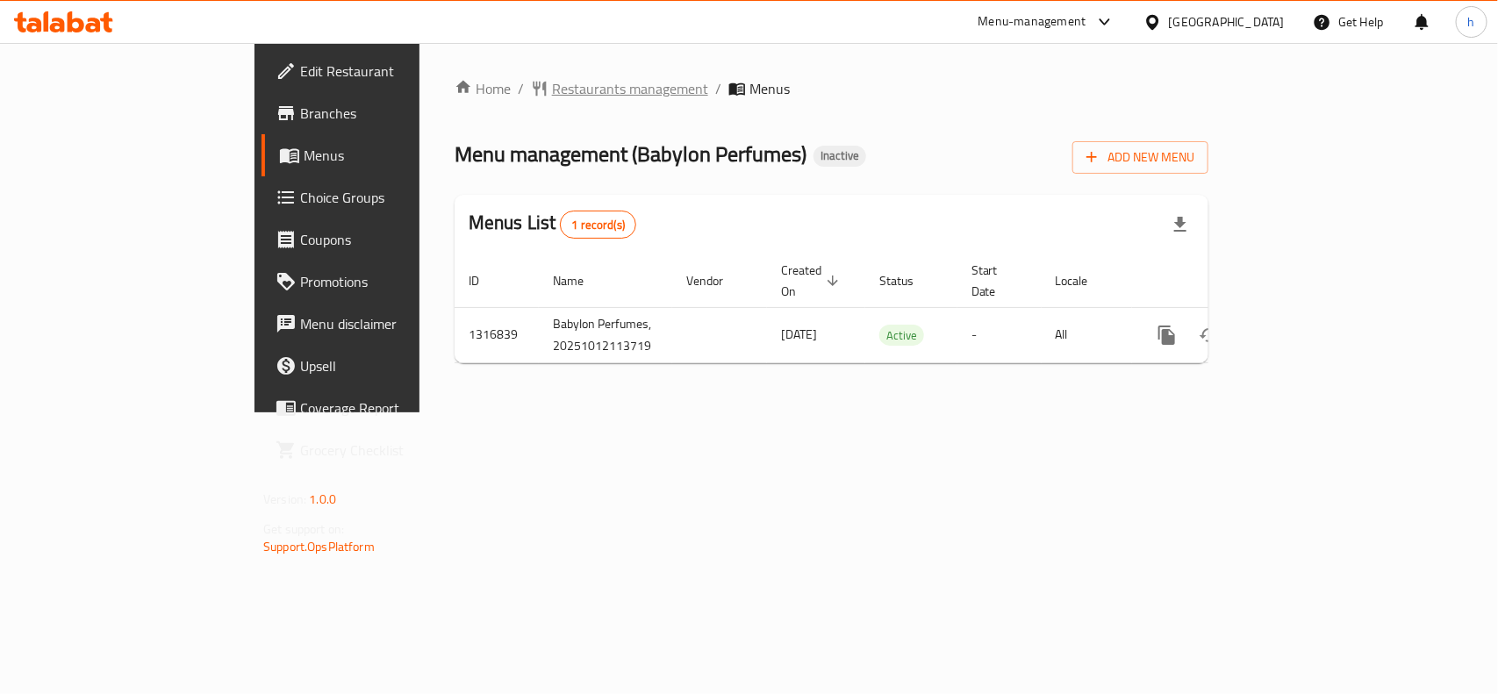
click at [552, 88] on span "Restaurants management" at bounding box center [630, 88] width 156 height 21
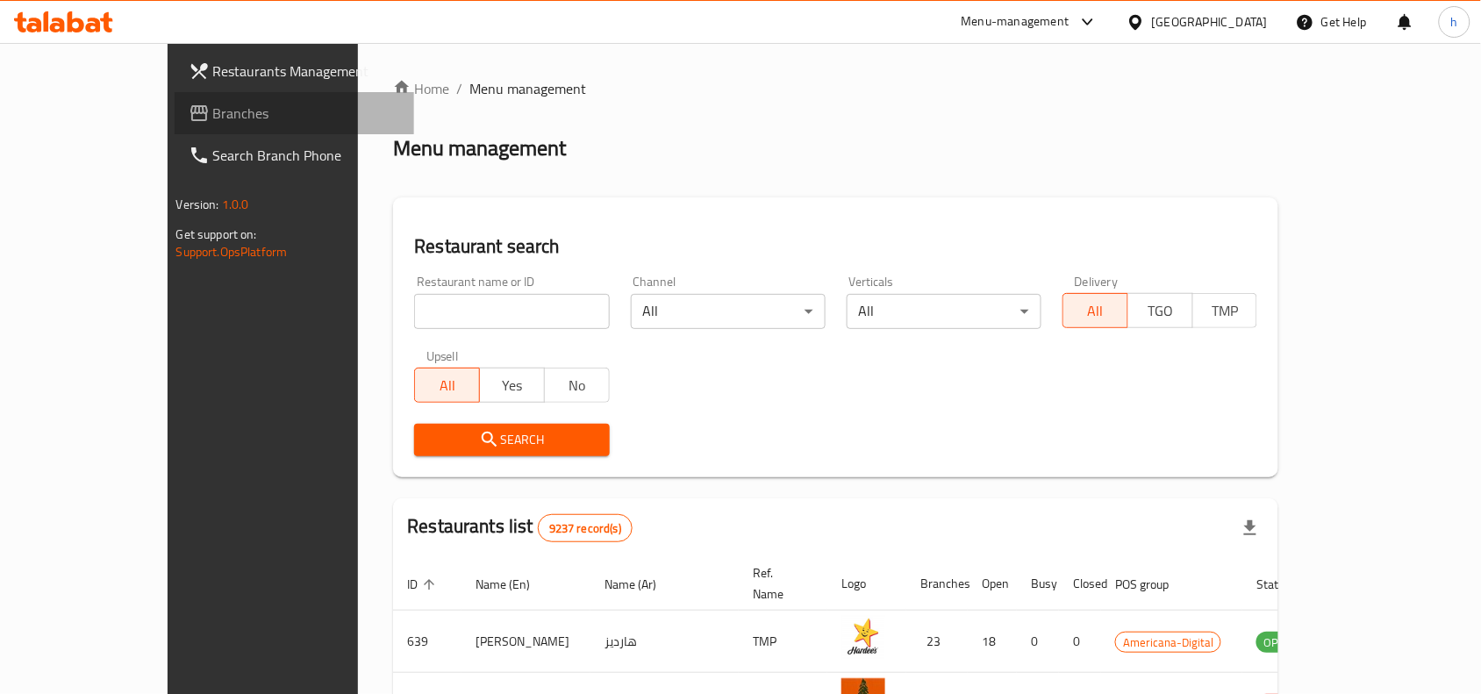
click at [213, 108] on span "Branches" at bounding box center [307, 113] width 188 height 21
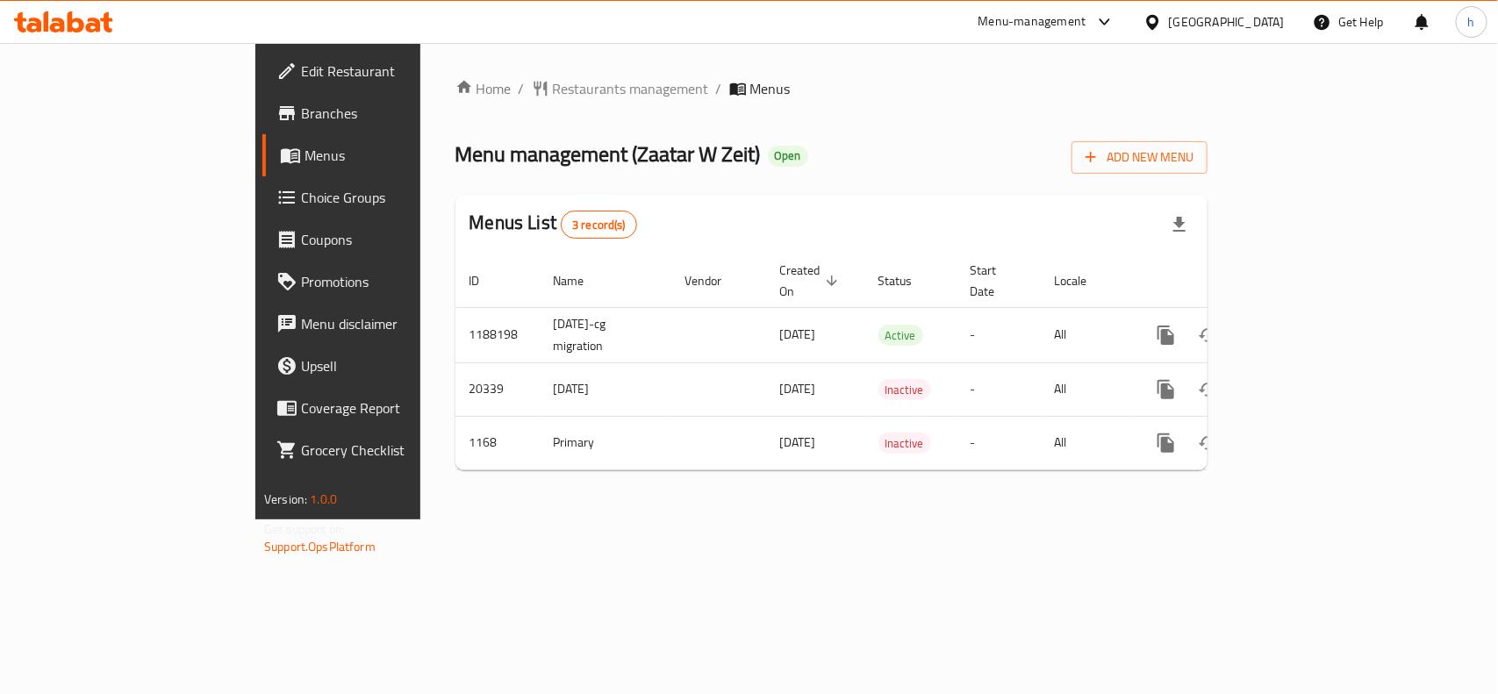
click at [1169, 24] on div at bounding box center [1156, 21] width 25 height 19
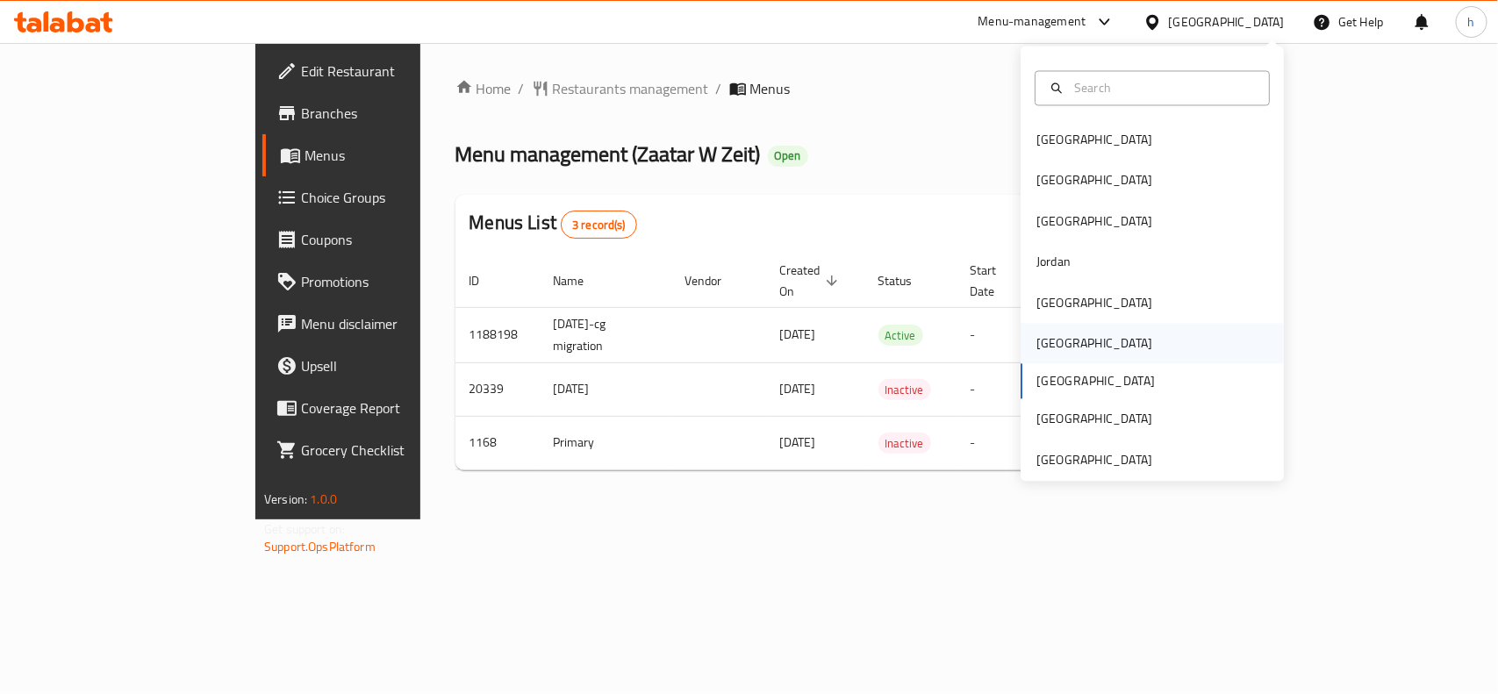
click at [1053, 347] on div "[GEOGRAPHIC_DATA]" at bounding box center [1094, 344] width 144 height 40
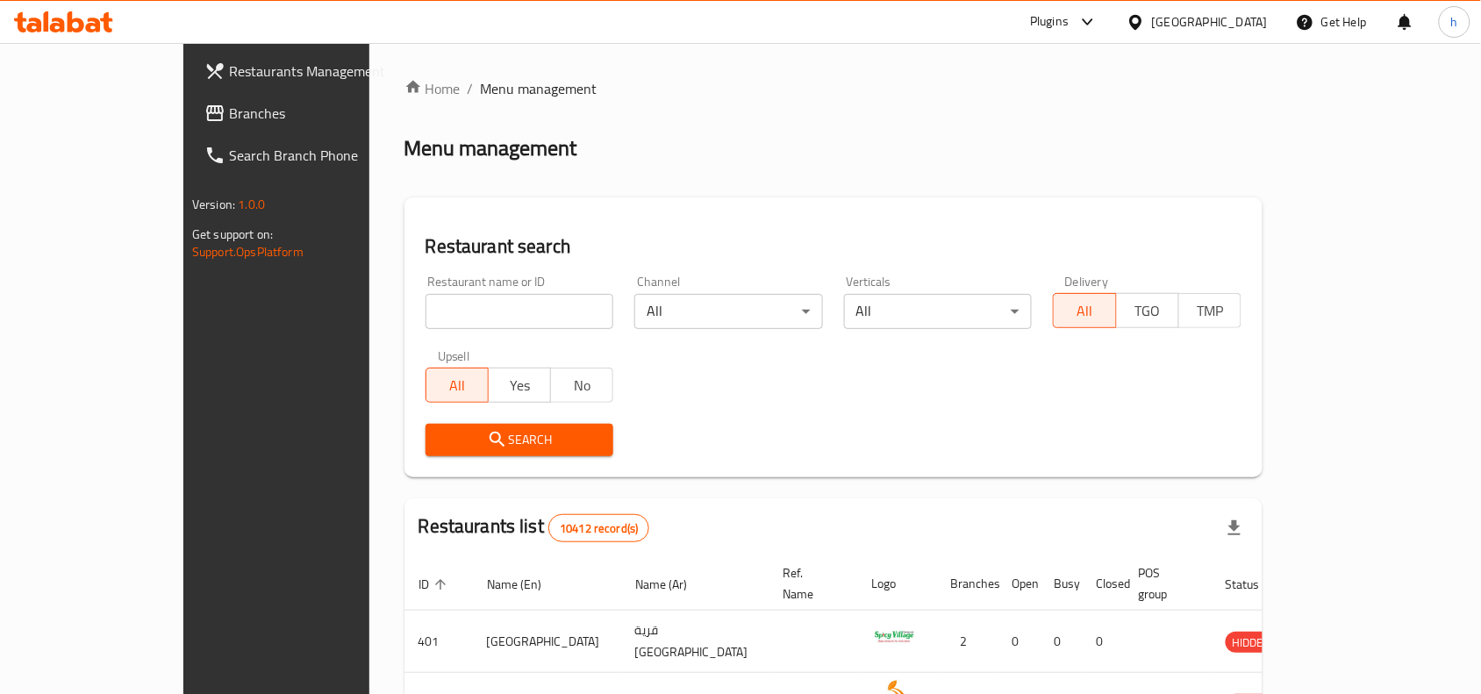
click at [229, 110] on span "Branches" at bounding box center [323, 113] width 188 height 21
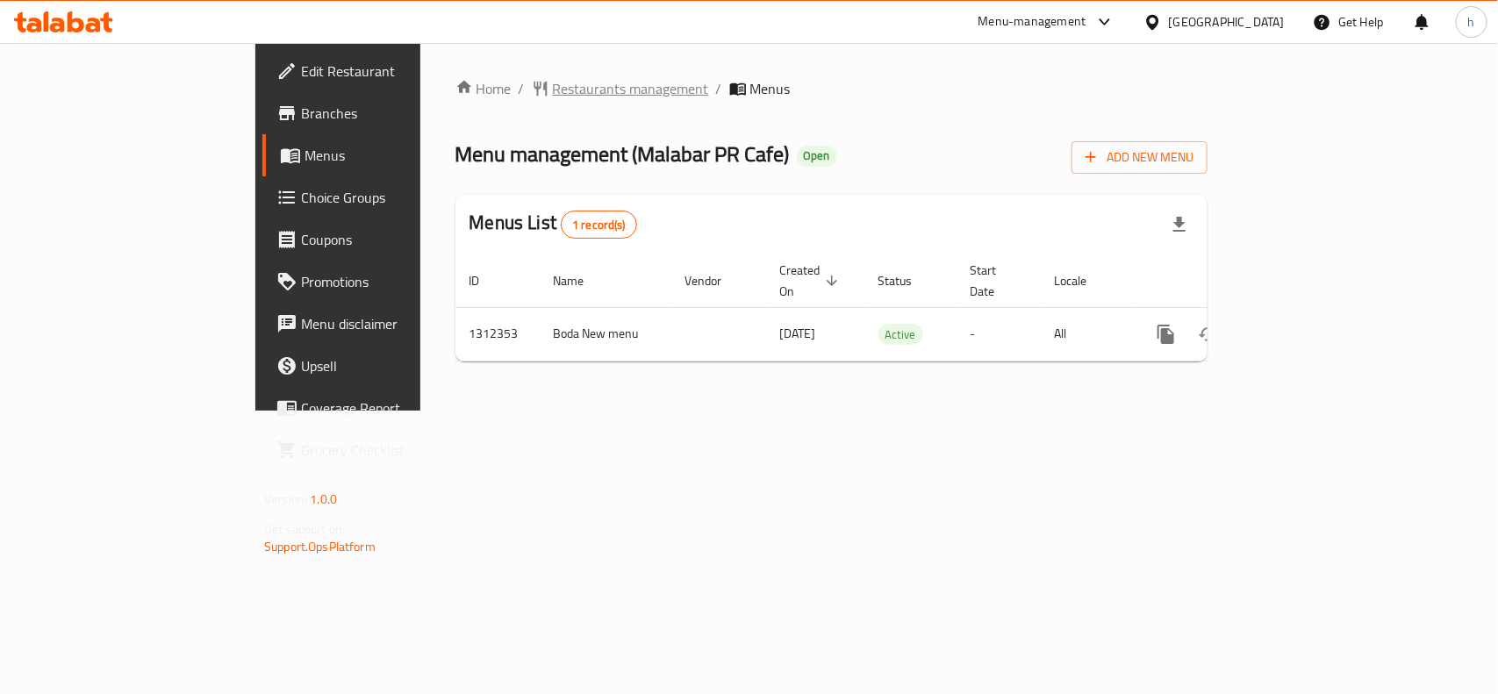
click at [553, 84] on span "Restaurants management" at bounding box center [631, 88] width 156 height 21
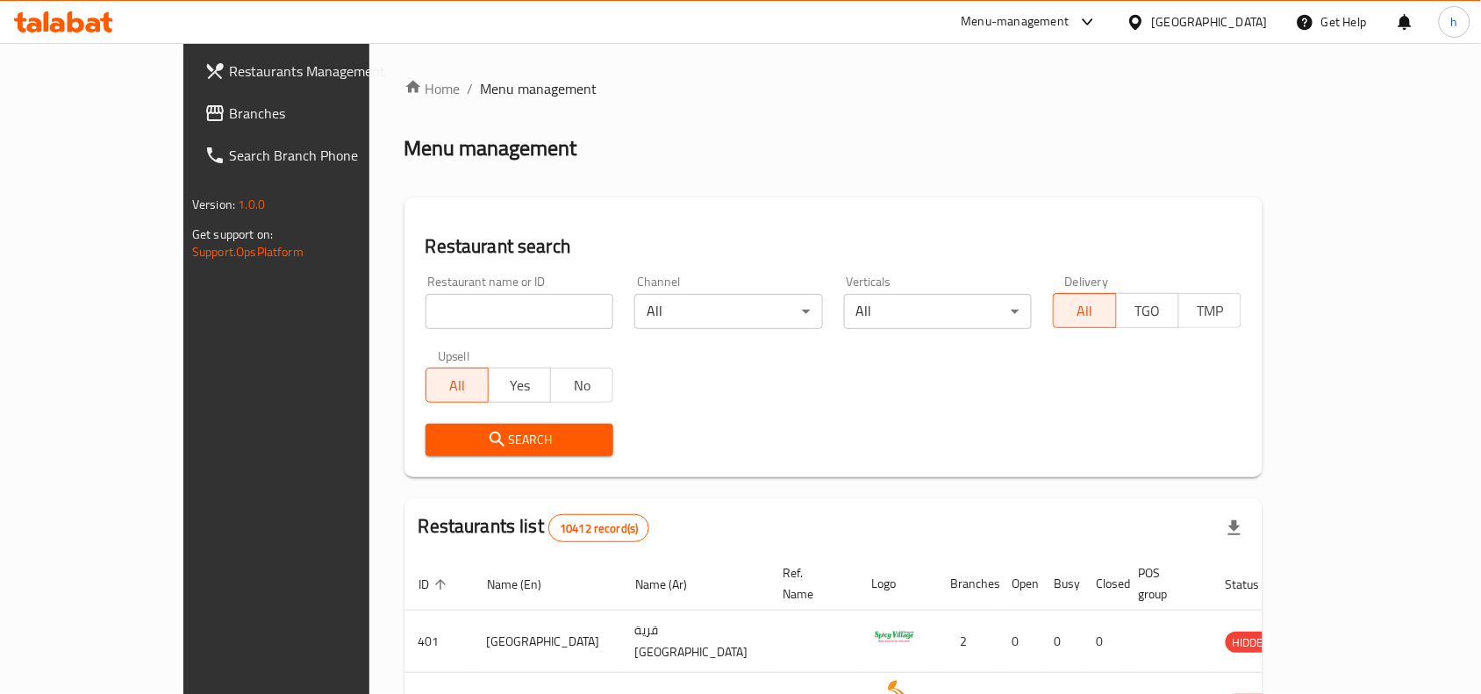
click at [1251, 19] on div "[GEOGRAPHIC_DATA]" at bounding box center [1210, 21] width 116 height 19
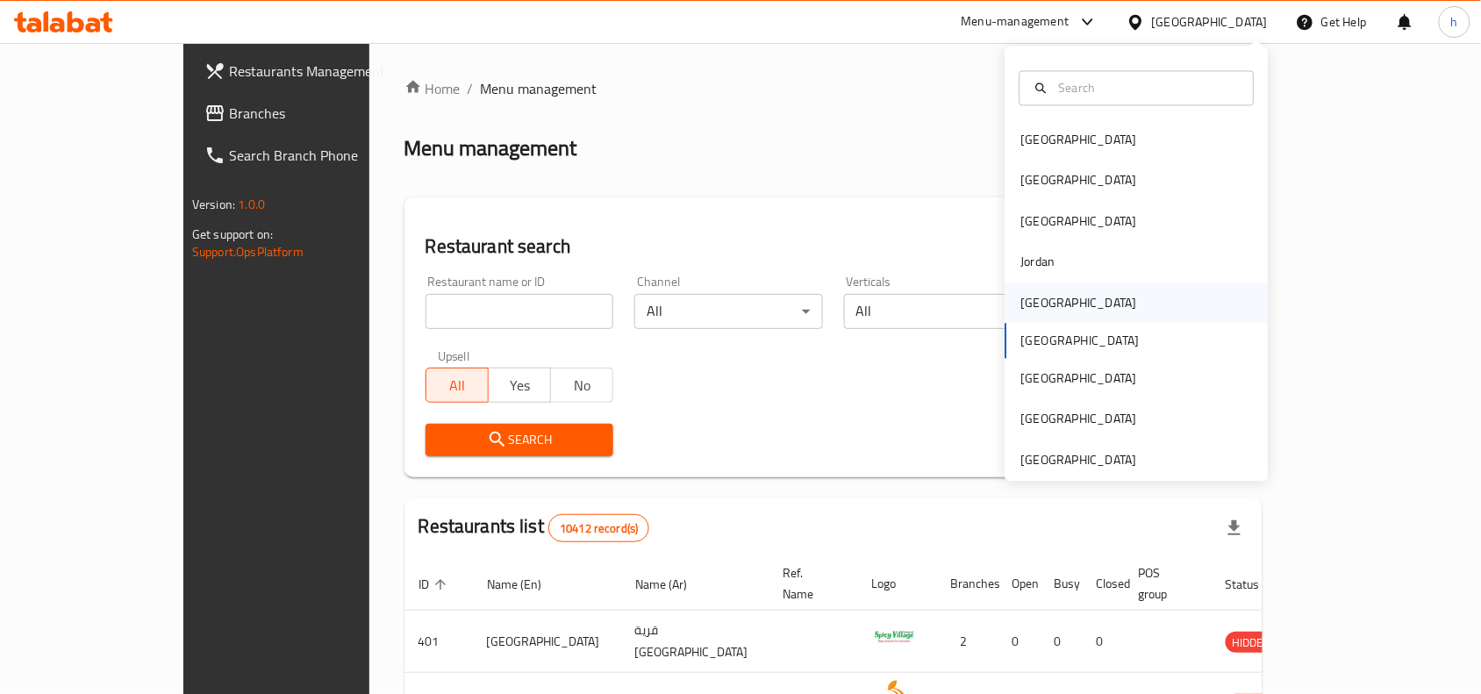
click at [1041, 307] on div "[GEOGRAPHIC_DATA]" at bounding box center [1080, 302] width 116 height 19
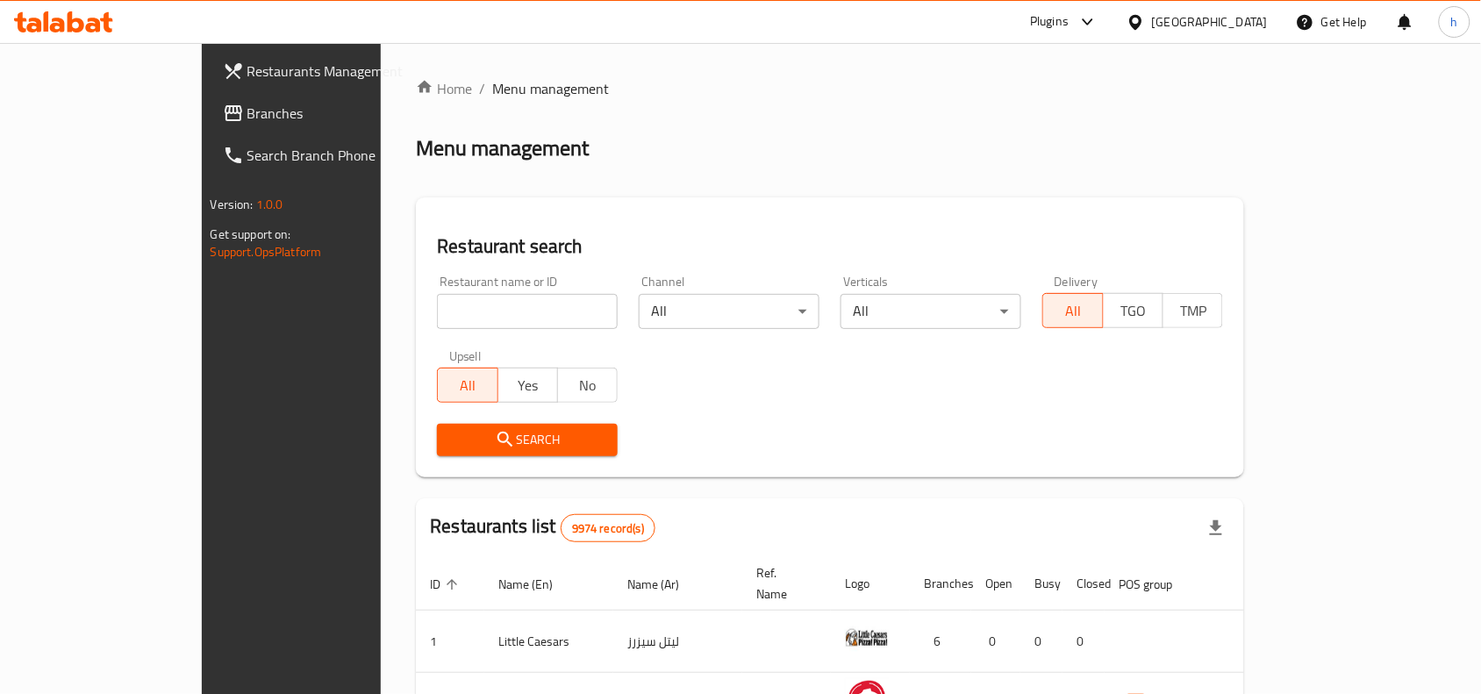
click at [247, 111] on span "Branches" at bounding box center [341, 113] width 188 height 21
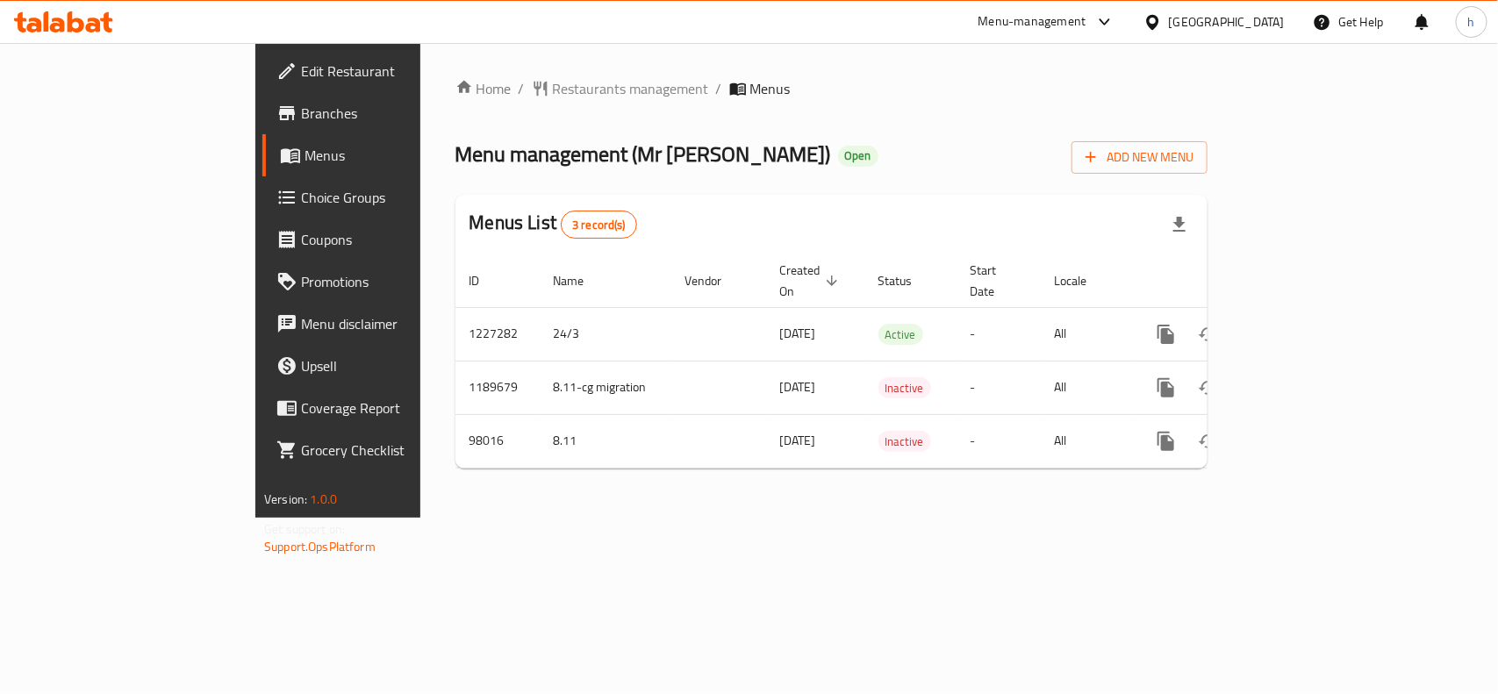
click at [1252, 14] on div "[GEOGRAPHIC_DATA]" at bounding box center [1227, 21] width 116 height 19
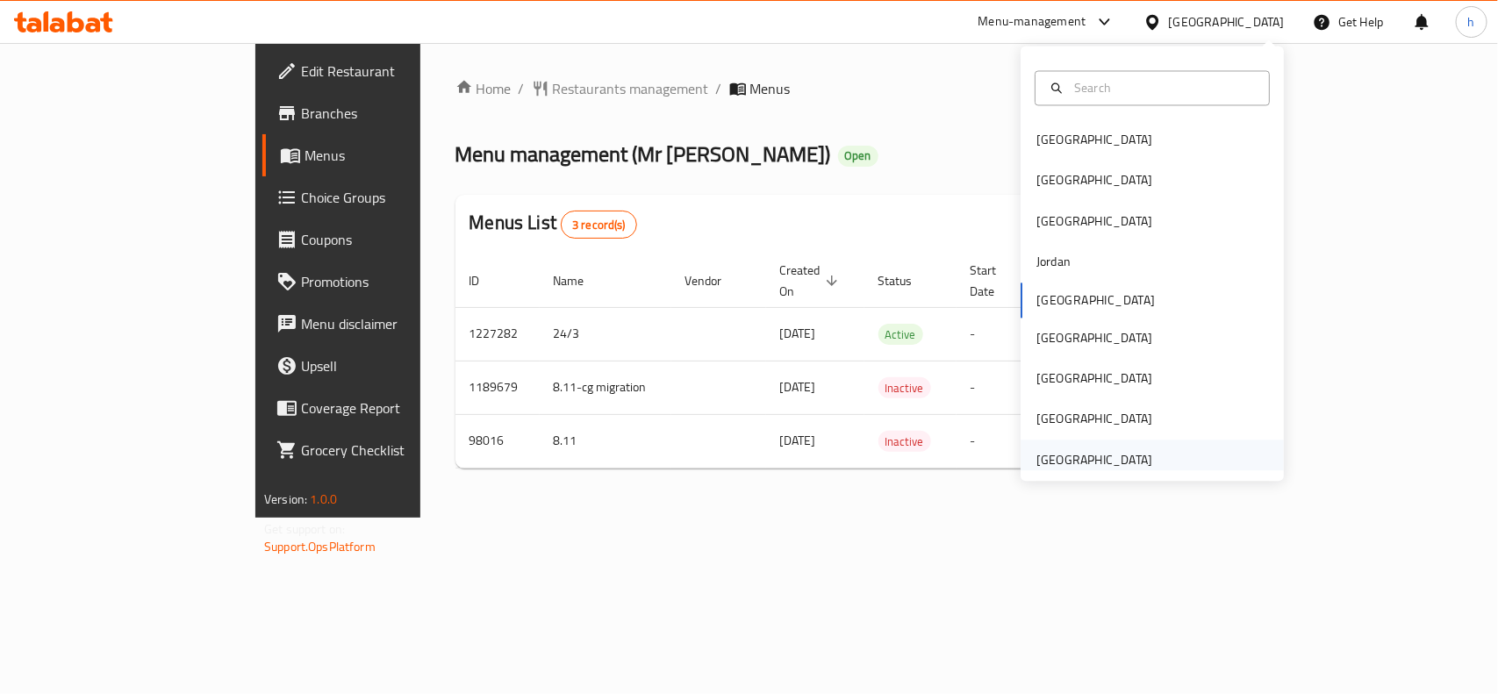
click at [1103, 467] on div "[GEOGRAPHIC_DATA]" at bounding box center [1094, 459] width 116 height 19
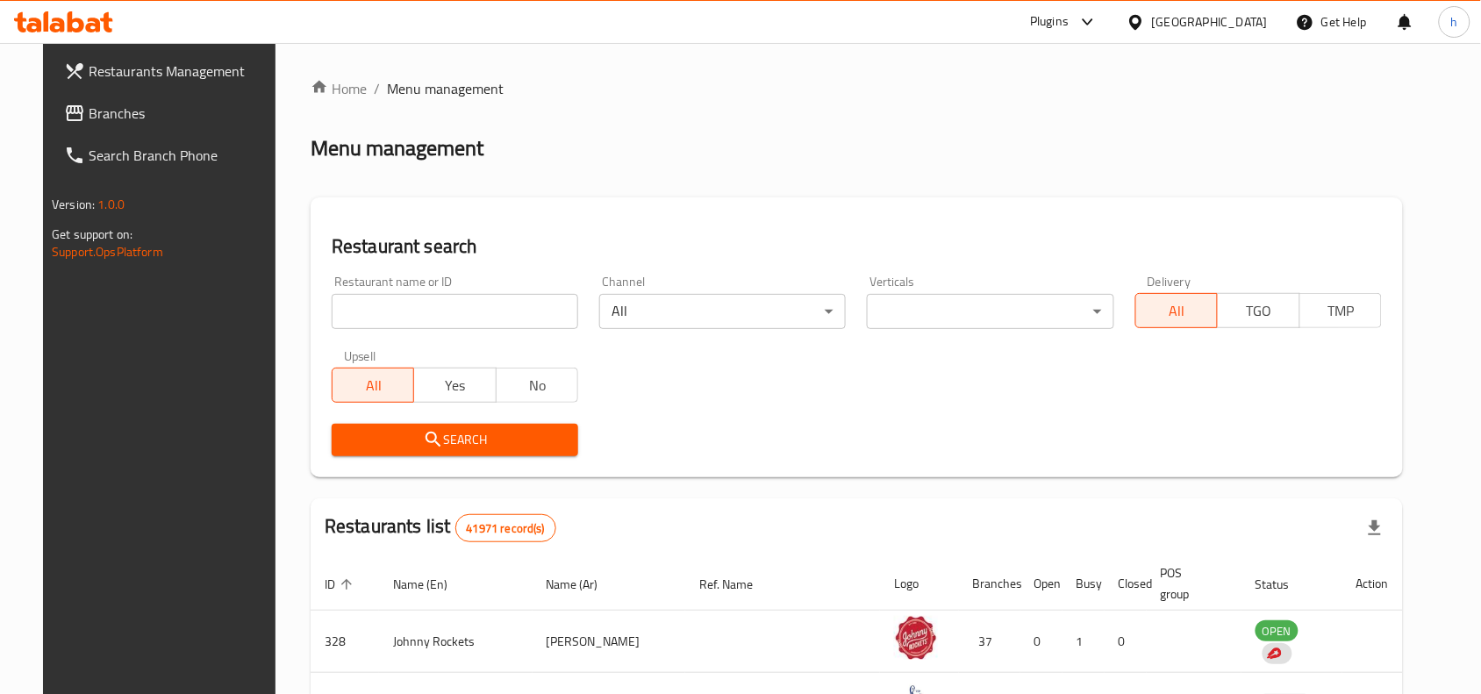
click at [124, 104] on span "Branches" at bounding box center [183, 113] width 188 height 21
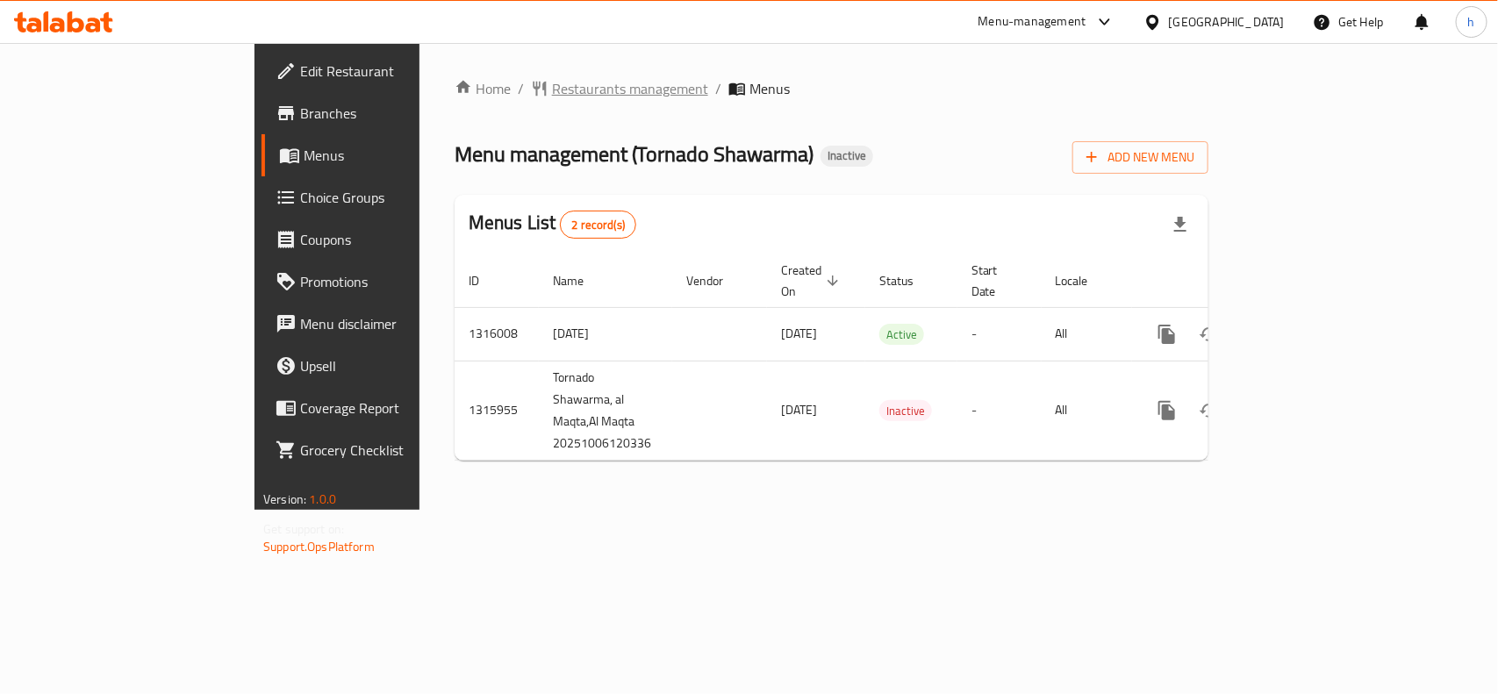
click at [552, 90] on span "Restaurants management" at bounding box center [630, 88] width 156 height 21
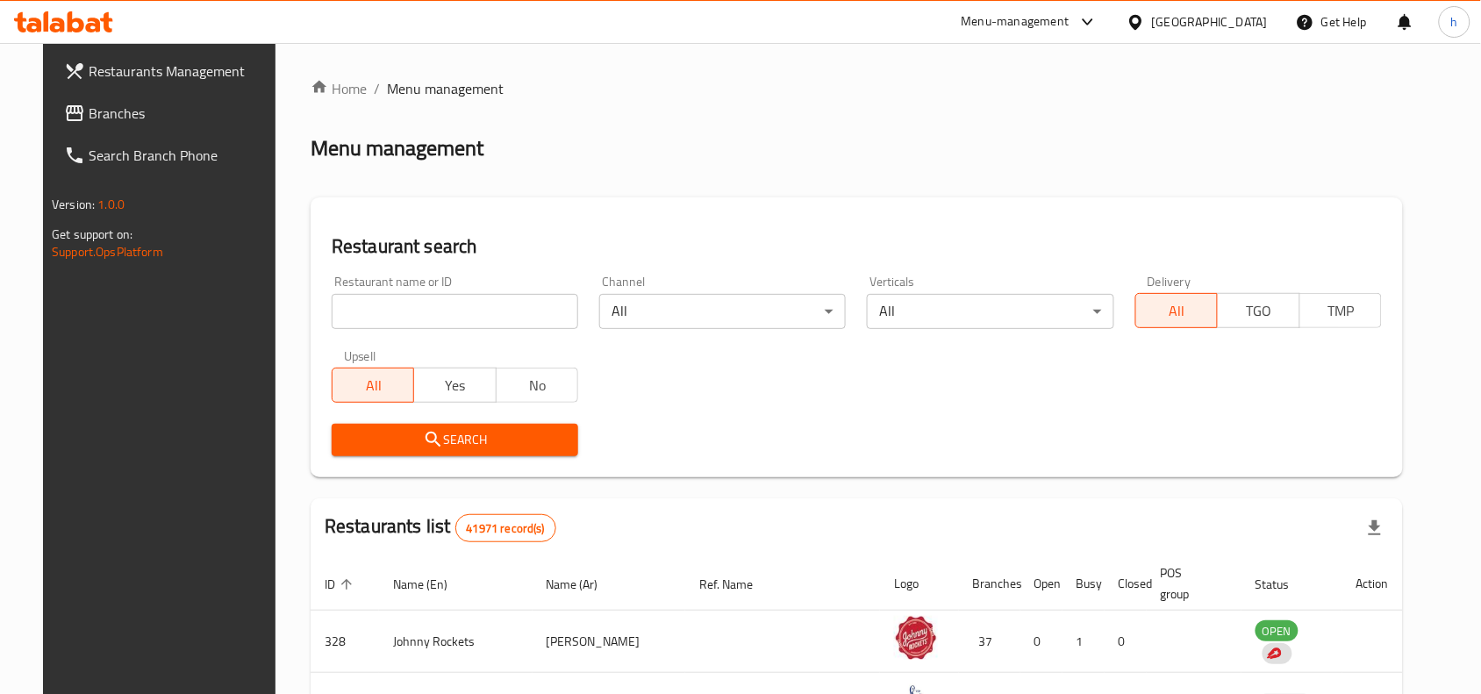
click at [1191, 22] on div "[GEOGRAPHIC_DATA]" at bounding box center [1210, 21] width 116 height 19
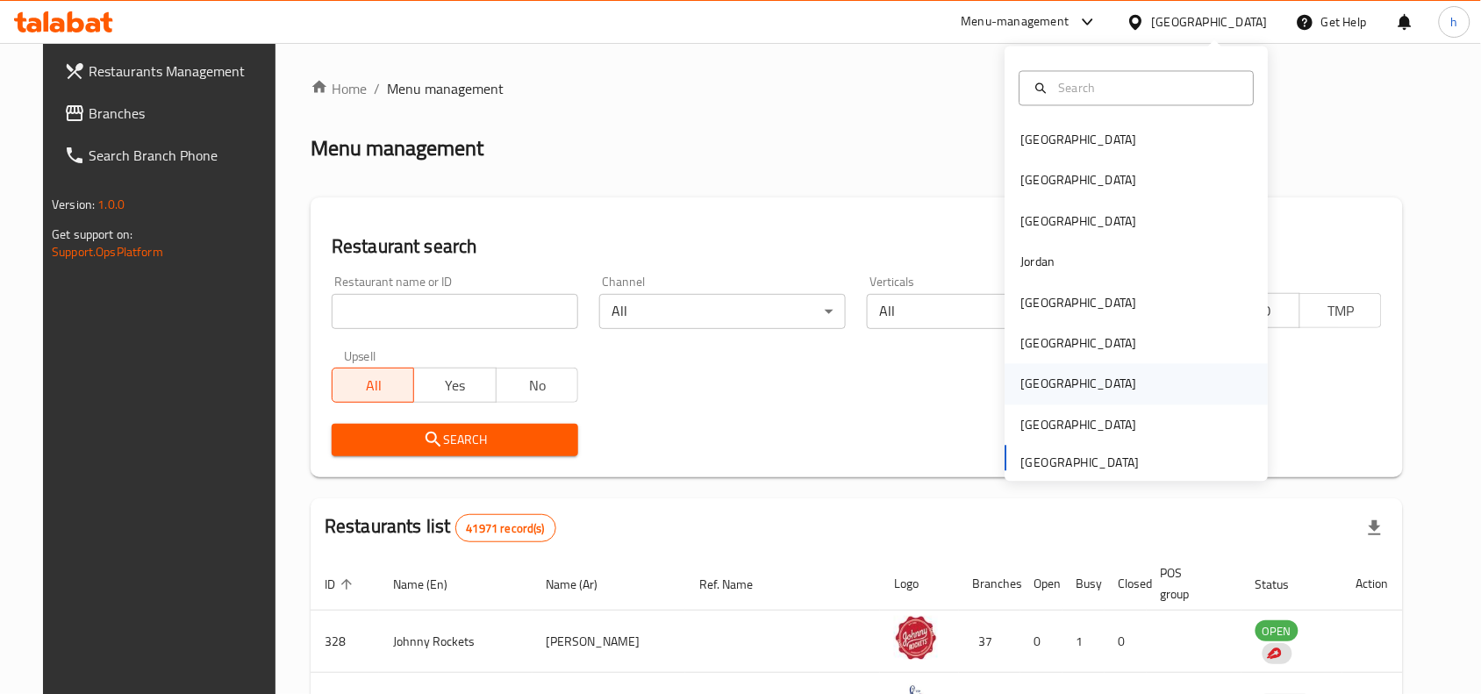
click at [1045, 379] on div "[GEOGRAPHIC_DATA]" at bounding box center [1080, 384] width 144 height 40
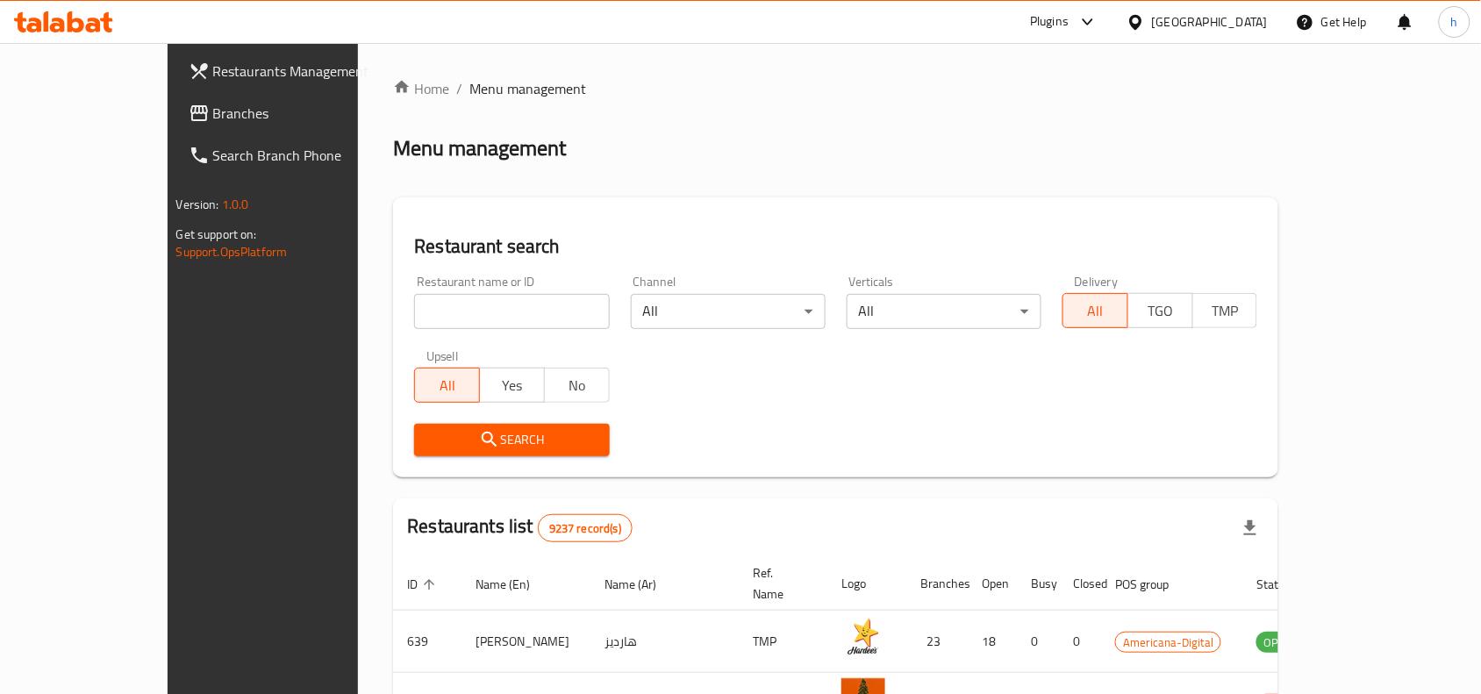
click at [175, 94] on link "Branches" at bounding box center [295, 113] width 240 height 42
